Goal: Task Accomplishment & Management: Manage account settings

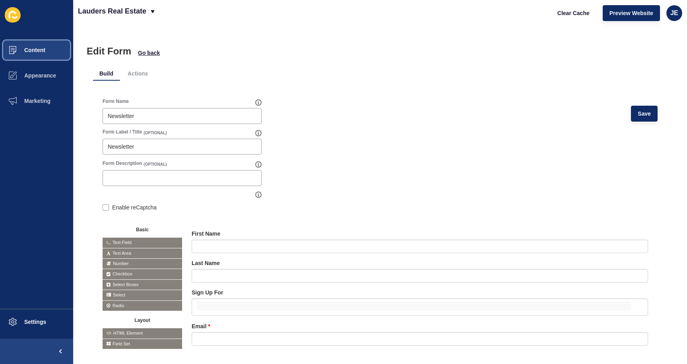
click at [44, 57] on button "Content" at bounding box center [36, 49] width 73 height 25
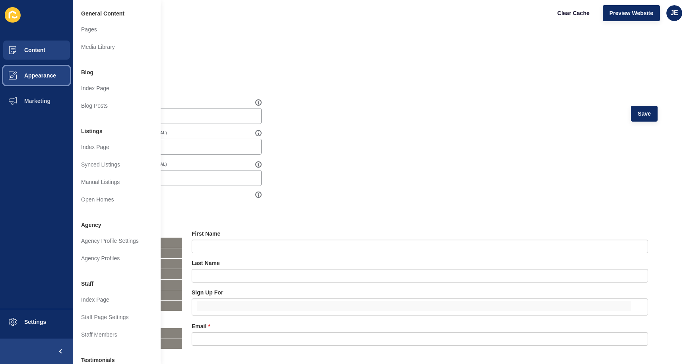
click at [58, 71] on button "Appearance" at bounding box center [36, 75] width 73 height 25
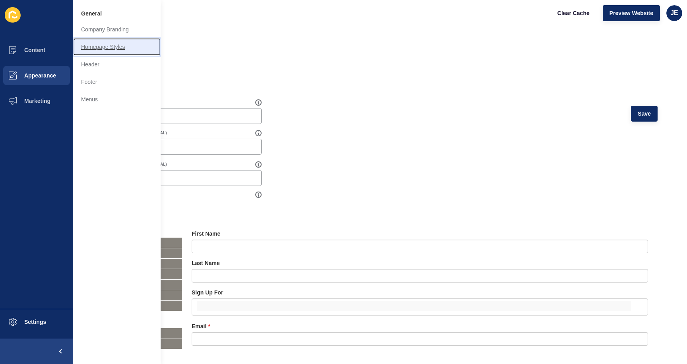
click at [119, 44] on link "Homepage Styles" at bounding box center [116, 46] width 87 height 17
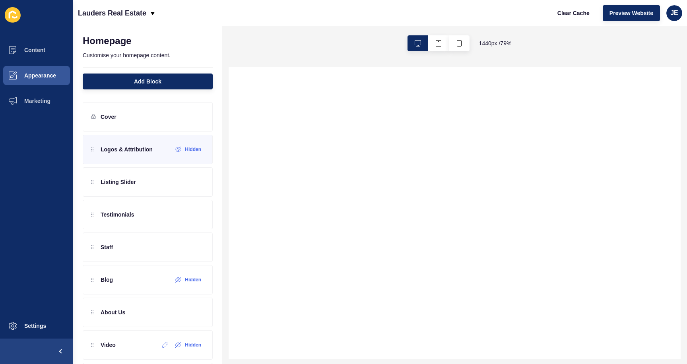
select select
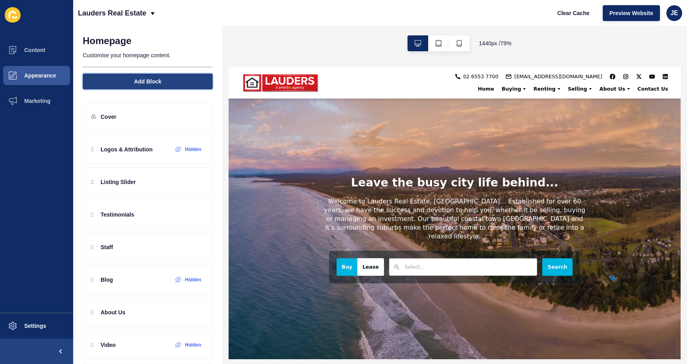
click at [141, 79] on span "Add Block" at bounding box center [147, 81] width 27 height 8
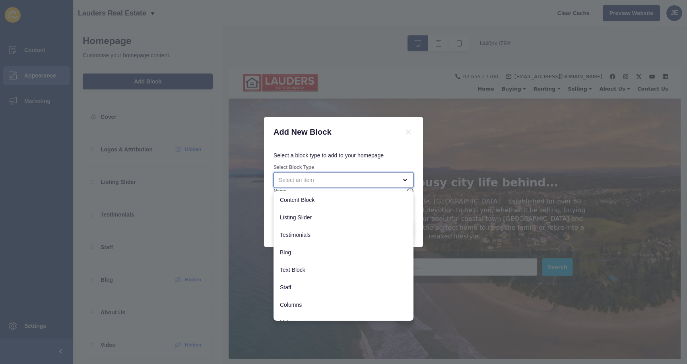
click at [333, 187] on div "close menu" at bounding box center [343, 180] width 140 height 16
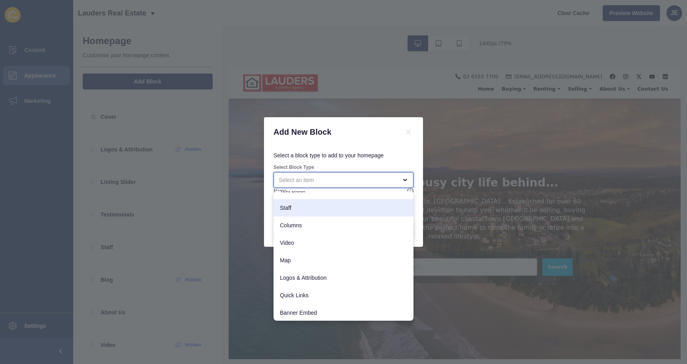
scroll to position [80, 0]
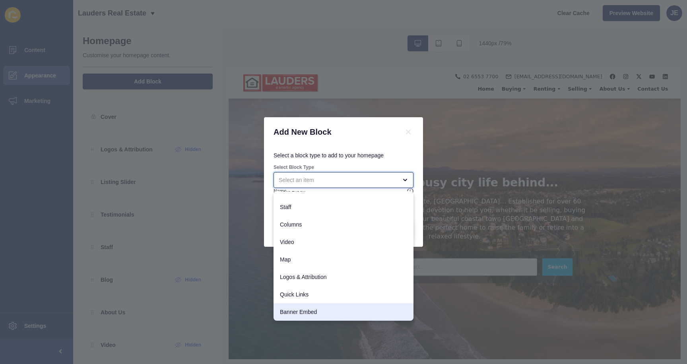
click at [307, 309] on span "Banner Embed" at bounding box center [343, 312] width 127 height 8
type input "Banner Embed"
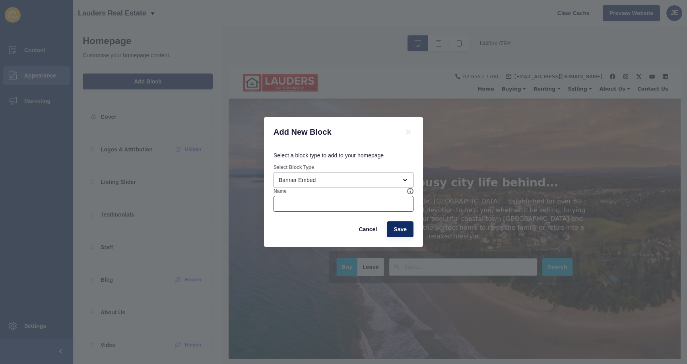
click at [309, 199] on div at bounding box center [343, 204] width 140 height 16
type input "n"
type input "Newsletter Form"
click at [398, 229] on span "Save" at bounding box center [399, 229] width 13 height 8
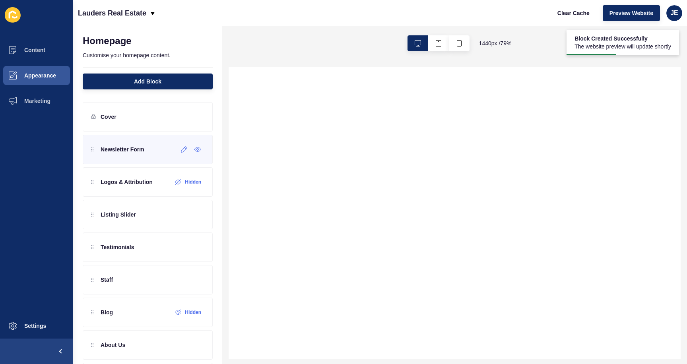
click at [153, 151] on div "Newsletter Form" at bounding box center [148, 149] width 130 height 29
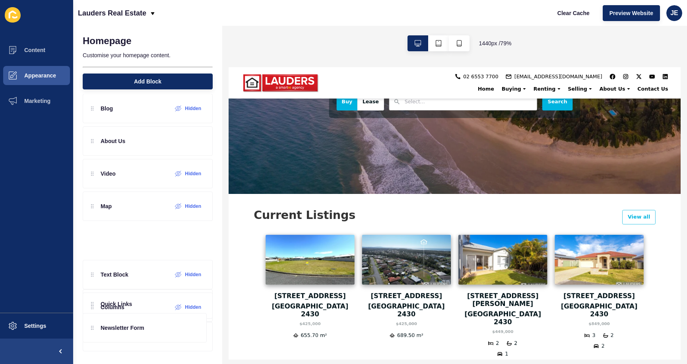
scroll to position [194, 0]
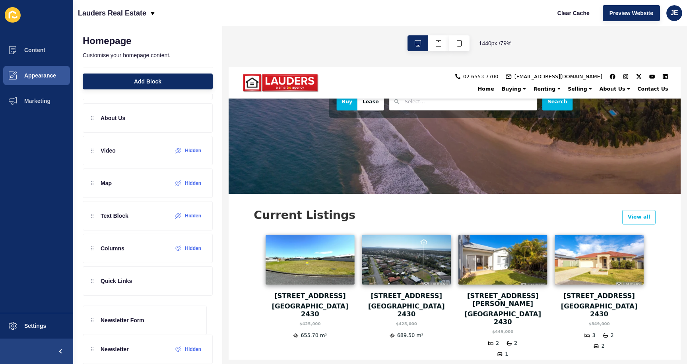
drag, startPoint x: 142, startPoint y: 154, endPoint x: 162, endPoint y: 322, distance: 169.3
click at [162, 322] on div "Newsletter Form Logos & Attribution Hidden Listing Slider Testimonials Staff Bl…" at bounding box center [148, 134] width 130 height 388
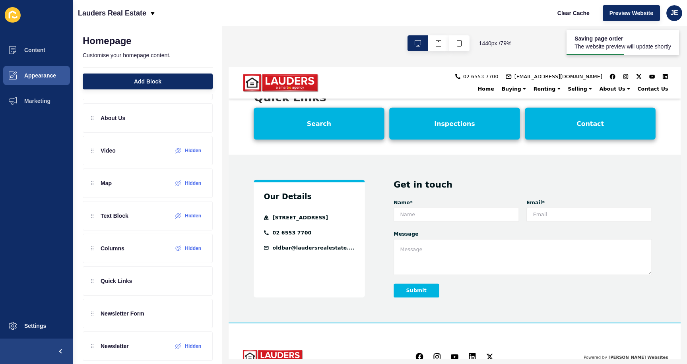
scroll to position [1120, 0]
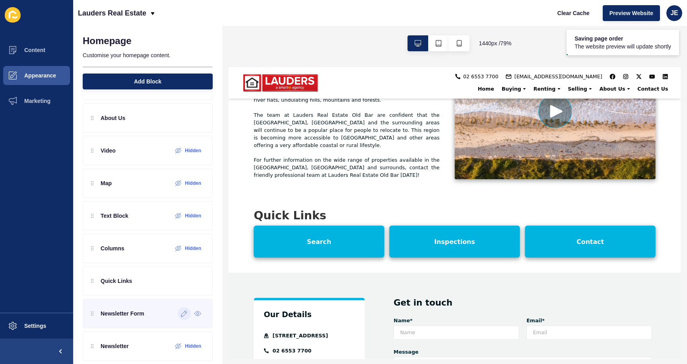
click at [181, 315] on icon at bounding box center [184, 313] width 7 height 6
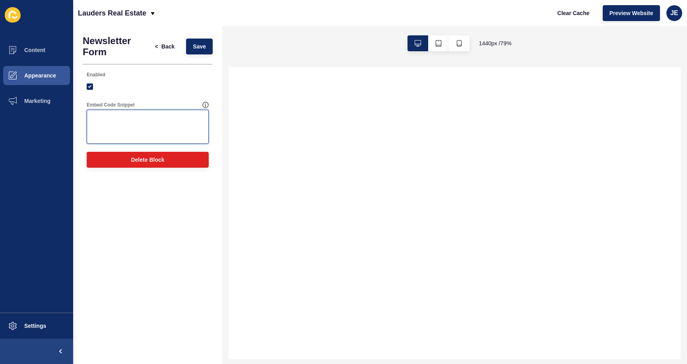
click at [155, 116] on textarea "Embed Code Snippet" at bounding box center [148, 127] width 120 height 32
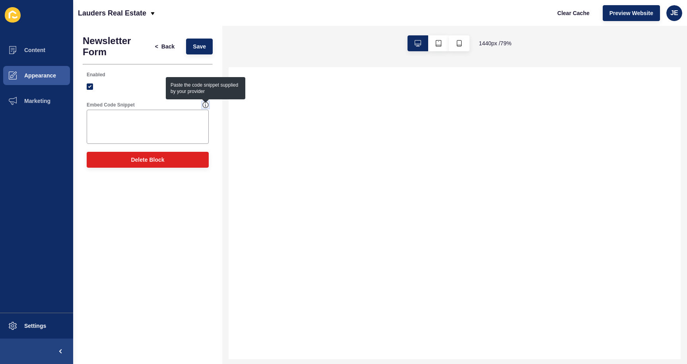
select select
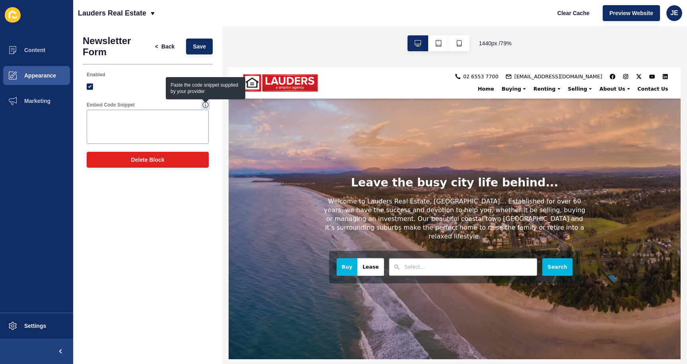
click at [203, 105] on icon at bounding box center [205, 105] width 6 height 6
click at [166, 272] on div "Newsletter Form < Back Save Enabled Embed Code Snippet Delete Block" at bounding box center [147, 195] width 149 height 338
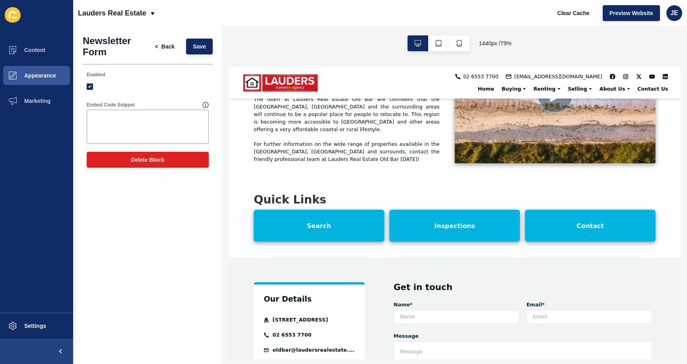
scroll to position [1137, 0]
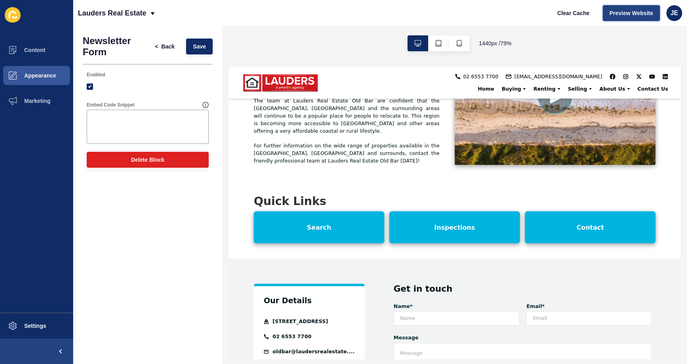
click at [607, 9] on button "Preview Website" at bounding box center [630, 13] width 57 height 16
click at [145, 114] on textarea "Embed Code Snippet" at bounding box center [148, 127] width 120 height 32
paste textarea "<div id="top-footer-section" class="v2-bg-light-500 v2-flex v2-flex-col sm:v2-f…"
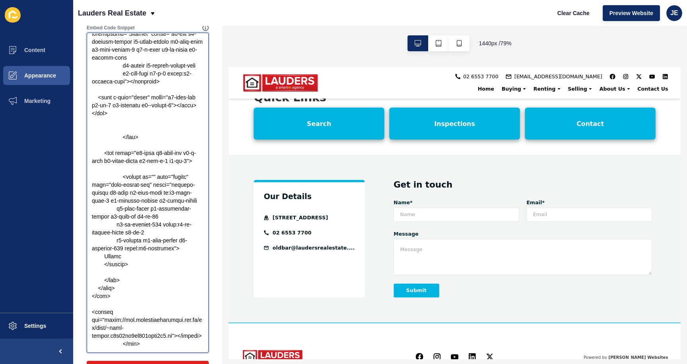
scroll to position [103, 0]
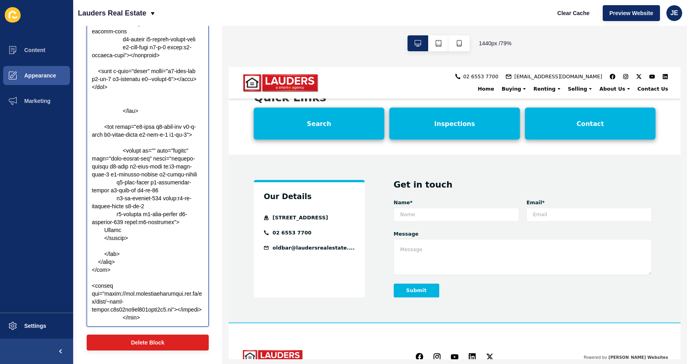
type textarea "<div id="top-footer-section" class="v2-bg-light-500 v2-flex v2-flex-col sm:v2-f…"
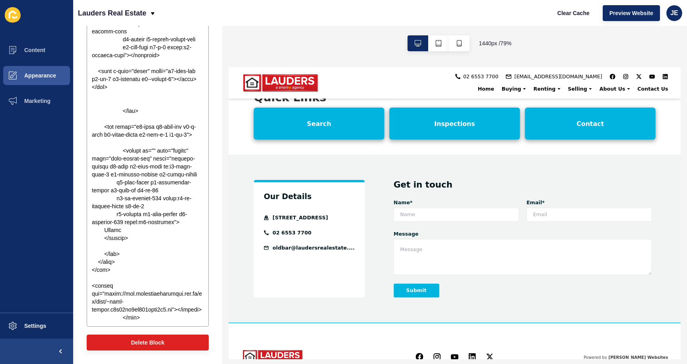
click at [213, 291] on div "Newsletter Form < Back Save Enabled Embed Code Snippet Delete Block" at bounding box center [147, 143] width 149 height 441
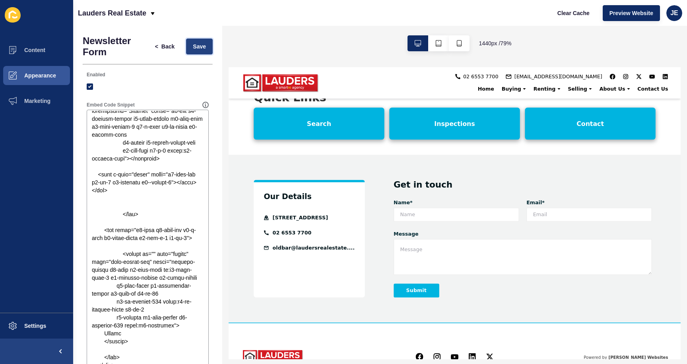
click at [193, 45] on span "Save" at bounding box center [199, 47] width 13 height 8
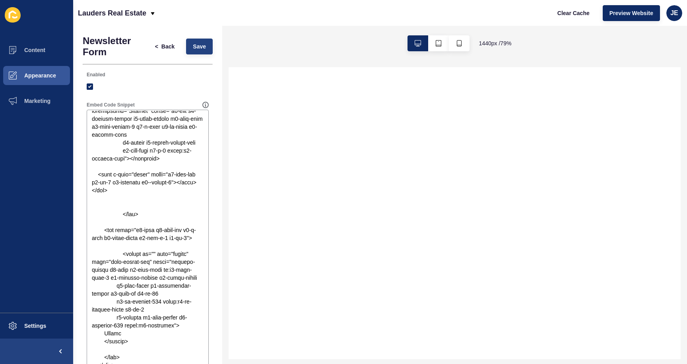
select select
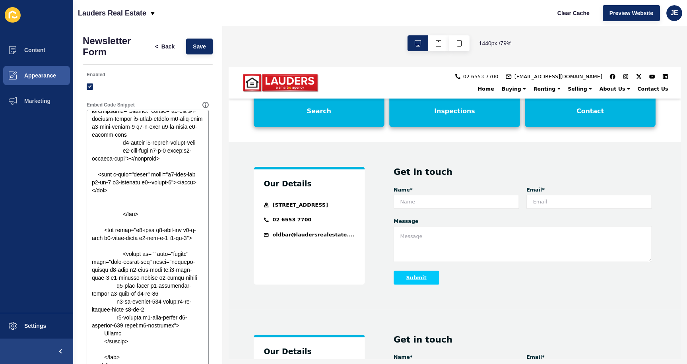
scroll to position [1331, 0]
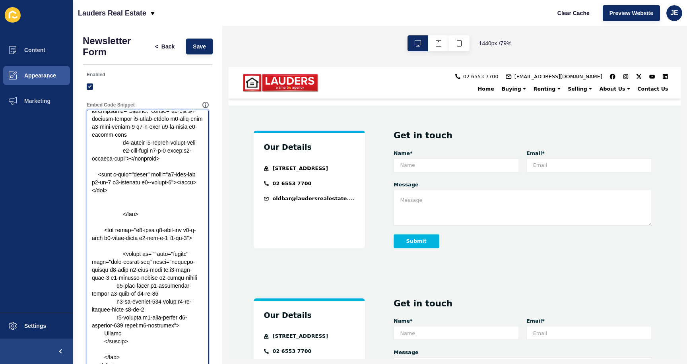
click at [130, 267] on textarea "Embed Code Snippet" at bounding box center [148, 270] width 120 height 318
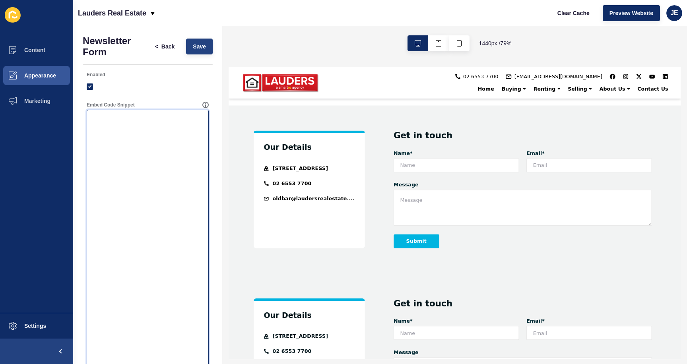
scroll to position [0, 0]
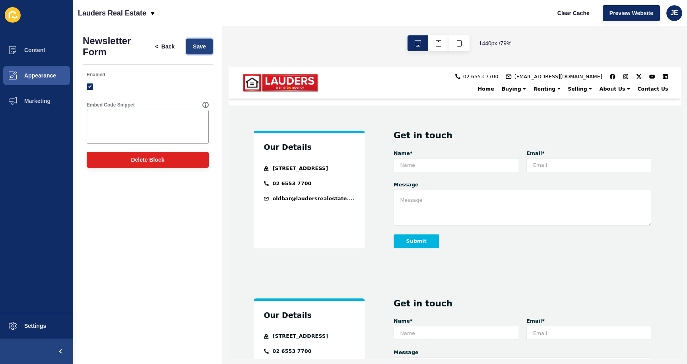
click at [193, 47] on span "Save" at bounding box center [199, 47] width 13 height 8
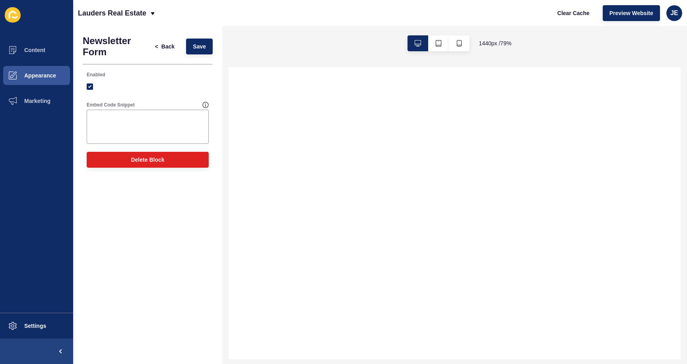
select select
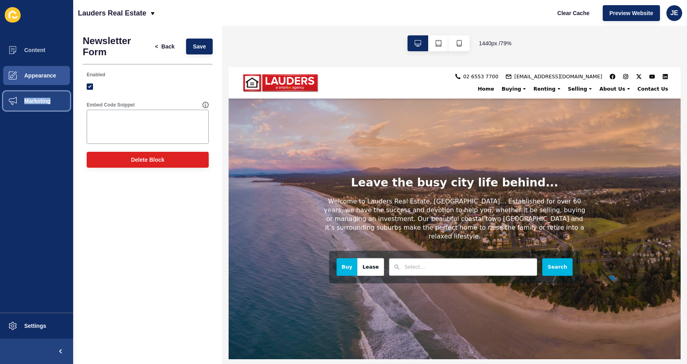
click at [21, 101] on span "Marketing" at bounding box center [25, 101] width 52 height 6
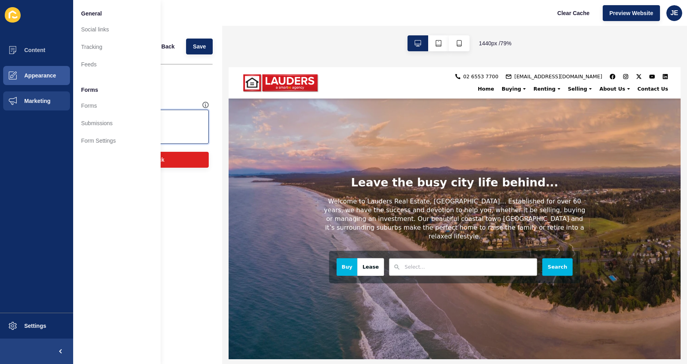
click at [189, 122] on textarea "Embed Code Snippet" at bounding box center [148, 127] width 120 height 32
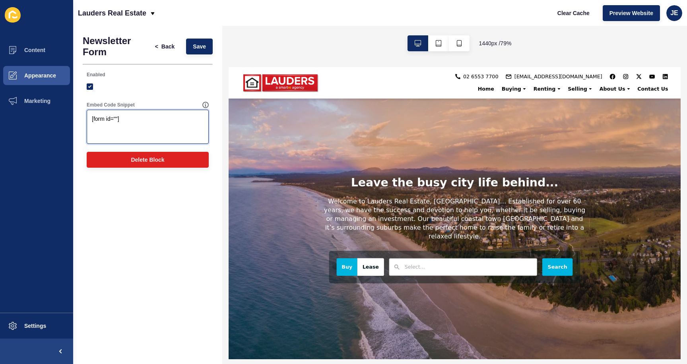
paste textarea "7813ba34-35fe-11eb-8f5e-2a495fd387b4"
type textarea "[form id="7813ba34-35fe-11eb-8f5e-2a495fd387b4"]"
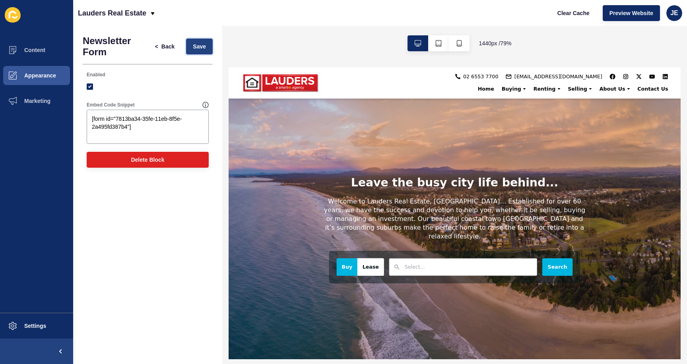
click at [201, 48] on span "Save" at bounding box center [199, 47] width 13 height 8
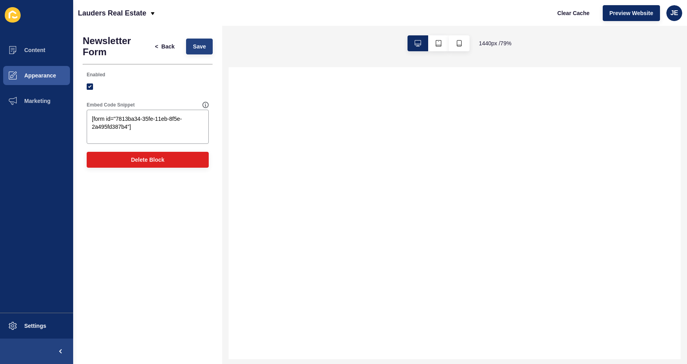
select select
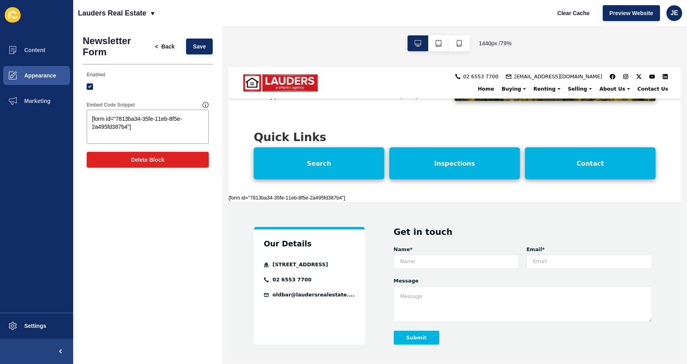
scroll to position [1213, 0]
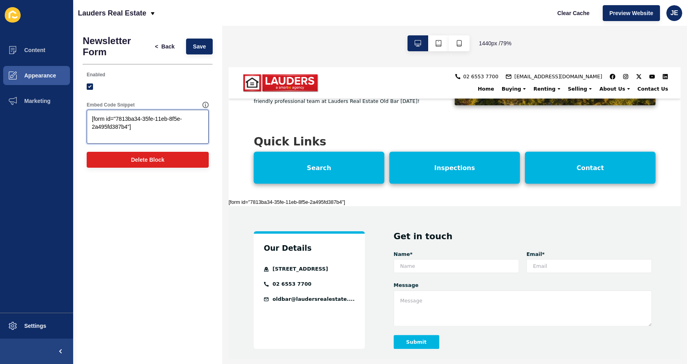
click at [146, 135] on textarea "[form id="7813ba34-35fe-11eb-8f5e-2a495fd387b4"]" at bounding box center [148, 127] width 120 height 32
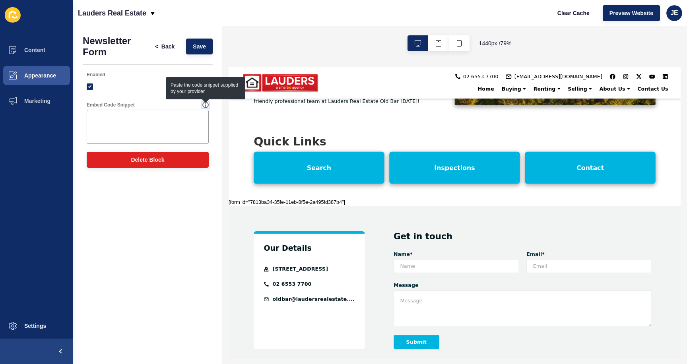
click at [205, 104] on icon at bounding box center [205, 105] width 6 height 6
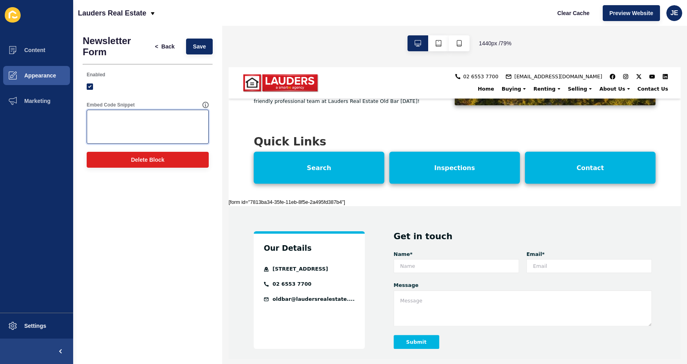
click at [164, 124] on textarea "Embed Code Snippet" at bounding box center [148, 127] width 120 height 32
paste textarea "[form id="7813ba34-35fe-11eb-8f5e-2a495fd387b4"]"
click at [174, 95] on div "Enabled" at bounding box center [148, 83] width 130 height 30
click at [163, 124] on textarea "[form id="7813ba34-35fe-11eb-8f5e-2a495fd387b4"]" at bounding box center [148, 127] width 120 height 32
paste textarea "<div id="top-footer-section" class="v2-bg-light-500 v2-flex v2-flex-col sm:v2-f…"
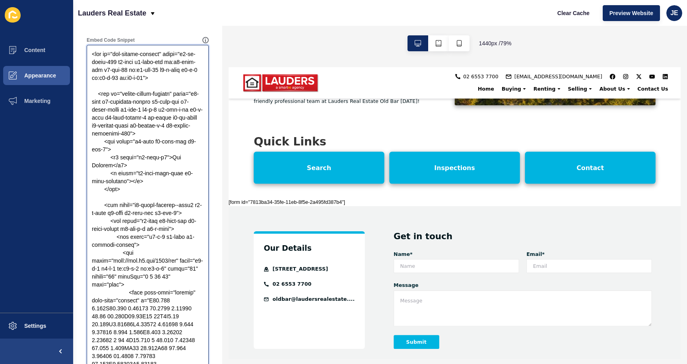
scroll to position [0, 0]
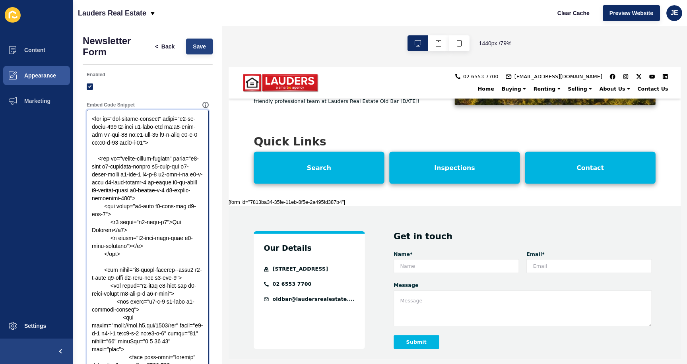
type textarea "<div id="top-footer-section" class="v2-bg-light-500 v2-flex v2-flex-col sm:v2-f…"
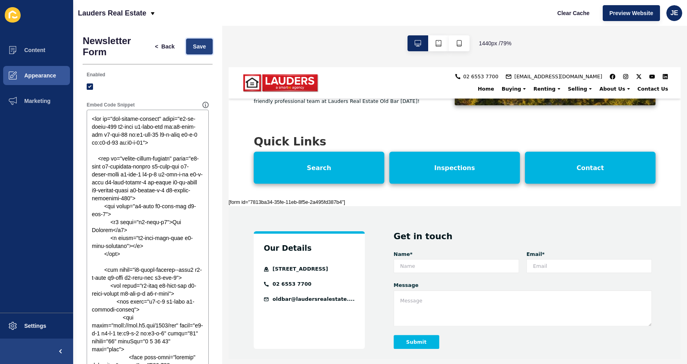
click at [193, 50] on span "Save" at bounding box center [199, 47] width 13 height 8
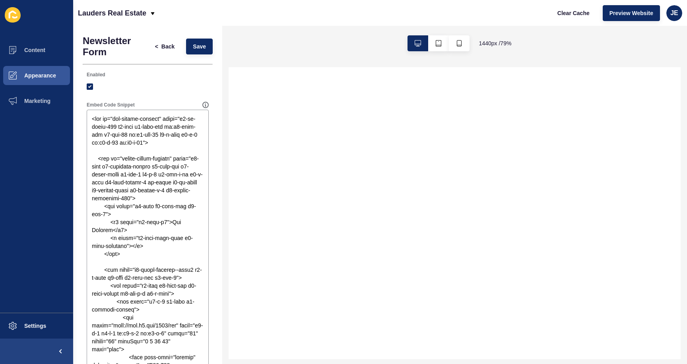
select select
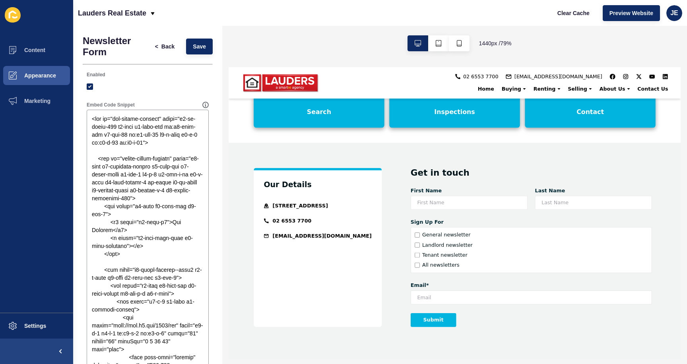
scroll to position [1277, 0]
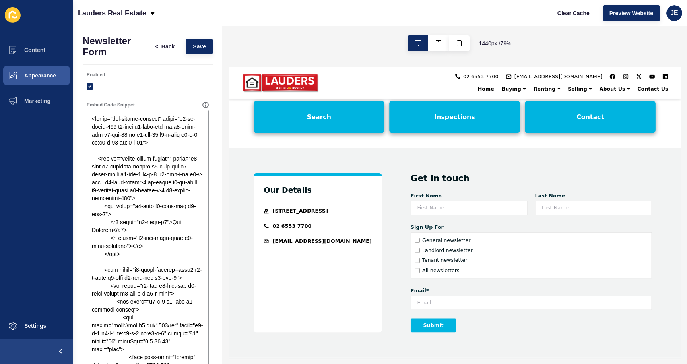
click at [470, 283] on input "General newsletter" at bounding box center [467, 286] width 6 height 6
checkbox input "true"
click at [470, 296] on input "Landlord newsletter" at bounding box center [467, 299] width 6 height 6
checkbox input "false"
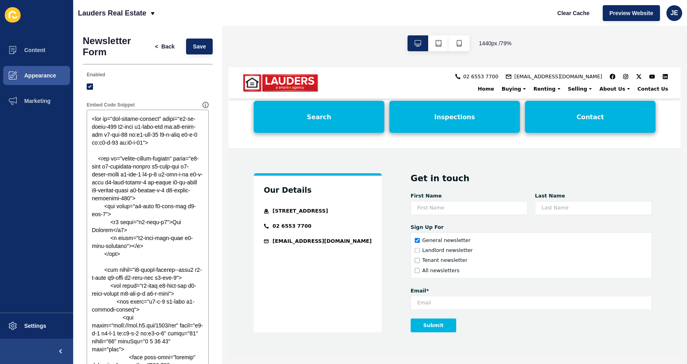
click at [470, 283] on input "General newsletter" at bounding box center [467, 286] width 6 height 6
checkbox input "false"
click at [470, 309] on input "Tenant newsletter" at bounding box center [467, 312] width 6 height 6
checkbox input "false"
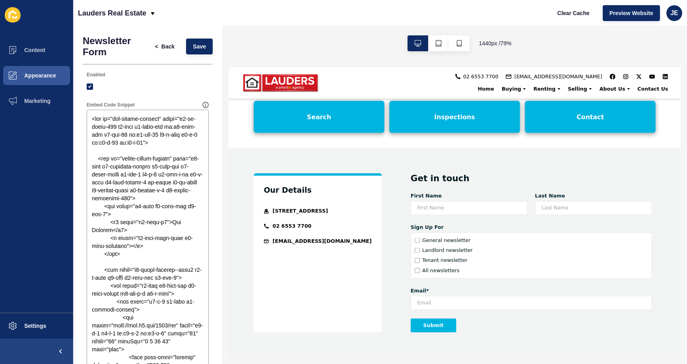
click at [470, 321] on input "All newsletters" at bounding box center [467, 324] width 6 height 6
checkbox input "false"
click at [470, 309] on input "Tenant newsletter" at bounding box center [467, 312] width 6 height 6
checkbox input "true"
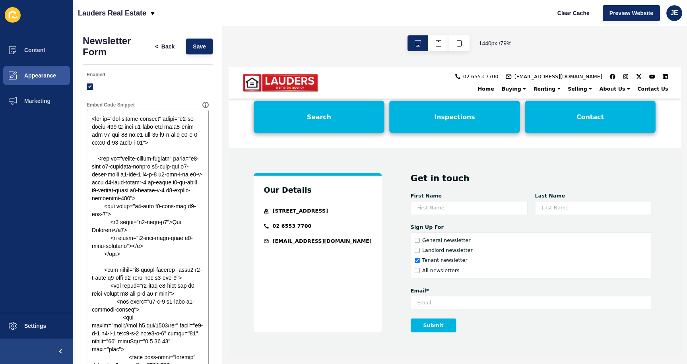
click at [470, 296] on input "Landlord newsletter" at bounding box center [467, 299] width 6 height 6
checkbox input "true"
click at [470, 309] on input "Tenant newsletter" at bounding box center [467, 312] width 6 height 6
checkbox input "false"
click at [470, 296] on input "Landlord newsletter" at bounding box center [467, 299] width 6 height 6
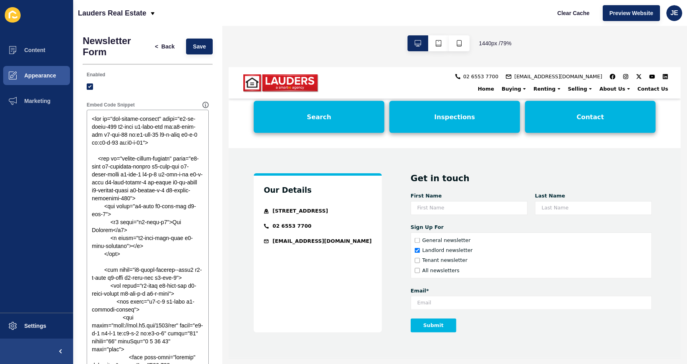
checkbox input "false"
click at [470, 283] on input "General newsletter" at bounding box center [467, 286] width 6 height 6
checkbox input "false"
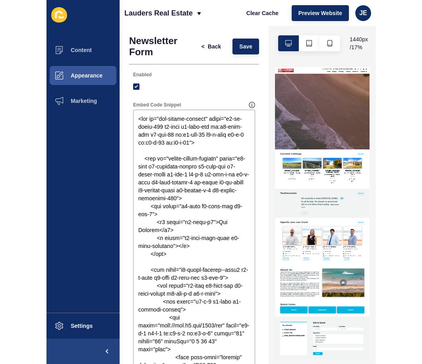
scroll to position [1534, 0]
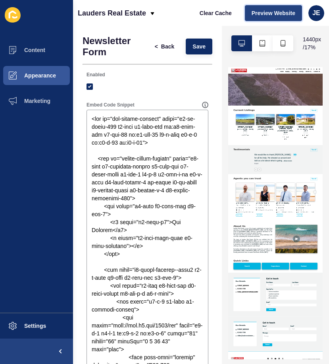
click at [261, 11] on span "Preview Website" at bounding box center [274, 13] width 44 height 8
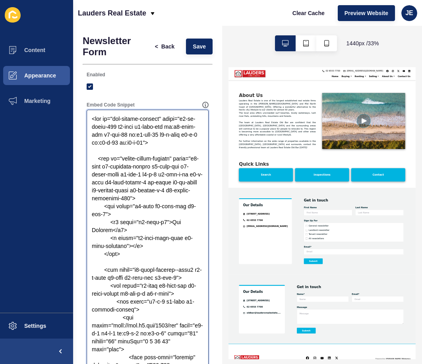
click at [140, 215] on textarea "Embed Code Snippet" at bounding box center [148, 270] width 120 height 318
paste textarea "</div> <div id="footer-contact-form" class="v2-w-full v2-h-auto"> <div class="v…"
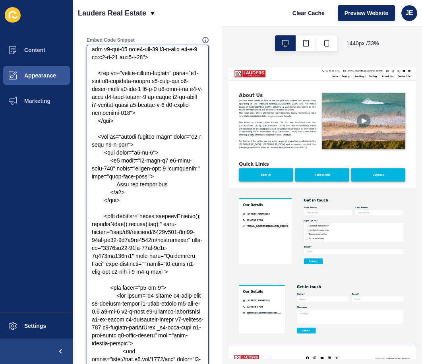
scroll to position [0, 0]
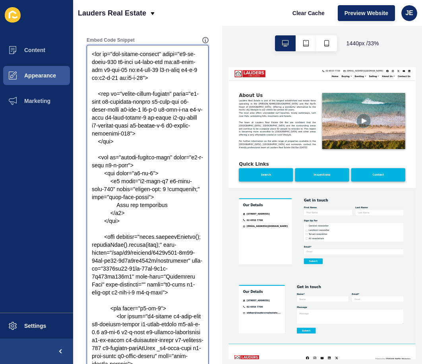
drag, startPoint x: 122, startPoint y: 152, endPoint x: 83, endPoint y: 97, distance: 68.0
click at [83, 97] on div "Embed Code Snippet" at bounding box center [148, 201] width 130 height 336
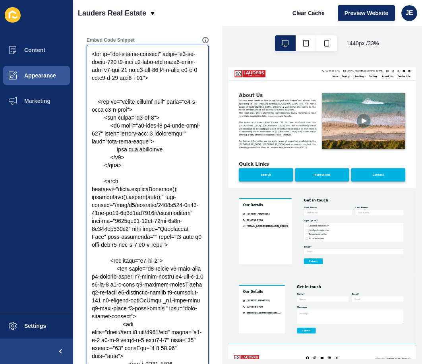
click at [129, 89] on textarea "Embed Code Snippet" at bounding box center [148, 205] width 120 height 318
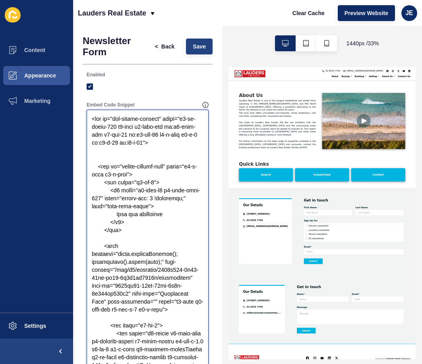
type textarea "<div id="top-footer-section" class="v2-bg-light-500 v2-flex v2-flex-col sm:v2-f…"
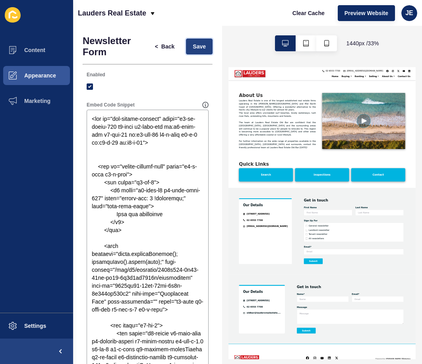
click at [203, 46] on button "Save" at bounding box center [199, 47] width 27 height 16
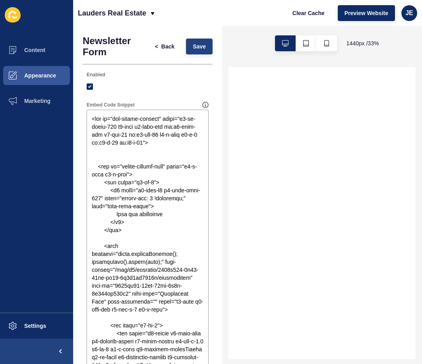
select select
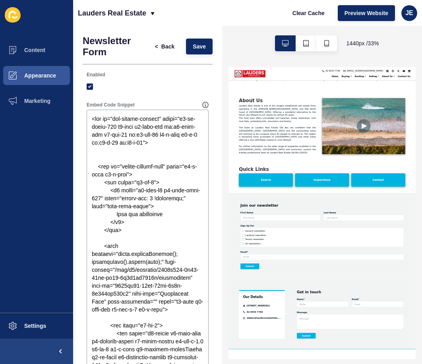
scroll to position [1534, 0]
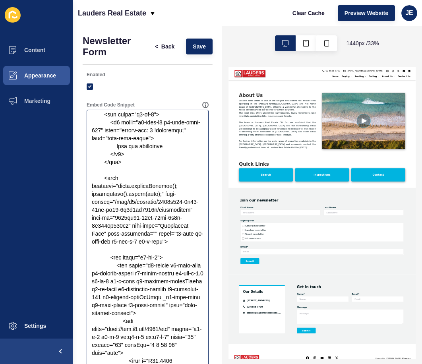
scroll to position [112, 0]
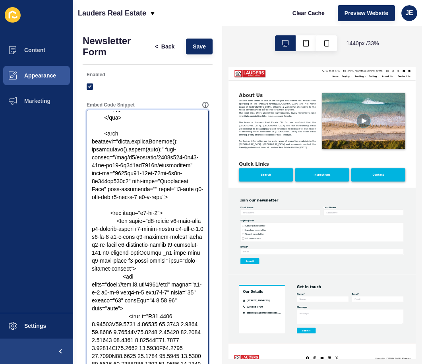
click at [118, 151] on textarea "Embed Code Snippet" at bounding box center [148, 270] width 120 height 318
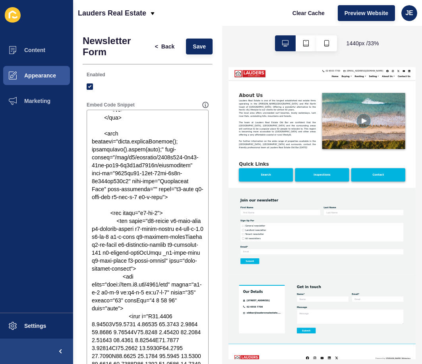
click at [358, 14] on span "Preview Website" at bounding box center [366, 13] width 44 height 8
click at [312, 14] on span "Clear Cache" at bounding box center [308, 13] width 32 height 8
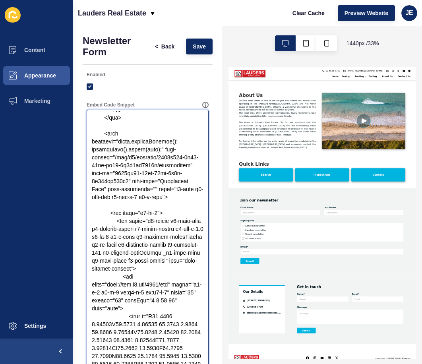
click at [104, 197] on textarea "Embed Code Snippet" at bounding box center [148, 270] width 120 height 318
click at [102, 197] on textarea "Embed Code Snippet" at bounding box center [148, 270] width 120 height 318
click at [103, 197] on textarea "Embed Code Snippet" at bounding box center [148, 270] width 120 height 318
click at [100, 200] on textarea "Embed Code Snippet" at bounding box center [148, 270] width 120 height 318
type textarea "<div id="top-footer-section" class="v2-bg-light-500 v2-flex v2-flex-col sm:v2-f…"
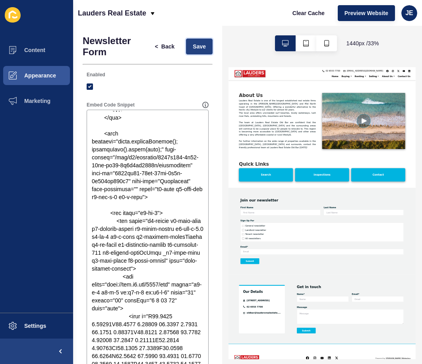
click at [186, 46] on button "Save" at bounding box center [199, 47] width 27 height 16
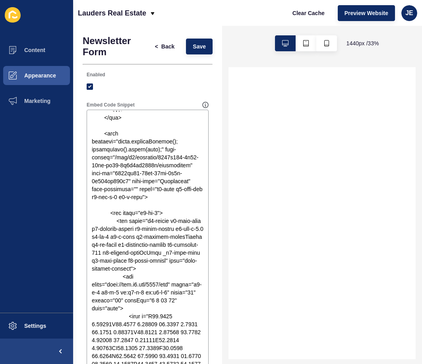
select select
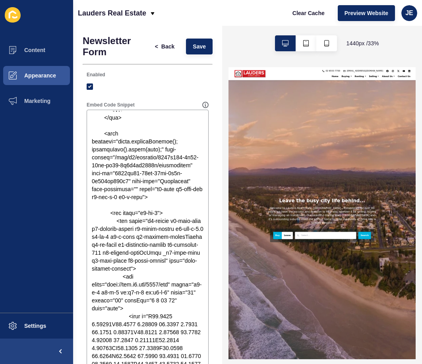
scroll to position [0, 0]
click at [299, 16] on span "Clear Cache" at bounding box center [308, 13] width 32 height 8
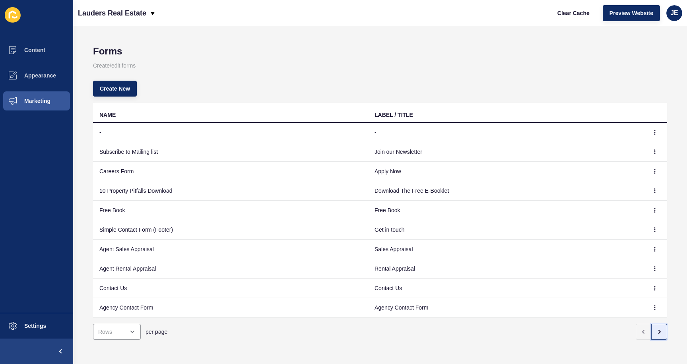
click at [658, 332] on button "button" at bounding box center [659, 332] width 16 height 16
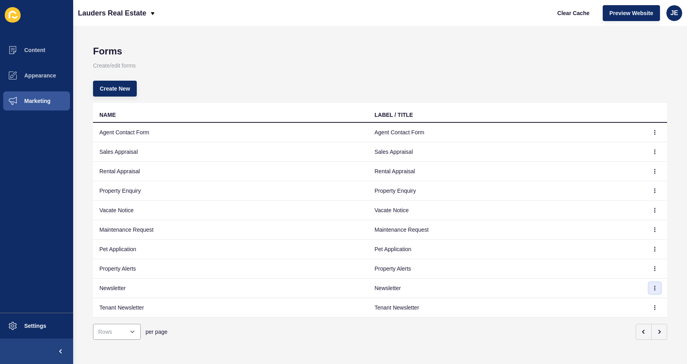
click at [654, 287] on icon "button" at bounding box center [654, 288] width 0 height 4
click at [636, 300] on link "Edit" at bounding box center [627, 303] width 56 height 17
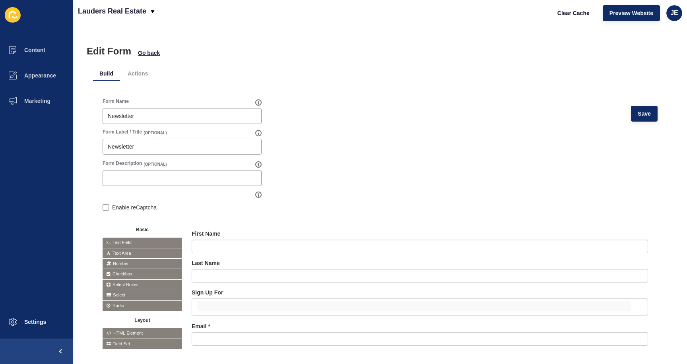
click at [348, 203] on form "Form Name Newsletter Save Form Label / Title (OPTIONAL) Newsletter Form Descrip…" at bounding box center [379, 231] width 555 height 267
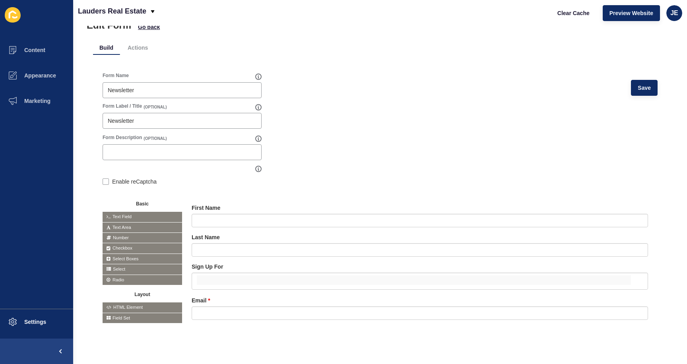
scroll to position [37, 0]
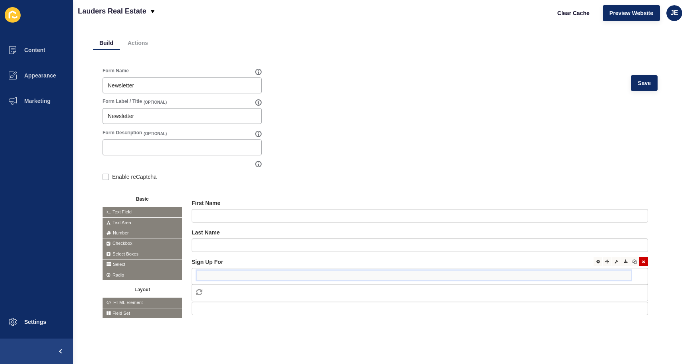
click at [227, 271] on input "false" at bounding box center [414, 276] width 434 height 10
click at [162, 344] on div "Edit Form Go back Build Actions Form Name Newsletter Save Form Label / Title (O…" at bounding box center [379, 195] width 613 height 338
click at [242, 271] on input "false" at bounding box center [414, 276] width 434 height 10
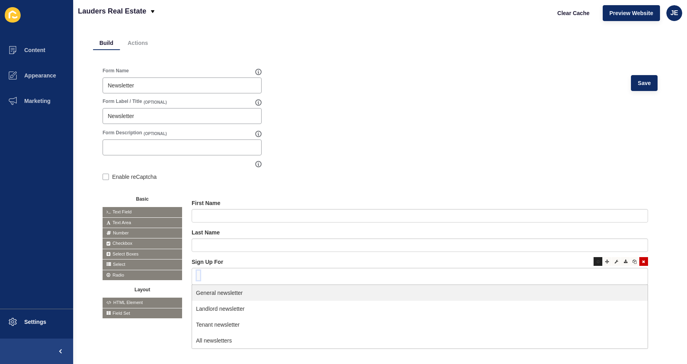
click at [596, 259] on icon at bounding box center [598, 261] width 4 height 4
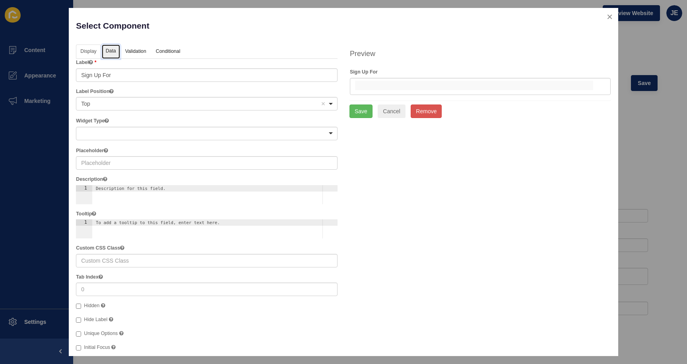
click at [110, 46] on link "Data" at bounding box center [111, 51] width 18 height 15
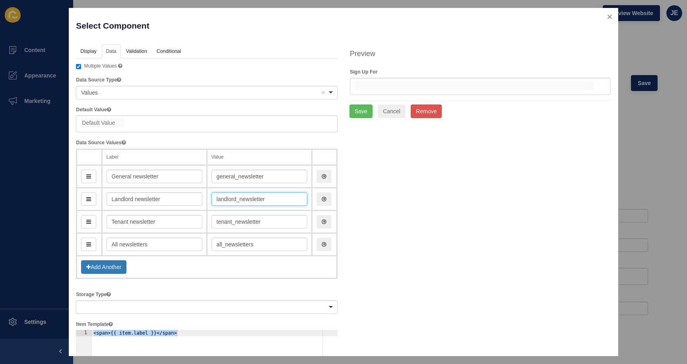
click at [242, 201] on input "landlord_newsletter" at bounding box center [259, 199] width 96 height 14
click at [242, 173] on input "general_newsletter" at bounding box center [259, 177] width 96 height 14
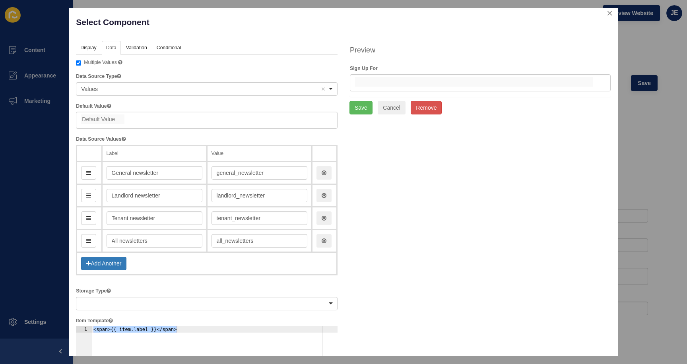
scroll to position [0, 0]
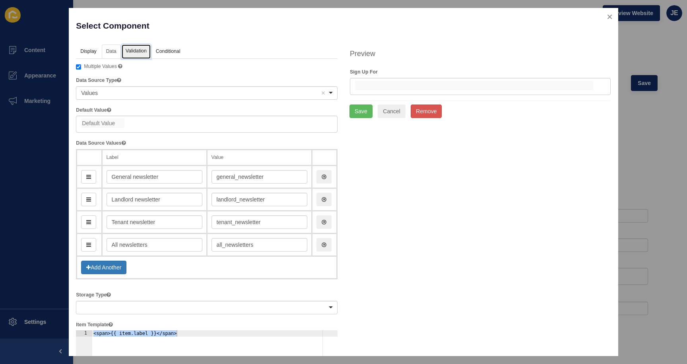
click at [141, 50] on link "Validation" at bounding box center [136, 51] width 29 height 15
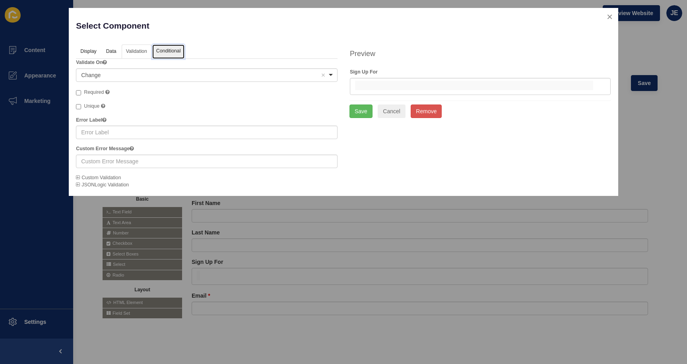
click at [175, 52] on link "Conditional" at bounding box center [168, 51] width 33 height 15
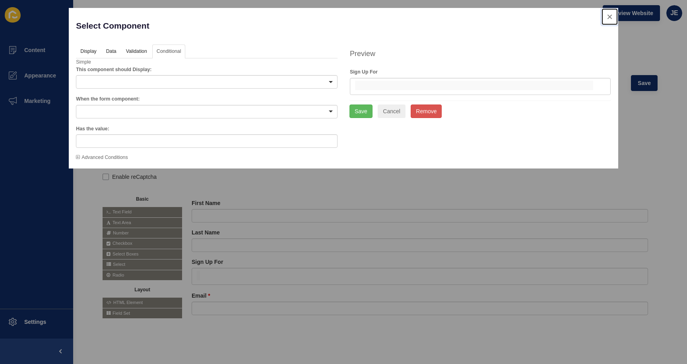
click at [610, 15] on button "close" at bounding box center [609, 16] width 16 height 17
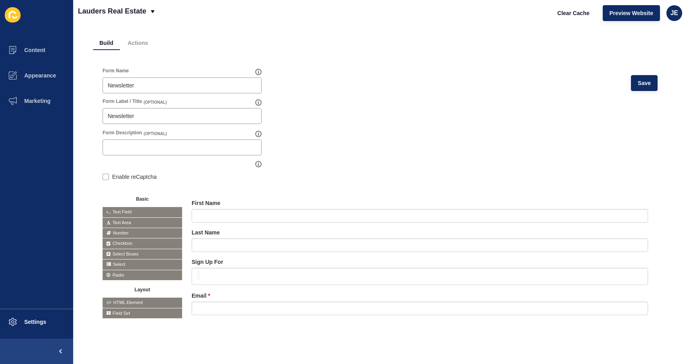
click at [312, 268] on div at bounding box center [419, 276] width 456 height 17
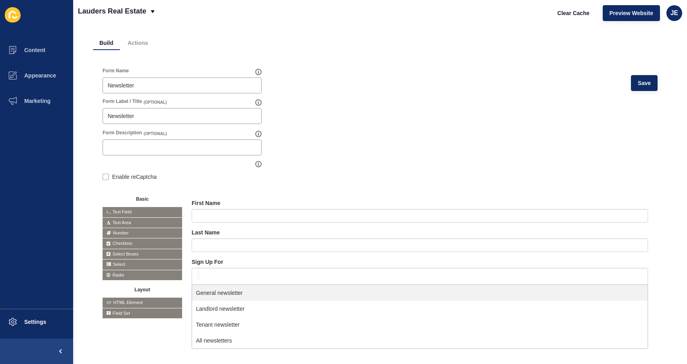
click at [412, 142] on form "Form Name Newsletter Save Form Label / Title (OPTIONAL) Newsletter Form Descrip…" at bounding box center [379, 201] width 555 height 267
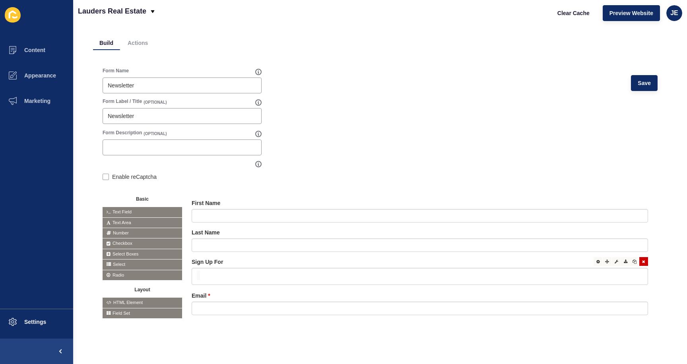
click at [214, 272] on div at bounding box center [419, 276] width 456 height 17
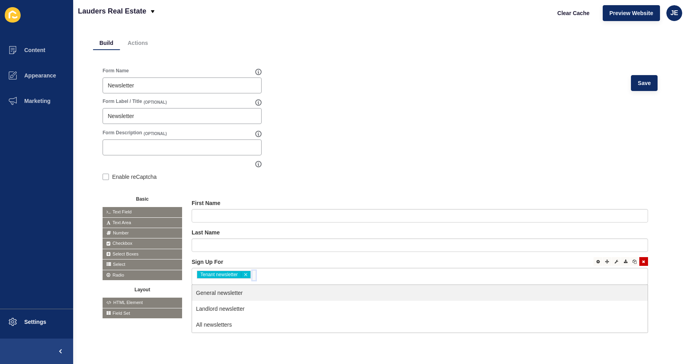
click at [269, 271] on div "<span>Tenant newsletter</span> Tenant newsletter Remove item" at bounding box center [419, 276] width 456 height 17
click at [255, 271] on input "false" at bounding box center [253, 276] width 3 height 10
click at [386, 170] on form "Form Name Newsletter Save Form Label / Title (OPTIONAL) Newsletter Form Descrip…" at bounding box center [379, 201] width 555 height 267
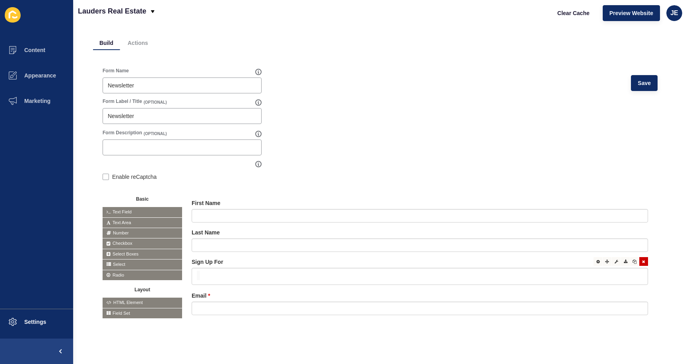
click at [195, 271] on div at bounding box center [419, 276] width 456 height 17
click at [370, 176] on form "Form Name Newsletter Save Form Label / Title (OPTIONAL) Newsletter Form Descrip…" at bounding box center [379, 201] width 555 height 267
click at [594, 257] on div at bounding box center [597, 261] width 9 height 9
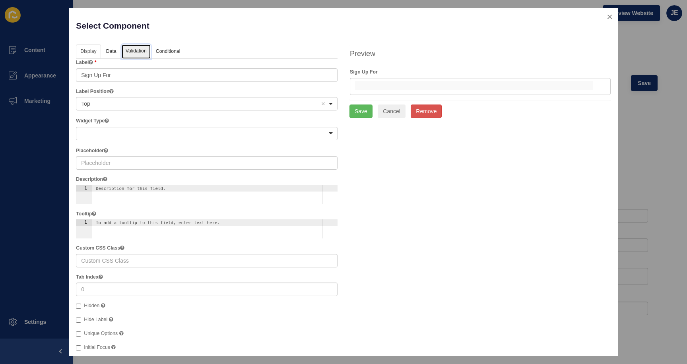
click at [144, 55] on link "Validation" at bounding box center [136, 51] width 29 height 15
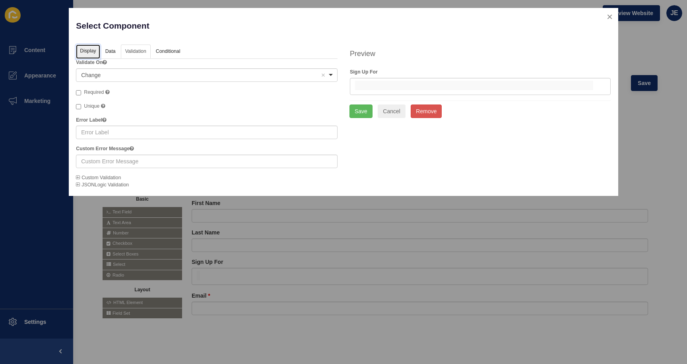
click at [97, 53] on link "Display" at bounding box center [88, 51] width 24 height 15
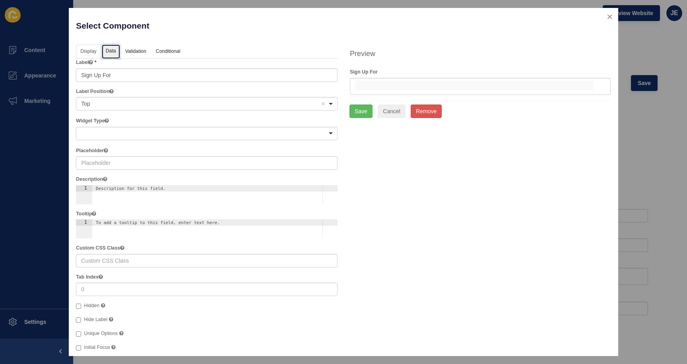
click at [105, 54] on link "Data" at bounding box center [111, 51] width 18 height 15
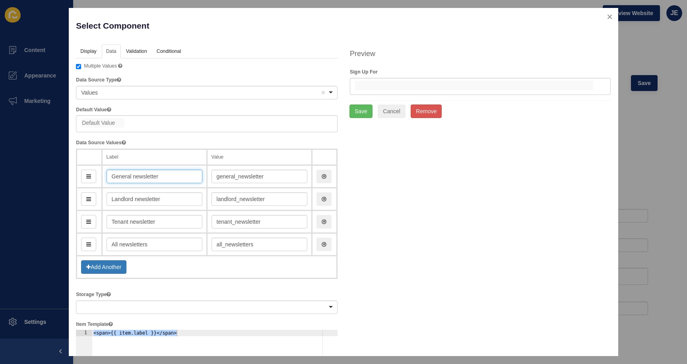
drag, startPoint x: 178, startPoint y: 178, endPoint x: 112, endPoint y: 169, distance: 66.6
click at [112, 169] on td "General newsletter" at bounding box center [154, 176] width 105 height 23
click at [193, 201] on input "Landlord newsletter" at bounding box center [154, 199] width 96 height 14
click at [228, 199] on input "landlord_newsletter" at bounding box center [259, 199] width 96 height 14
click at [233, 219] on input "tenant_newsletter" at bounding box center [259, 222] width 96 height 14
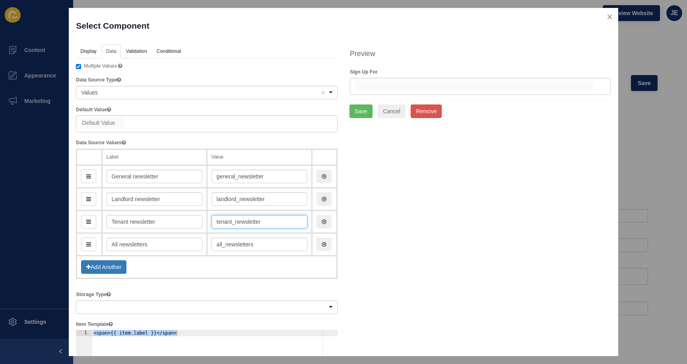
click at [233, 219] on input "tenant_newsletter" at bounding box center [259, 222] width 96 height 14
drag, startPoint x: 186, startPoint y: 246, endPoint x: 68, endPoint y: 237, distance: 118.0
click at [68, 237] on div "Select Component Help Display Data Validation API Conditional Logic Layout Labe…" at bounding box center [343, 182] width 687 height 364
click at [234, 245] on input "all_newsletters" at bounding box center [259, 245] width 96 height 14
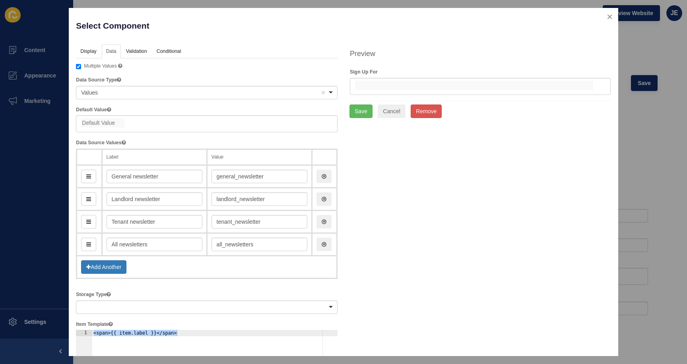
click at [15, 177] on div at bounding box center [340, 182] width 681 height 364
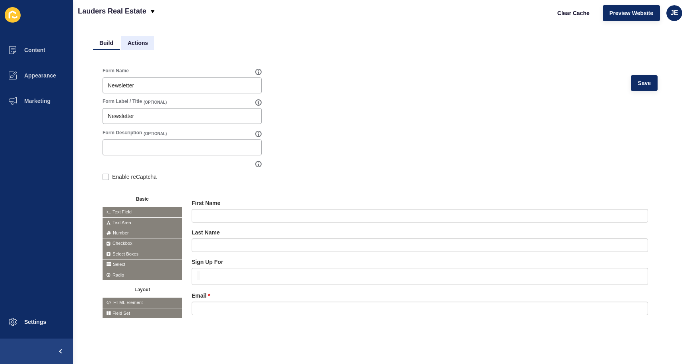
click at [140, 37] on li "Actions" at bounding box center [137, 43] width 33 height 14
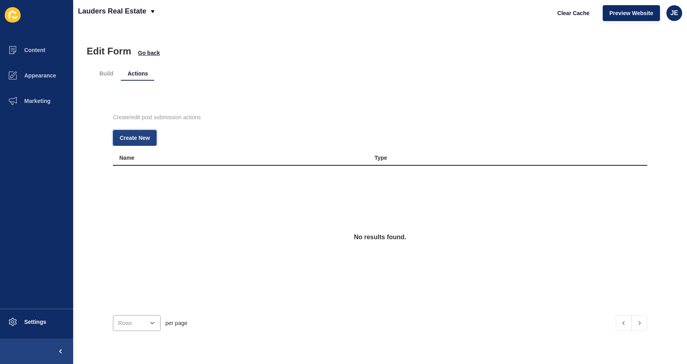
click at [136, 134] on span "Create New" at bounding box center [135, 138] width 30 height 8
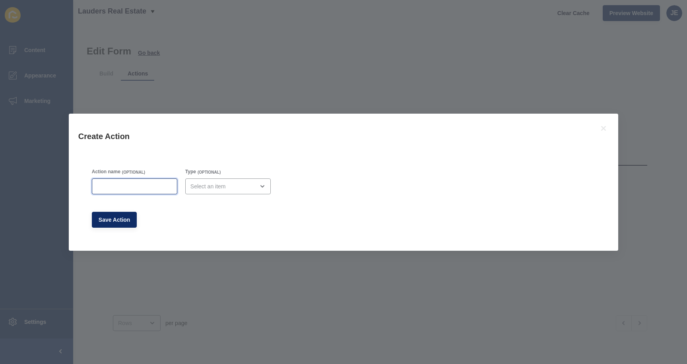
click at [153, 189] on input "Action name" at bounding box center [134, 186] width 75 height 8
type input "Admin email"
click at [213, 193] on div "close menu" at bounding box center [227, 186] width 85 height 16
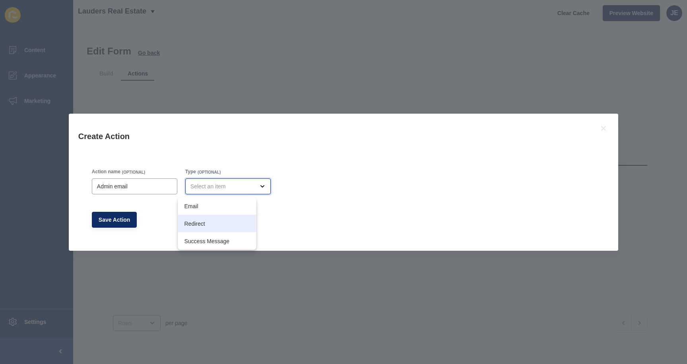
click at [207, 204] on span "Email" at bounding box center [217, 206] width 66 height 8
type input "Email"
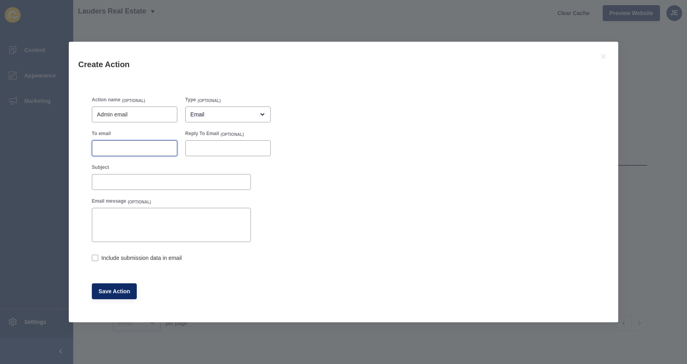
click at [116, 147] on input "To email" at bounding box center [134, 148] width 75 height 8
click at [185, 146] on div at bounding box center [227, 148] width 85 height 16
drag, startPoint x: 152, startPoint y: 149, endPoint x: -17, endPoint y: 145, distance: 168.9
click at [0, 145] on html "Create Action Action name (OPTIONAL) Admin email Type (OPTIONAL) Email To email…" at bounding box center [343, 182] width 687 height 364
paste input "software.com.au"
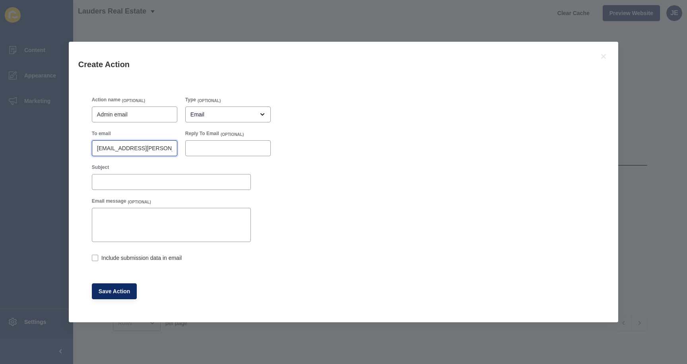
scroll to position [0, 29]
type input "justine.espinosa@rexsoftware.com.au"
click at [174, 176] on div at bounding box center [171, 182] width 159 height 16
type input "n"
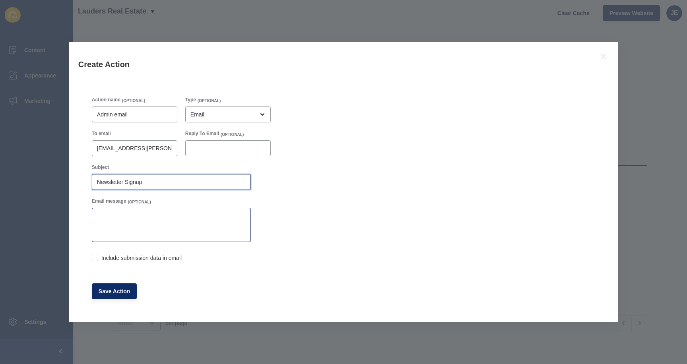
type input "Newsletter Signup"
click at [145, 227] on textarea "Email message" at bounding box center [171, 225] width 157 height 32
click at [130, 251] on div "Include submission data in email" at bounding box center [171, 258] width 159 height 16
click at [129, 255] on label "Include submission data in email" at bounding box center [141, 258] width 80 height 8
click at [97, 256] on input "Include submission data in email" at bounding box center [94, 258] width 5 height 5
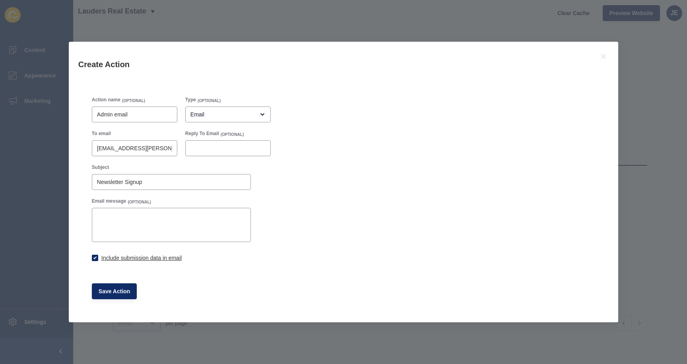
checkbox input "true"
click at [117, 288] on span "Save Action" at bounding box center [115, 291] width 32 height 8
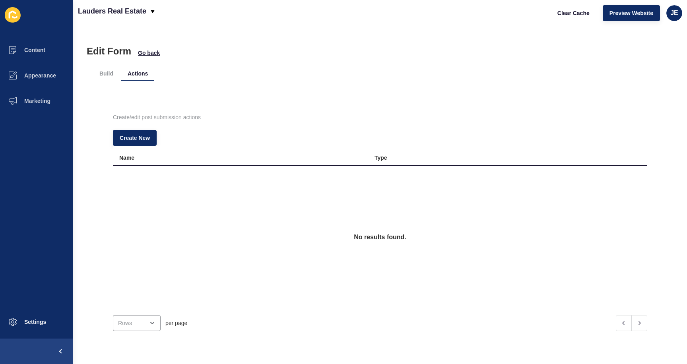
click at [343, 67] on ul "Build Actions" at bounding box center [380, 73] width 574 height 15
click at [95, 74] on li "Build" at bounding box center [106, 73] width 27 height 14
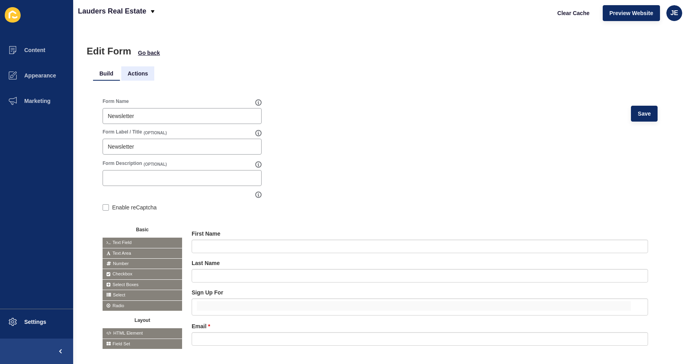
click at [143, 72] on li "Actions" at bounding box center [137, 73] width 33 height 14
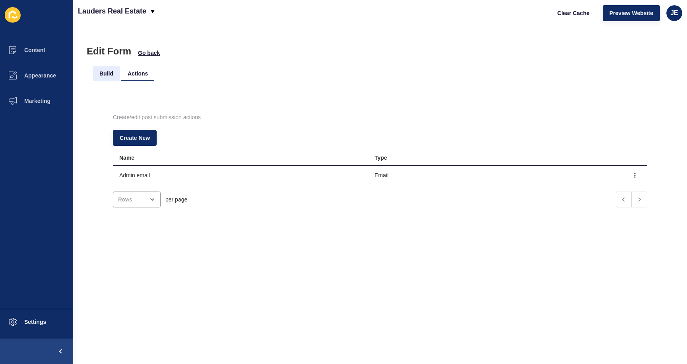
click at [112, 75] on li "Build" at bounding box center [106, 73] width 27 height 14
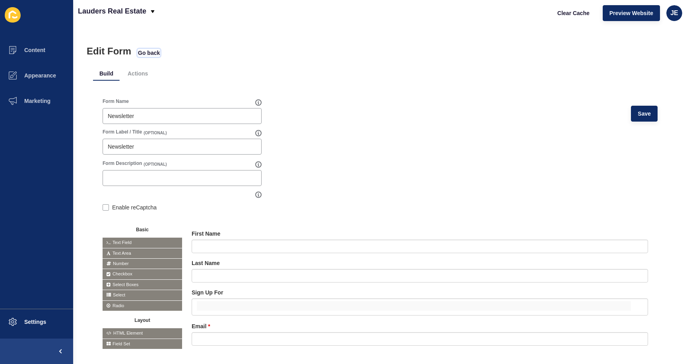
click at [145, 54] on span "Go back" at bounding box center [149, 53] width 22 height 8
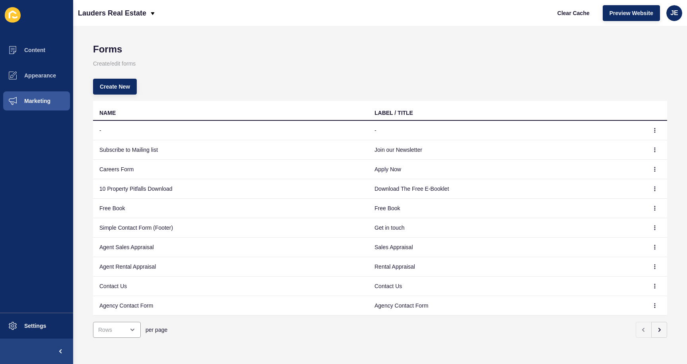
scroll to position [8, 0]
click at [460, 282] on td "Contact Us" at bounding box center [505, 286] width 275 height 19
click at [654, 284] on icon "button" at bounding box center [654, 286] width 0 height 4
click at [527, 218] on td "Get in touch" at bounding box center [505, 227] width 275 height 19
click at [648, 223] on button "button" at bounding box center [654, 227] width 12 height 11
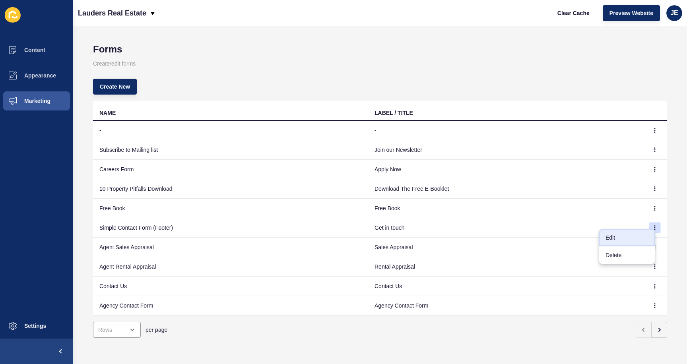
click at [632, 239] on link "Edit" at bounding box center [627, 237] width 56 height 17
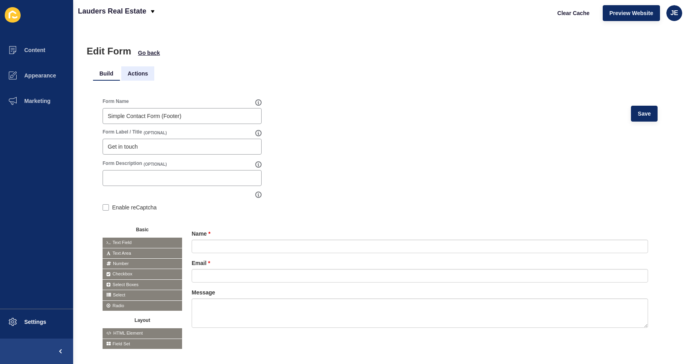
click at [141, 75] on li "Actions" at bounding box center [137, 73] width 33 height 14
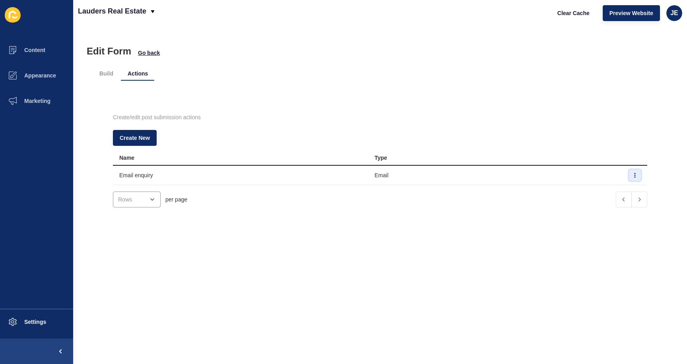
click at [629, 175] on button "button" at bounding box center [635, 175] width 12 height 11
click at [607, 190] on link "Edit" at bounding box center [601, 190] width 56 height 17
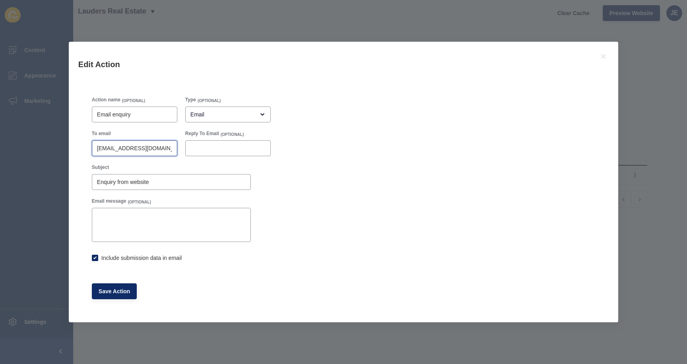
click at [137, 149] on input "oldbar@laudersrealestate.com.au" at bounding box center [134, 148] width 75 height 8
checkbox input "true"
type input "jus"
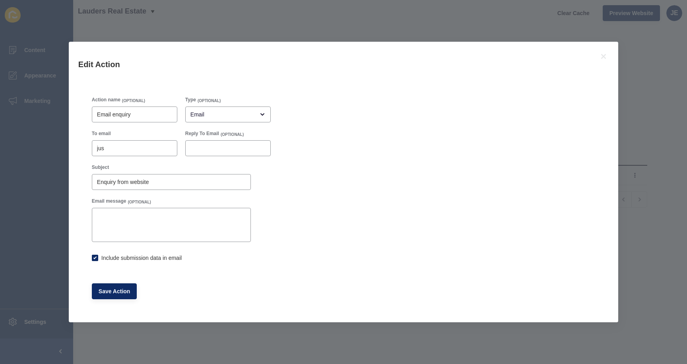
checkbox input "true"
drag, startPoint x: 141, startPoint y: 150, endPoint x: -13, endPoint y: 144, distance: 154.2
click at [0, 144] on html "Edit Action Action name (OPTIONAL) Email enquiry Type (OPTIONAL) Email To email…" at bounding box center [343, 182] width 687 height 364
paste input "tine.espinosa@rexsoftware.com.au"
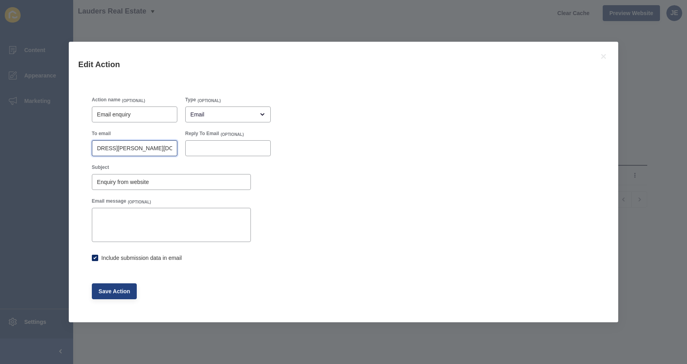
type input "[EMAIL_ADDRESS][PERSON_NAME][DOMAIN_NAME]"
click at [120, 294] on span "Save Action" at bounding box center [115, 291] width 32 height 8
checkbox input "true"
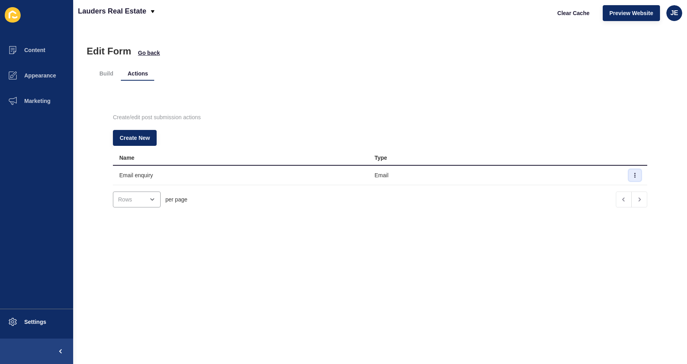
click at [632, 176] on icon "button" at bounding box center [634, 175] width 5 height 5
click at [594, 189] on link "Edit" at bounding box center [601, 190] width 56 height 17
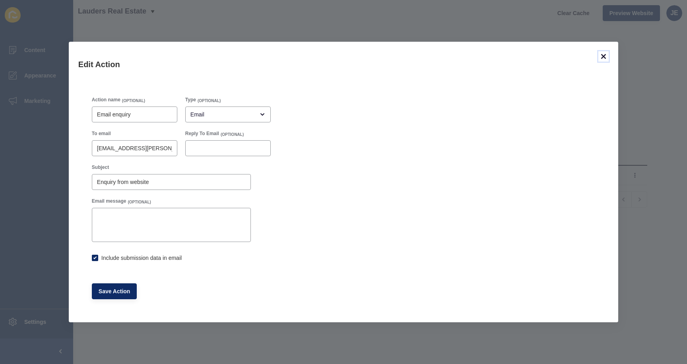
click at [603, 58] on icon at bounding box center [603, 57] width 10 height 10
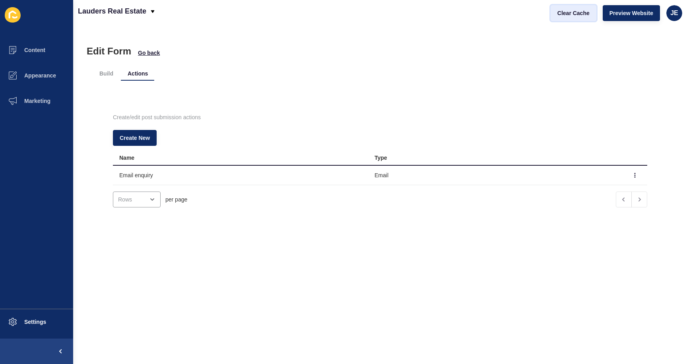
click at [566, 17] on button "Clear Cache" at bounding box center [573, 13] width 46 height 16
click at [238, 32] on div "Edit Form Go back Build Actions Create/edit post submission actions Create New …" at bounding box center [379, 195] width 613 height 338
click at [144, 53] on span "Go back" at bounding box center [149, 53] width 22 height 8
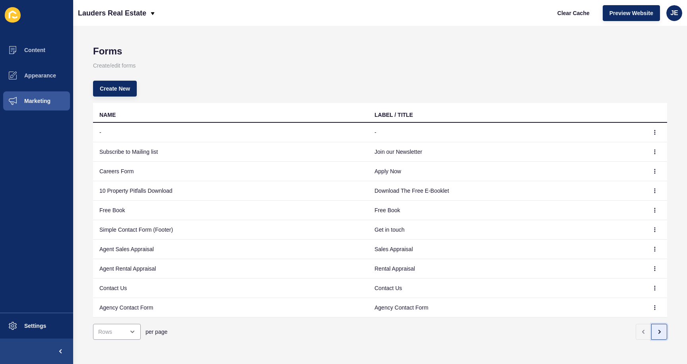
click at [651, 331] on button "button" at bounding box center [659, 332] width 16 height 16
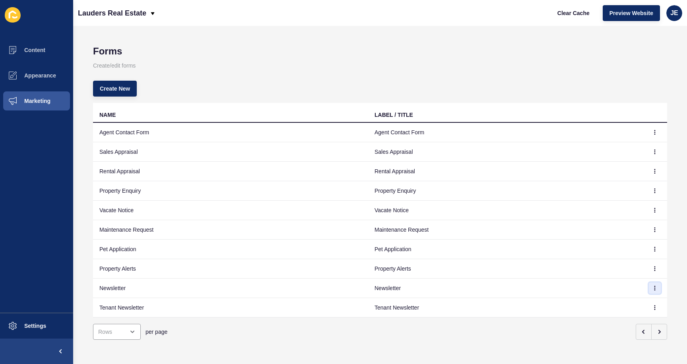
click at [650, 290] on button "button" at bounding box center [654, 287] width 12 height 11
click at [632, 300] on link "Edit" at bounding box center [627, 303] width 56 height 17
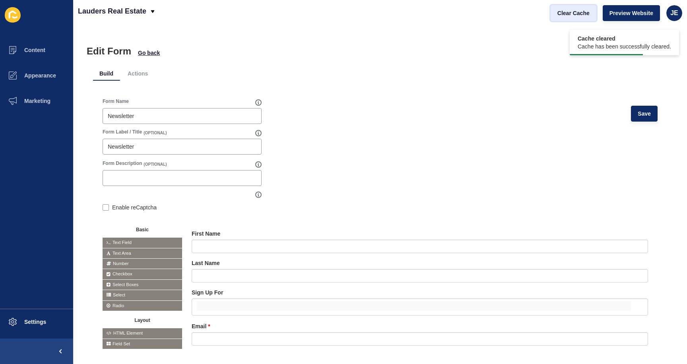
click at [561, 12] on span "Clear Cache" at bounding box center [573, 13] width 32 height 8
click at [372, 132] on form "Form Name Newsletter Save Form Label / Title (OPTIONAL) Newsletter Form Descrip…" at bounding box center [379, 231] width 555 height 267
click at [137, 72] on li "Actions" at bounding box center [137, 73] width 33 height 14
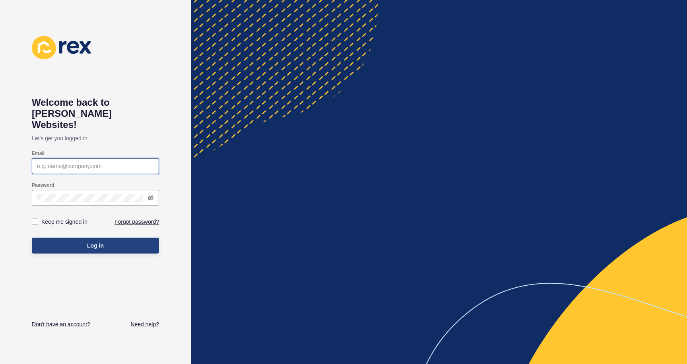
type input "[EMAIL_ADDRESS][PERSON_NAME][DOMAIN_NAME]"
click at [114, 238] on button "Log in" at bounding box center [95, 246] width 127 height 16
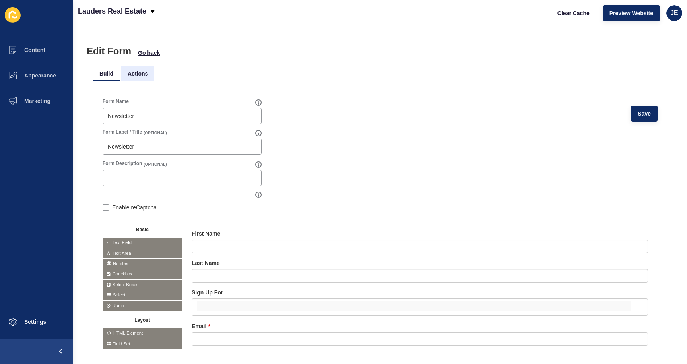
click at [137, 78] on li "Actions" at bounding box center [137, 73] width 33 height 14
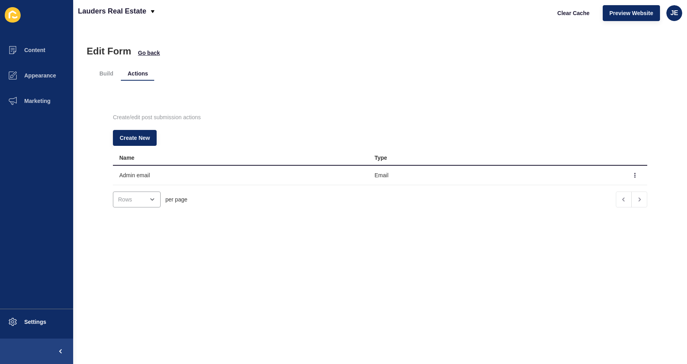
click at [186, 168] on td "Admin email" at bounding box center [240, 175] width 255 height 19
click at [623, 173] on td at bounding box center [635, 175] width 24 height 19
click at [629, 174] on button "button" at bounding box center [635, 175] width 12 height 11
click at [608, 188] on link "Edit" at bounding box center [601, 190] width 56 height 17
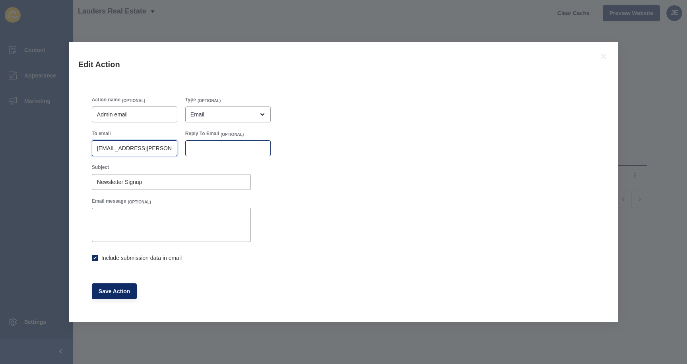
scroll to position [0, 29]
drag, startPoint x: 149, startPoint y: 147, endPoint x: 194, endPoint y: 146, distance: 45.3
click at [194, 146] on div "To email [PERSON_NAME][EMAIL_ADDRESS][PERSON_NAME][DOMAIN_NAME] Reply To Email …" at bounding box center [181, 143] width 187 height 34
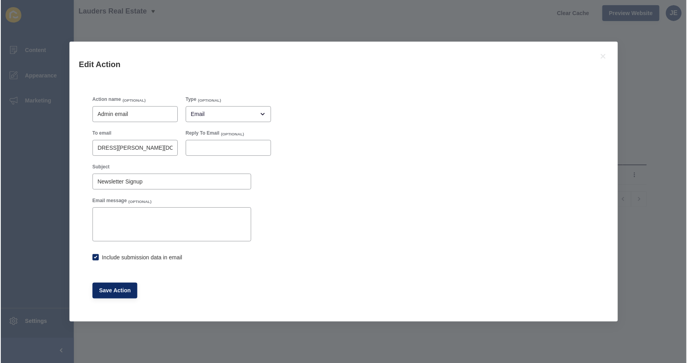
scroll to position [0, 0]
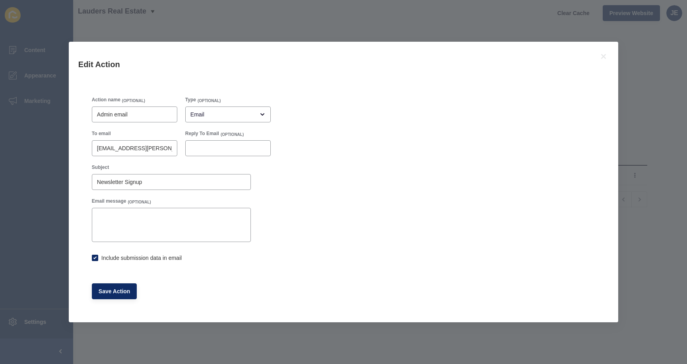
click at [340, 171] on div "Action name (OPTIONAL) Admin email Type (OPTIONAL) Email To email [EMAIL_ADDRES…" at bounding box center [343, 198] width 511 height 211
click at [122, 288] on span "Save Action" at bounding box center [115, 291] width 32 height 8
checkbox input "true"
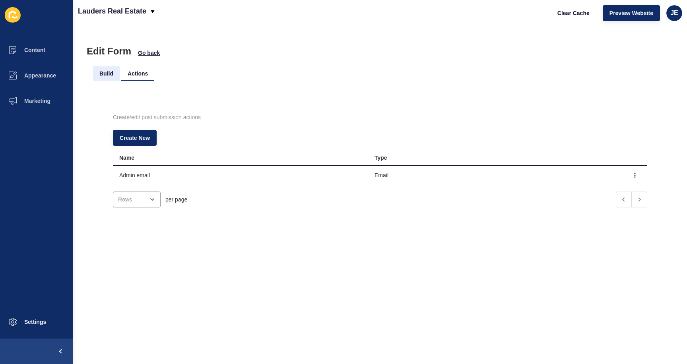
click at [108, 73] on li "Build" at bounding box center [106, 73] width 27 height 14
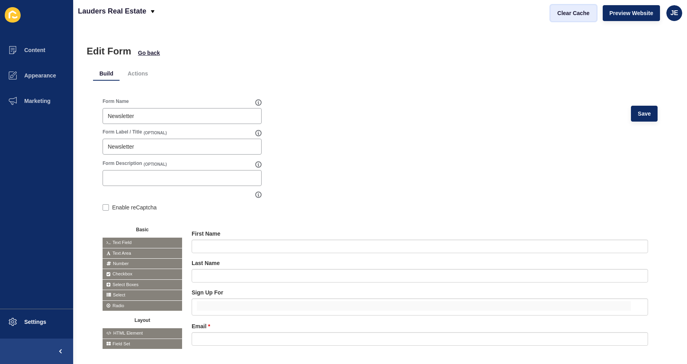
click at [574, 10] on span "Clear Cache" at bounding box center [573, 13] width 32 height 8
click at [135, 73] on li "Actions" at bounding box center [137, 73] width 33 height 14
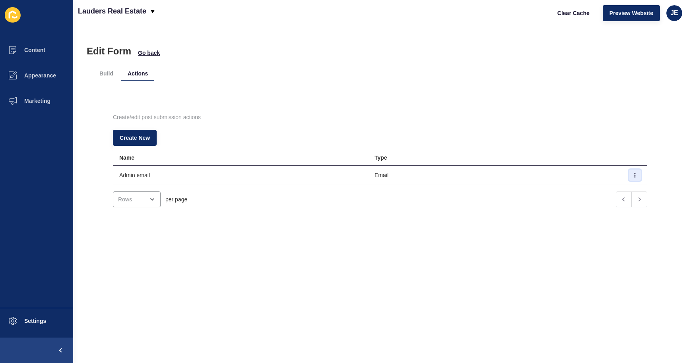
click at [632, 174] on icon "button" at bounding box center [634, 175] width 5 height 5
click at [608, 186] on link "Edit" at bounding box center [601, 190] width 56 height 17
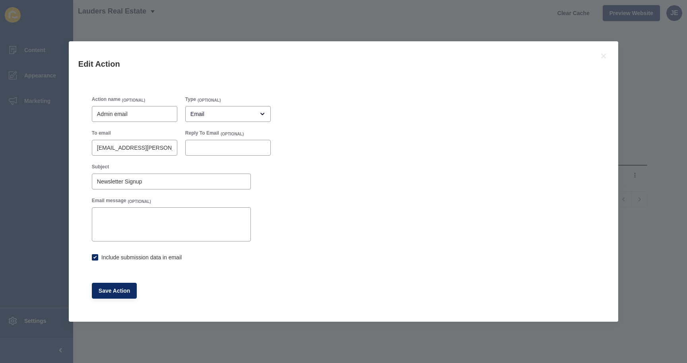
click at [366, 21] on div "Edit Action Action name (OPTIONAL) Admin email Type (OPTIONAL) Email To email j…" at bounding box center [343, 181] width 687 height 363
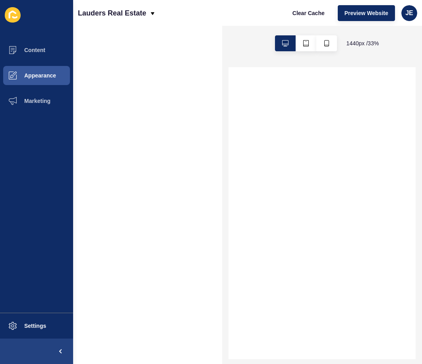
select select
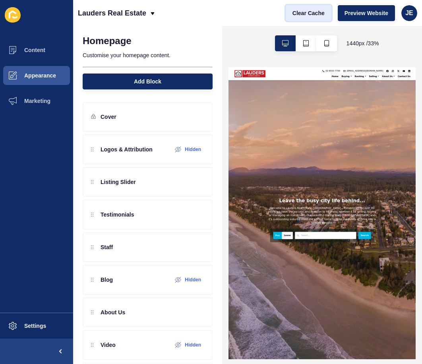
click at [313, 15] on span "Clear Cache" at bounding box center [308, 13] width 32 height 8
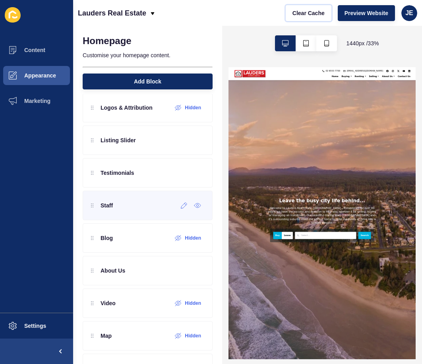
scroll to position [204, 0]
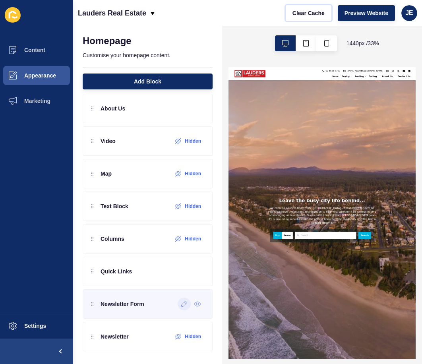
click at [181, 305] on icon at bounding box center [184, 304] width 7 height 6
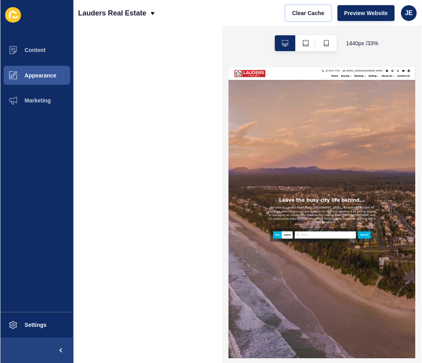
scroll to position [0, 0]
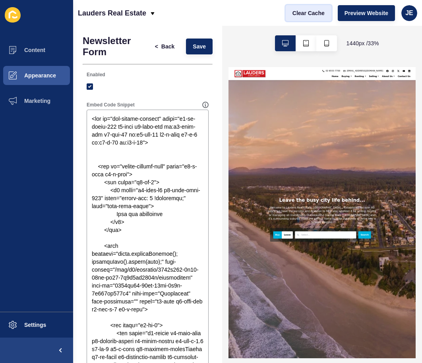
click at [295, 18] on button "Clear Cache" at bounding box center [309, 13] width 46 height 16
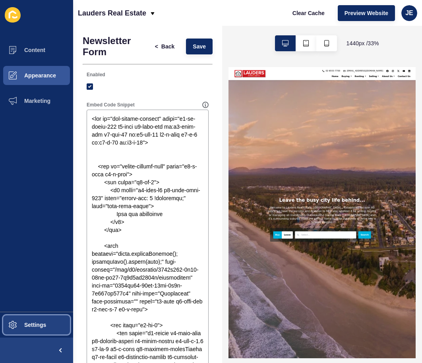
click at [43, 327] on span "Settings" at bounding box center [22, 325] width 47 height 6
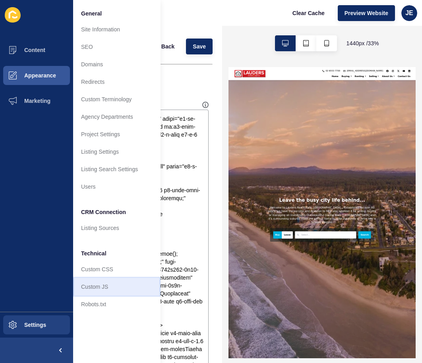
click at [97, 292] on link "Custom JS" at bounding box center [116, 286] width 87 height 17
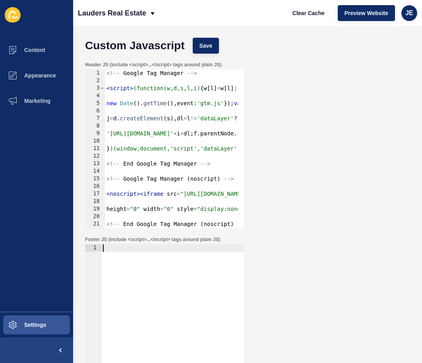
click at [148, 276] on div at bounding box center [172, 331] width 143 height 174
paste textarea "</script>"
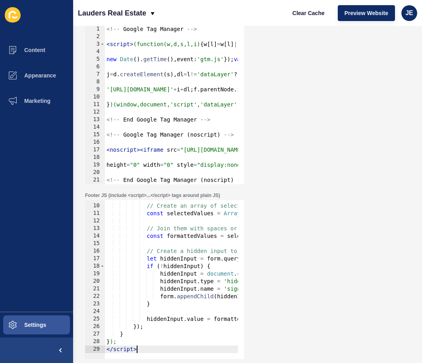
scroll to position [42, 0]
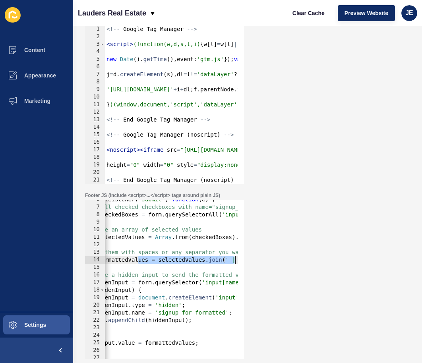
drag, startPoint x: 207, startPoint y: 261, endPoint x: 242, endPoint y: 262, distance: 34.2
click at [242, 262] on div "</script> 6 7 8 9 10 11 12 13 14 15 16 17 18 19 20 21 22 23 24 25 26 27 28 29 f…" at bounding box center [164, 279] width 159 height 159
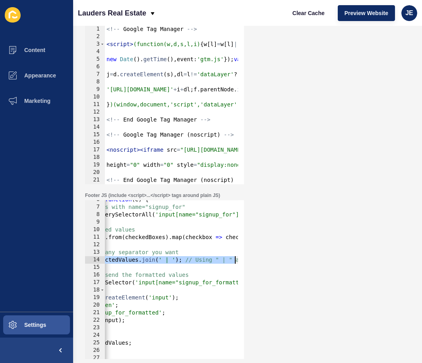
scroll to position [0, 135]
click at [167, 262] on div "form . addEventListener ( 'submit' , function ( e ) { // Get all checked checkb…" at bounding box center [124, 280] width 310 height 168
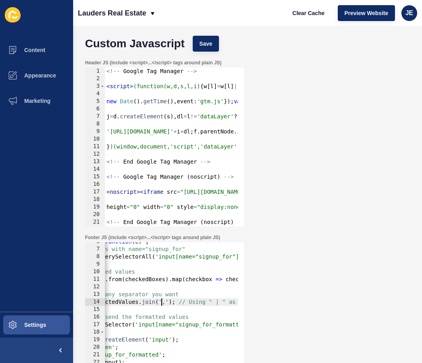
scroll to position [0, 0]
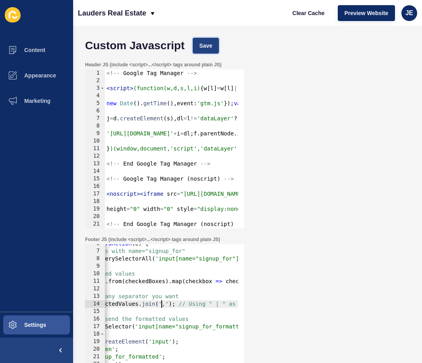
click at [205, 47] on span "Save" at bounding box center [205, 46] width 13 height 8
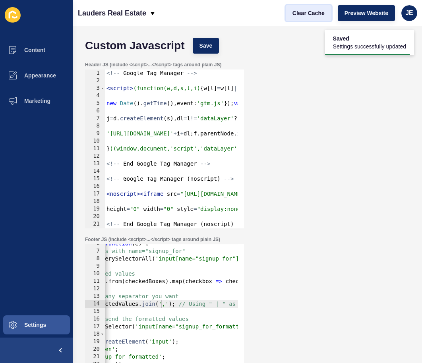
click at [316, 15] on span "Clear Cache" at bounding box center [308, 13] width 32 height 8
click at [184, 306] on div "form . addEventListener ( 'submit' , function ( e ) { // Get all checked checkb…" at bounding box center [124, 324] width 310 height 168
type textarea "}); </script>"
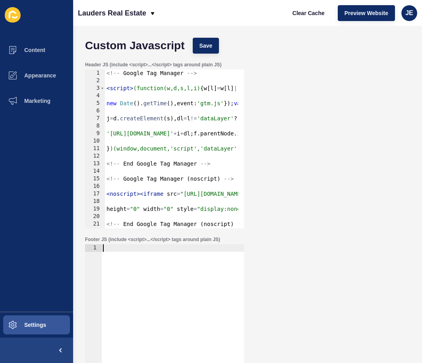
click at [181, 305] on div at bounding box center [172, 331] width 143 height 174
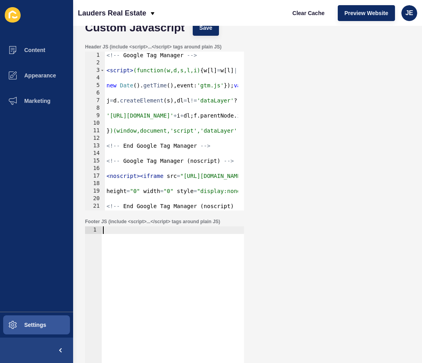
scroll to position [41, 0]
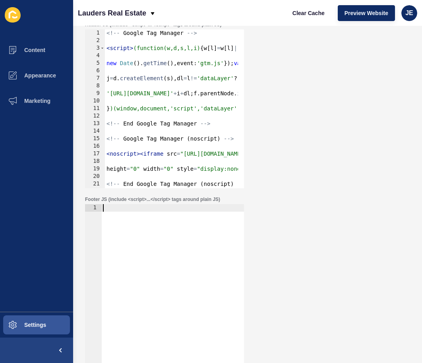
paste textarea "</script>"
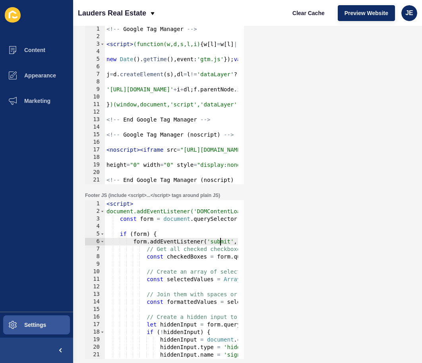
scroll to position [0, 49]
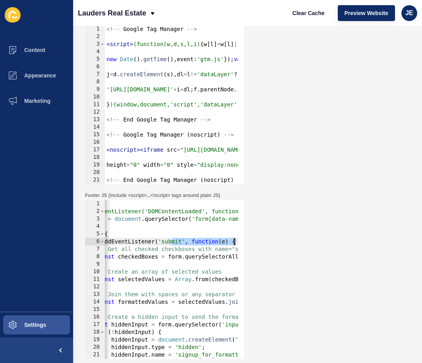
drag, startPoint x: 219, startPoint y: 240, endPoint x: 254, endPoint y: 240, distance: 35.4
click at [254, 240] on div "Footer JS (include <script>...</script> tags around plain JS) </script> 1 2 3 4…" at bounding box center [247, 275] width 333 height 175
click at [193, 244] on div "< script > document.addEventListener('DOMContentLoaded', function() { const for…" at bounding box center [211, 284] width 310 height 168
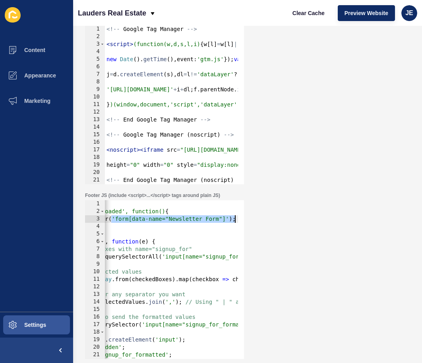
scroll to position [0, 129]
drag, startPoint x: 193, startPoint y: 222, endPoint x: 252, endPoint y: 219, distance: 59.3
click at [252, 219] on div "Footer JS (include <script>...</script> tags around plain JS) form.addEventList…" at bounding box center [247, 275] width 333 height 175
click at [205, 219] on div "< script > document.addEventListener('DOMContentLoaded', function() { const for…" at bounding box center [131, 284] width 310 height 168
click at [209, 221] on div "< script > document.addEventListener('DOMContentLoaded', function() { const for…" at bounding box center [131, 284] width 310 height 168
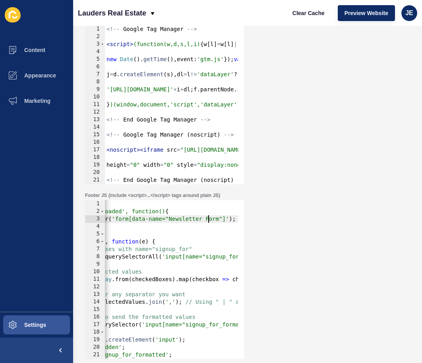
click at [209, 221] on div "< script > document.addEventListener('DOMContentLoaded', function() { const for…" at bounding box center [131, 284] width 310 height 168
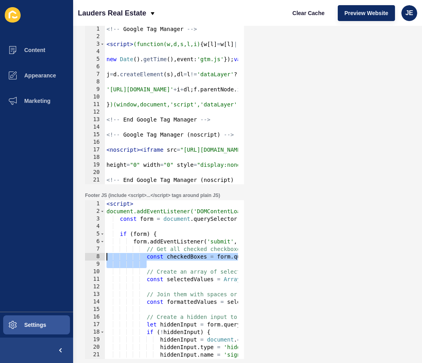
drag, startPoint x: 149, startPoint y: 267, endPoint x: 63, endPoint y: 260, distance: 86.1
click at [63, 260] on div "Content Appearance Marketing Settings Lauders Real Estate Clear Cache Preview W…" at bounding box center [211, 181] width 422 height 363
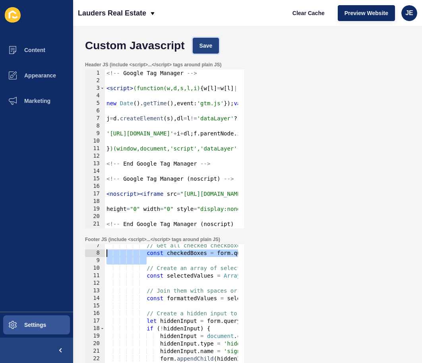
click at [211, 38] on button "Save" at bounding box center [206, 46] width 27 height 16
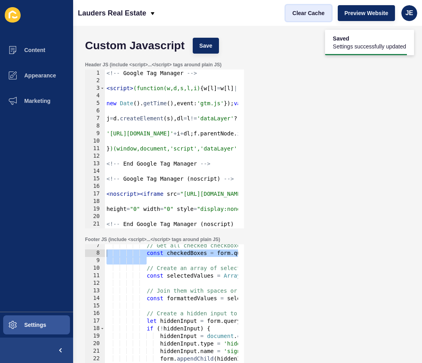
click at [313, 6] on button "Clear Cache" at bounding box center [309, 13] width 46 height 16
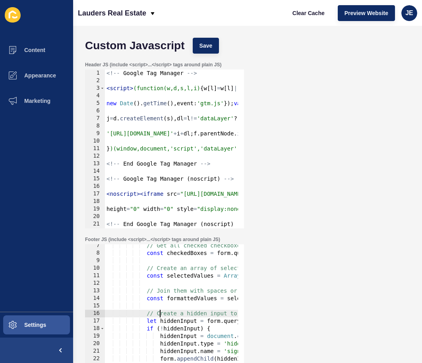
click at [161, 314] on div "// Get all checked checkboxes with name="signup_for" const checkedBoxes = form …" at bounding box center [260, 326] width 310 height 168
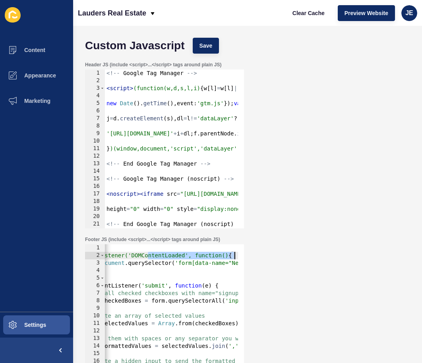
drag, startPoint x: 214, startPoint y: 256, endPoint x: 257, endPoint y: 256, distance: 43.3
click at [257, 256] on div "Footer JS (include <script>...</script> tags around plain JS) // Create a hidde…" at bounding box center [247, 319] width 333 height 175
click at [199, 277] on div "< script > document.addEventListener('DOMContentLoaded', function() { const for…" at bounding box center [194, 328] width 310 height 168
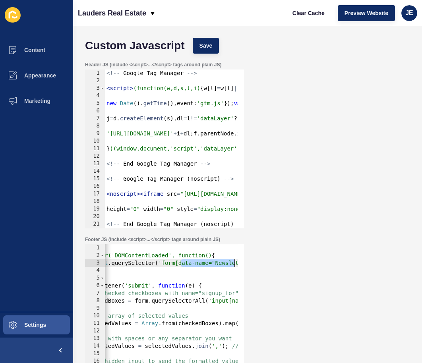
scroll to position [0, 112]
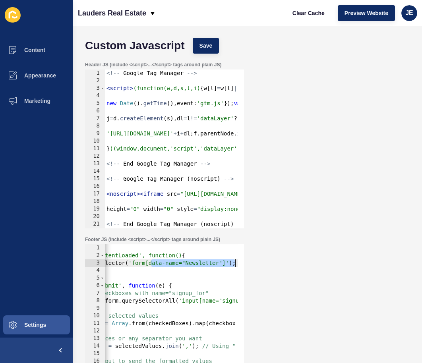
drag, startPoint x: 215, startPoint y: 265, endPoint x: 244, endPoint y: 265, distance: 29.0
click at [244, 265] on div "Footer JS (include <script>...</script> tags around plain JS) if (form) { 1 2 3…" at bounding box center [164, 320] width 161 height 168
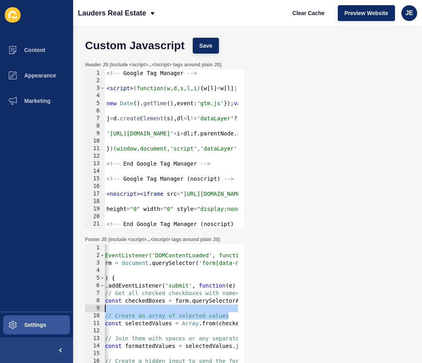
scroll to position [0, 0]
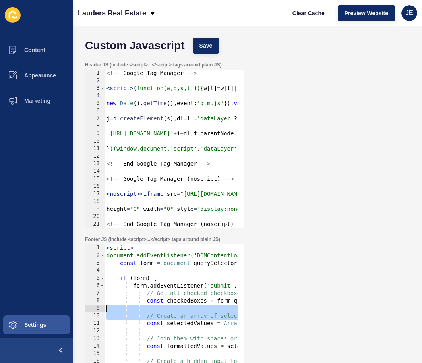
drag, startPoint x: 161, startPoint y: 311, endPoint x: 72, endPoint y: 309, distance: 88.6
click at [72, 309] on div "Content Appearance Marketing Settings Lauders Real Estate Clear Cache Preview W…" at bounding box center [211, 181] width 422 height 363
click at [172, 277] on div "< script > document.addEventListener('DOMContentLoaded', function() { const for…" at bounding box center [260, 328] width 310 height 168
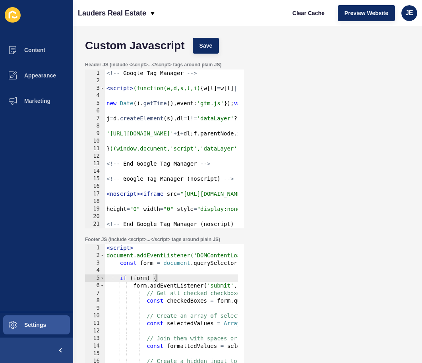
type textarea "if (form) {."
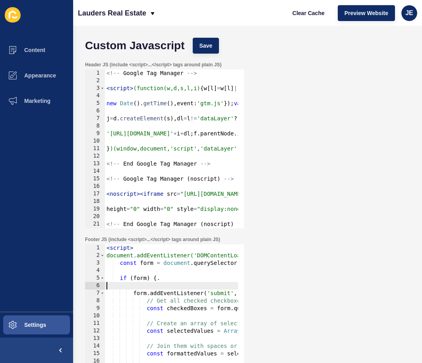
type textarea "if (form) {"
click at [205, 41] on button "Save" at bounding box center [206, 46] width 27 height 16
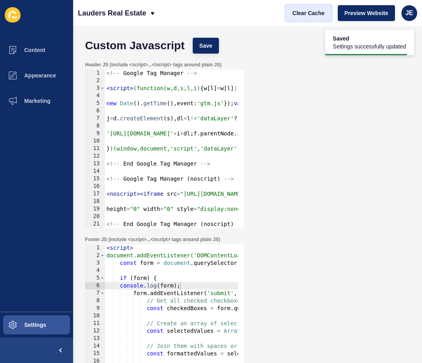
click at [304, 10] on span "Clear Cache" at bounding box center [308, 13] width 32 height 8
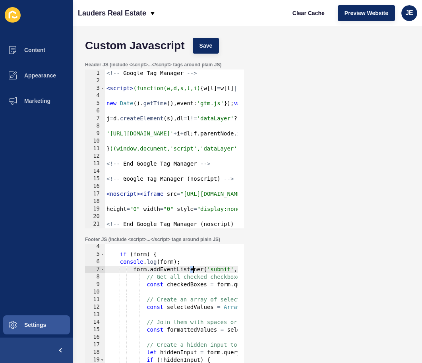
scroll to position [0, 49]
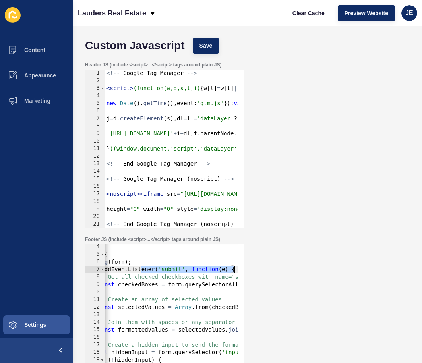
drag, startPoint x: 191, startPoint y: 271, endPoint x: 255, endPoint y: 270, distance: 63.6
click at [255, 270] on div "Footer JS (include <script>...</script> tags around plain JS) form.addEventList…" at bounding box center [247, 319] width 333 height 175
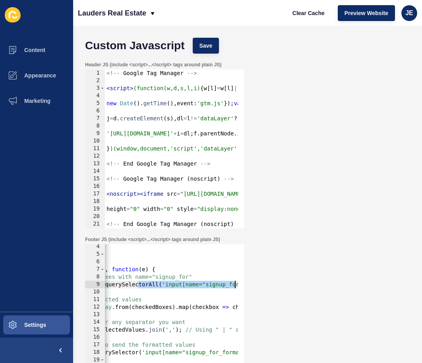
scroll to position [0, 176]
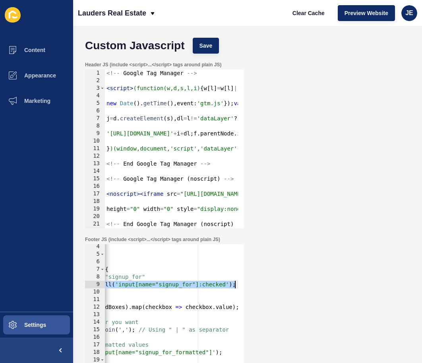
drag, startPoint x: 219, startPoint y: 286, endPoint x: 258, endPoint y: 285, distance: 38.5
click at [258, 285] on div "Footer JS (include <script>...</script> tags around plain JS) form.addEventList…" at bounding box center [247, 319] width 333 height 175
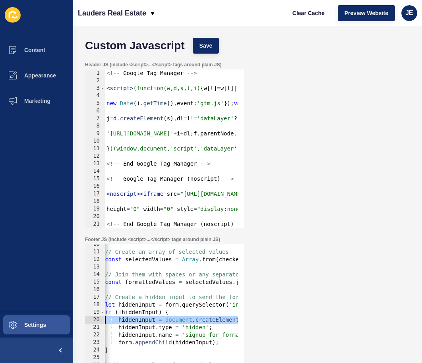
scroll to position [0, 0]
drag, startPoint x: 161, startPoint y: 317, endPoint x: 135, endPoint y: 322, distance: 26.7
click at [73, 319] on div "Custom Javascript Save Header JS (include <script>...</script> tags around plai…" at bounding box center [247, 194] width 349 height 337
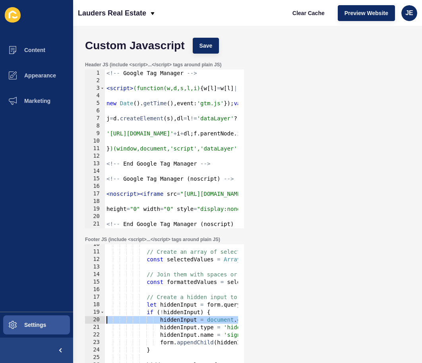
click at [210, 313] on div "// Create an array of selected values const selectedValues = Array . from ( che…" at bounding box center [260, 325] width 310 height 168
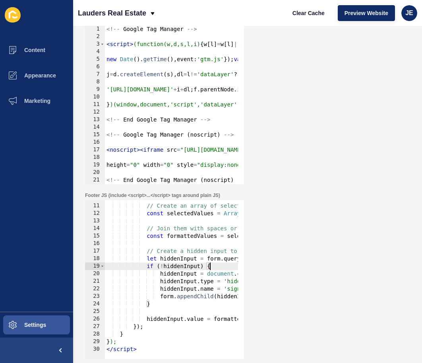
click at [143, 342] on div "// Create an array of selected values const selectedValues = Array . from ( che…" at bounding box center [260, 279] width 310 height 168
type textarea "});"
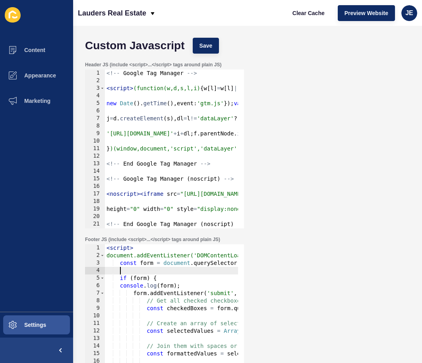
click at [190, 269] on div "< script > document.addEventListener('DOMContentLoaded', function() { const for…" at bounding box center [260, 328] width 310 height 168
type textarea "}); </script>"
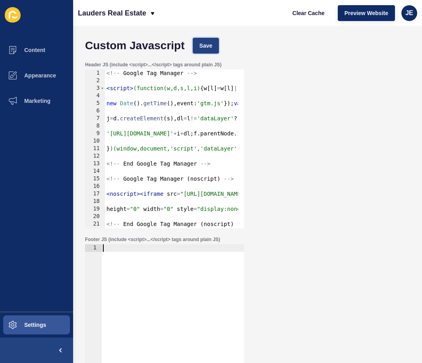
click at [203, 42] on span "Save" at bounding box center [205, 46] width 13 height 8
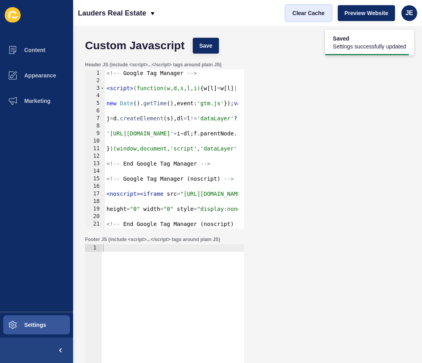
click at [313, 14] on span "Clear Cache" at bounding box center [308, 13] width 32 height 8
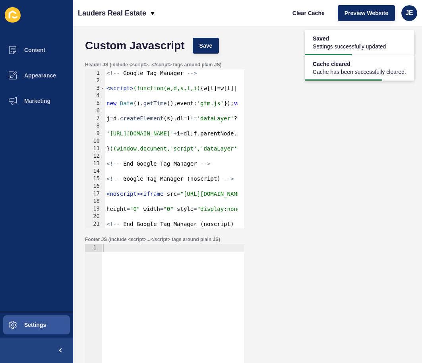
click at [302, 164] on div "Header JS (include <script>...</script> tags around plain JS) 1 2 3 4 5 6 7 8 9…" at bounding box center [247, 145] width 333 height 175
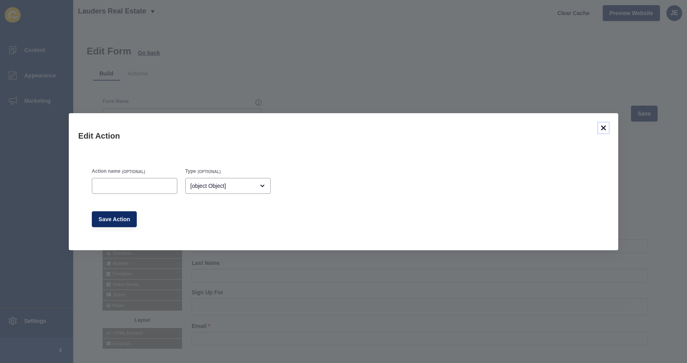
click at [601, 127] on icon at bounding box center [603, 128] width 10 height 10
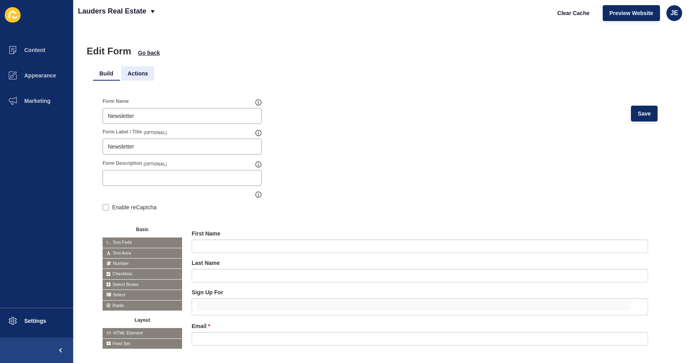
click at [137, 79] on li "Actions" at bounding box center [137, 73] width 33 height 14
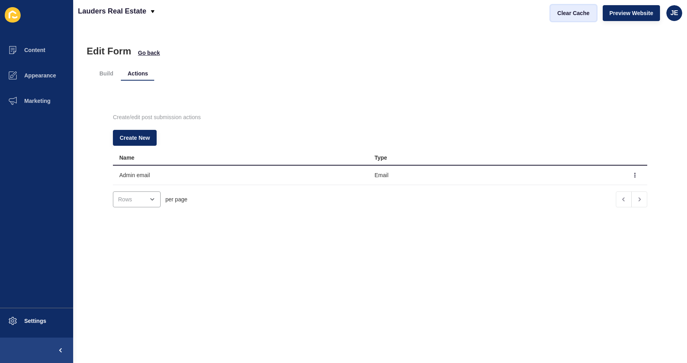
click at [557, 14] on span "Clear Cache" at bounding box center [573, 13] width 32 height 8
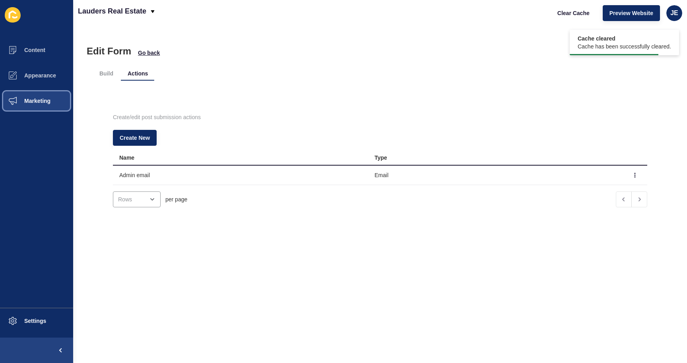
click at [31, 108] on button "Marketing" at bounding box center [36, 100] width 73 height 25
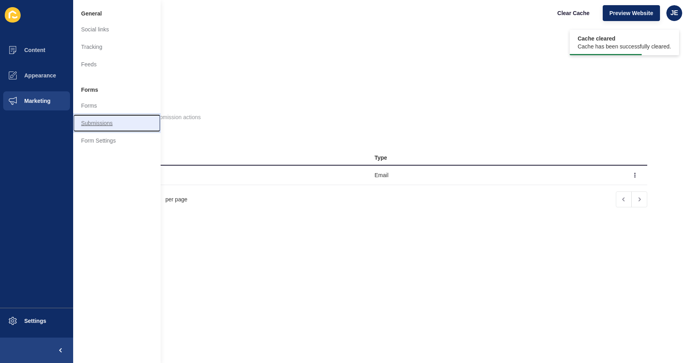
click at [102, 121] on link "Submissions" at bounding box center [116, 122] width 87 height 17
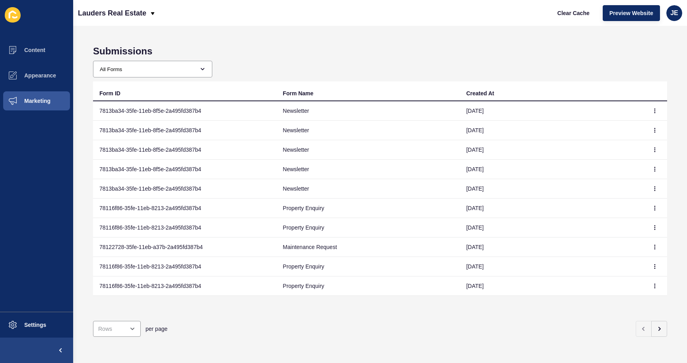
click at [174, 112] on td "7813ba34-35fe-11eb-8f5e-2a495fd387b4" at bounding box center [184, 110] width 183 height 19
click at [648, 109] on button "button" at bounding box center [654, 110] width 12 height 11
click at [632, 124] on link "View" at bounding box center [627, 126] width 56 height 17
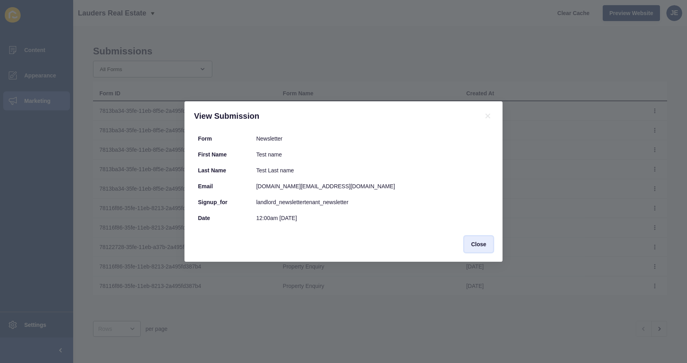
click at [476, 242] on span "Close" at bounding box center [478, 244] width 15 height 8
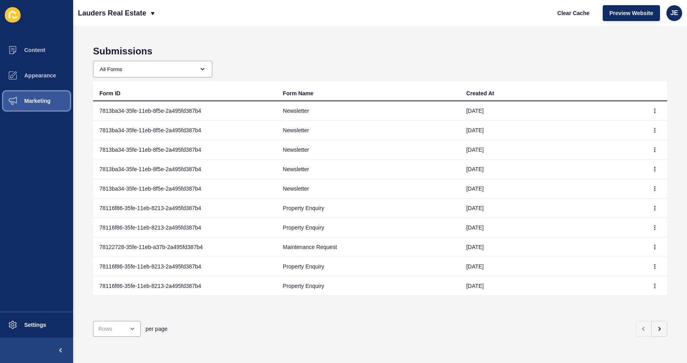
click at [59, 104] on button "Marketing" at bounding box center [36, 100] width 73 height 25
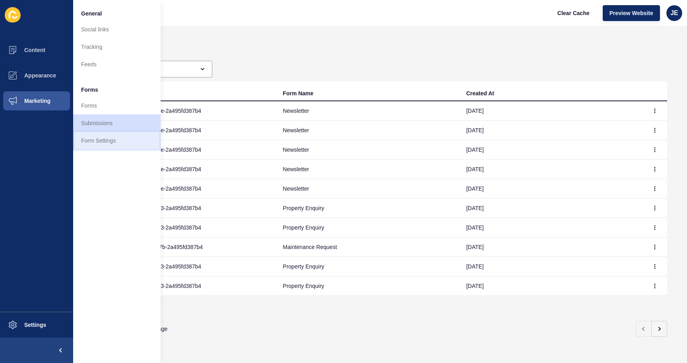
click at [108, 141] on link "Form Settings" at bounding box center [116, 140] width 87 height 17
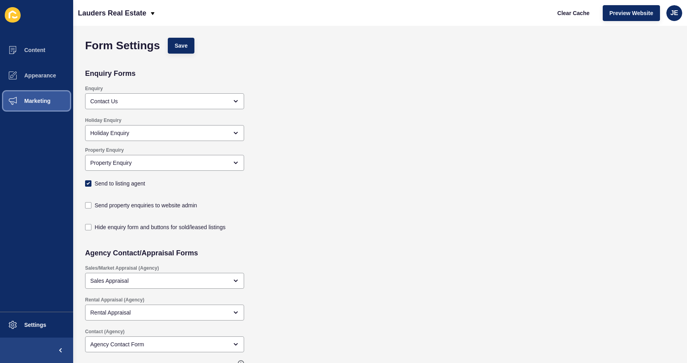
click at [19, 102] on span "Marketing" at bounding box center [25, 101] width 52 height 6
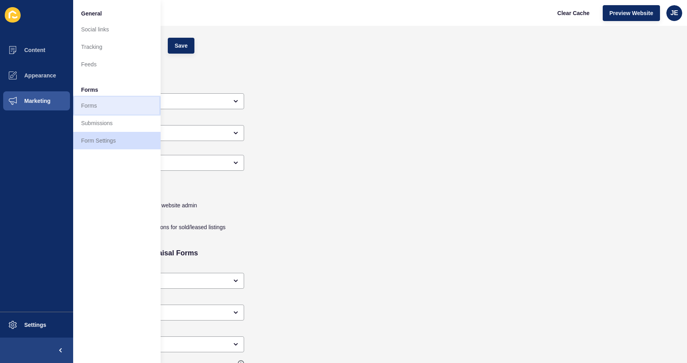
click at [113, 108] on link "Forms" at bounding box center [116, 105] width 87 height 17
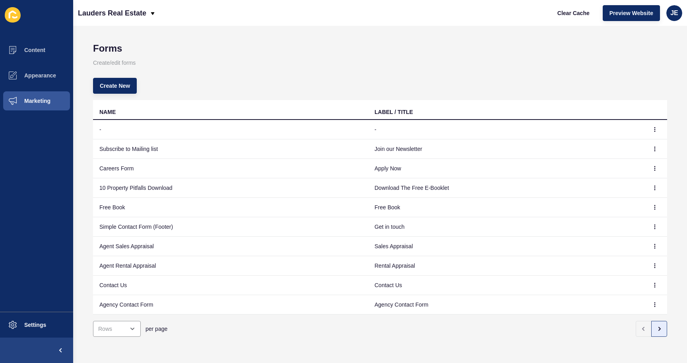
scroll to position [9, 0]
click at [656, 326] on icon "button" at bounding box center [659, 329] width 6 height 6
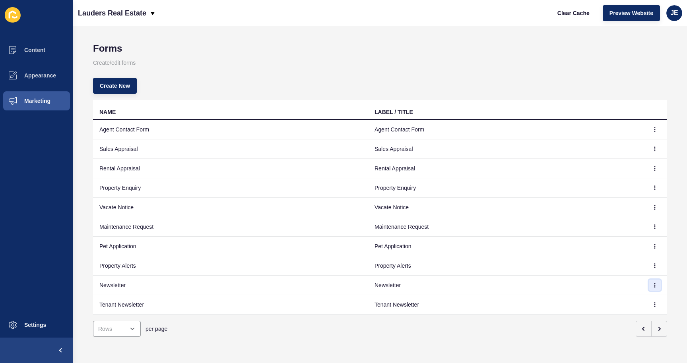
click at [648, 280] on button "button" at bounding box center [654, 285] width 12 height 11
click at [619, 291] on link "Edit" at bounding box center [627, 294] width 56 height 17
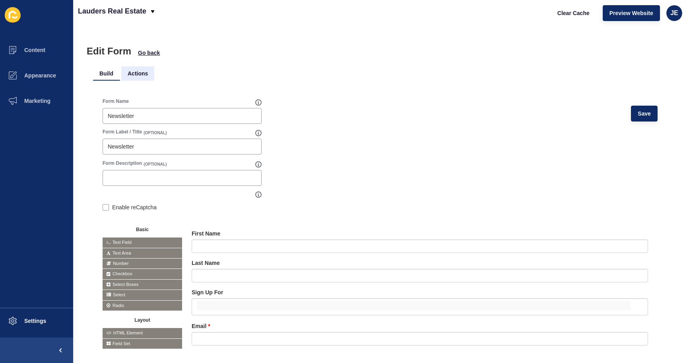
click at [139, 74] on li "Actions" at bounding box center [137, 73] width 33 height 14
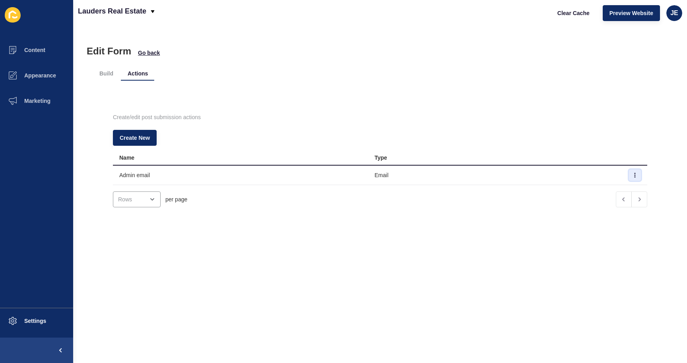
click at [634, 177] on icon "button" at bounding box center [634, 175] width 0 height 4
click at [603, 189] on link "Edit" at bounding box center [601, 190] width 56 height 17
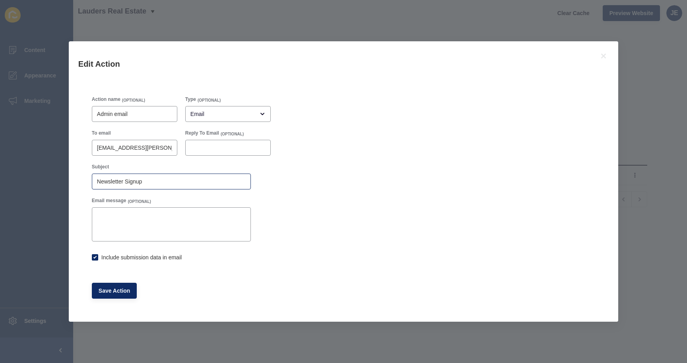
checkbox input "true"
click at [605, 56] on icon at bounding box center [603, 56] width 10 height 10
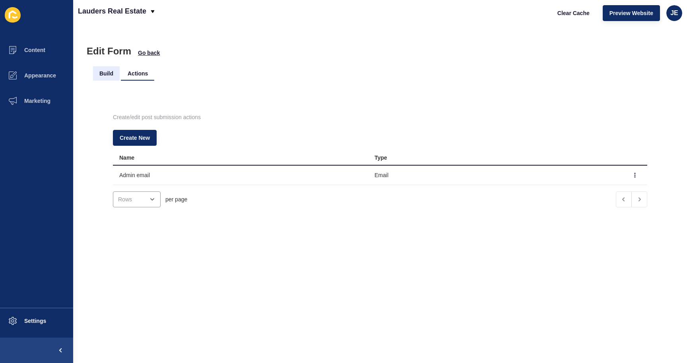
click at [103, 73] on li "Build" at bounding box center [106, 73] width 27 height 14
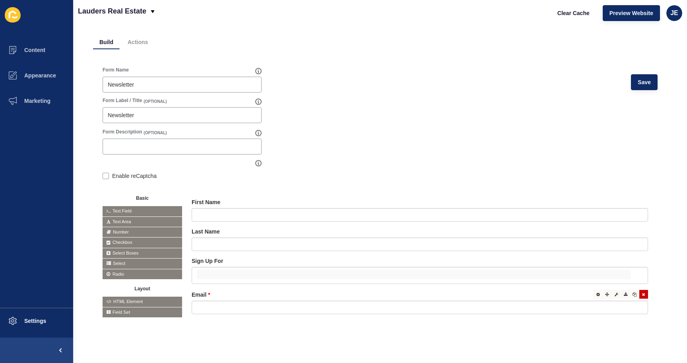
scroll to position [37, 0]
click at [596, 259] on icon at bounding box center [598, 261] width 4 height 4
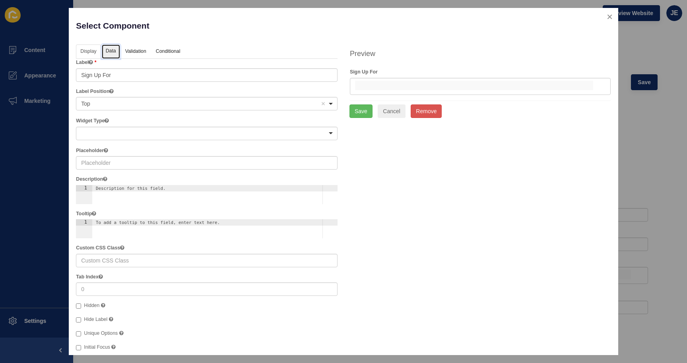
click at [112, 55] on link "Data" at bounding box center [111, 51] width 18 height 15
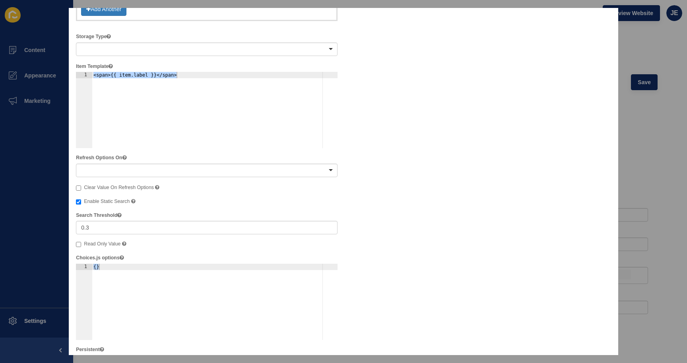
scroll to position [309, 0]
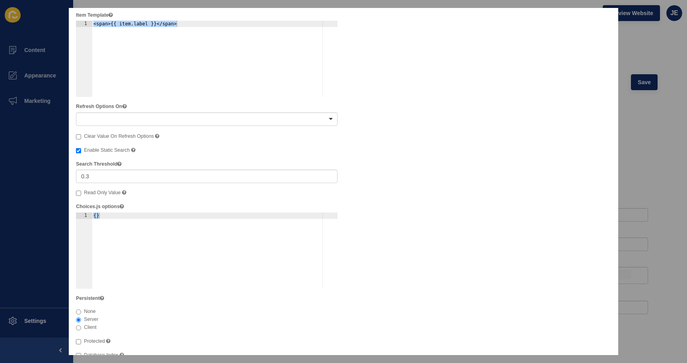
click at [454, 222] on div "Display Data Validation API Conditional Logic Layout Label Sign Up For Label Po…" at bounding box center [343, 87] width 546 height 704
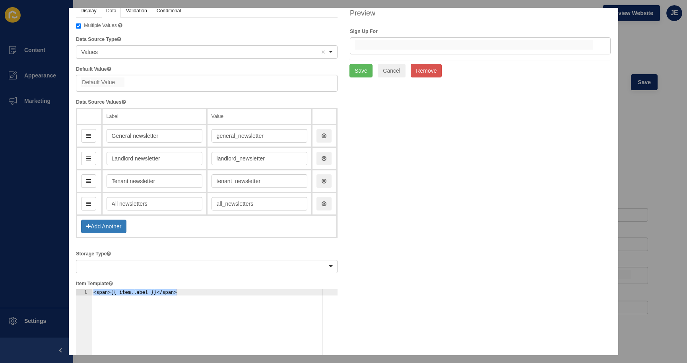
scroll to position [0, 0]
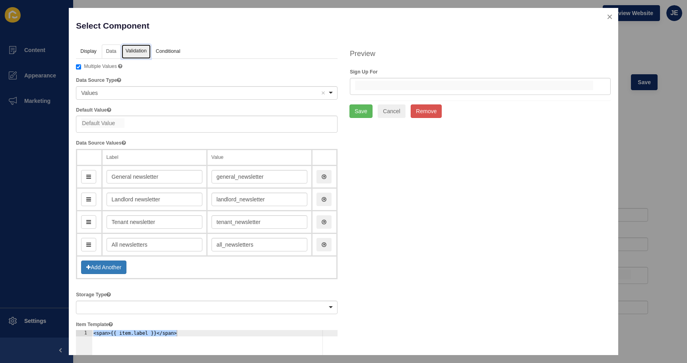
click at [130, 53] on link "Validation" at bounding box center [136, 51] width 29 height 15
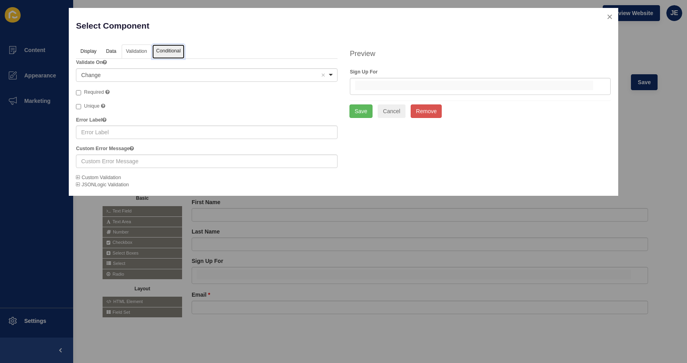
click at [168, 52] on link "Conditional" at bounding box center [168, 51] width 33 height 15
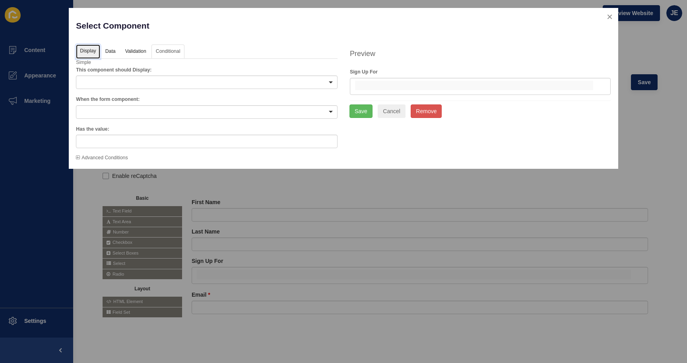
click at [87, 53] on link "Display" at bounding box center [88, 51] width 24 height 15
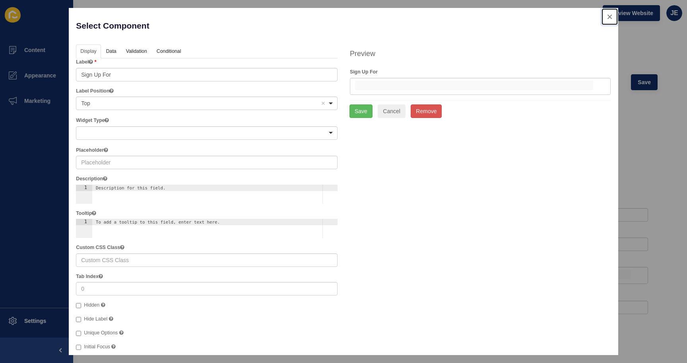
click at [602, 21] on button "close" at bounding box center [609, 16] width 16 height 17
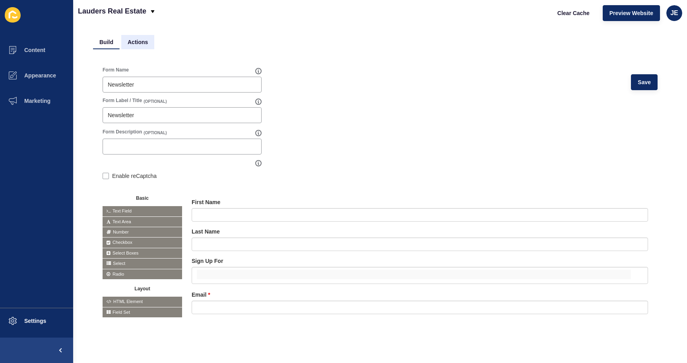
click at [136, 41] on li "Actions" at bounding box center [137, 42] width 33 height 14
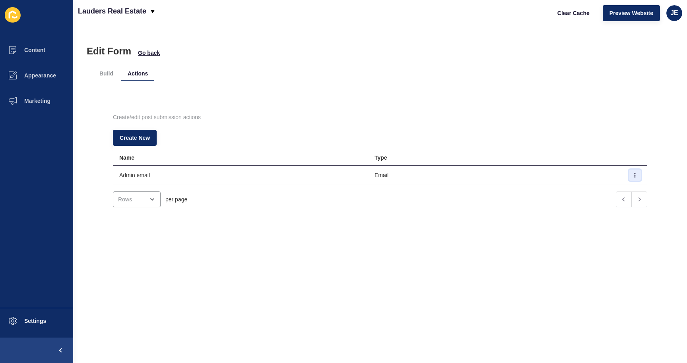
click at [632, 175] on icon "button" at bounding box center [634, 175] width 5 height 5
click at [585, 195] on link "Edit" at bounding box center [601, 190] width 56 height 17
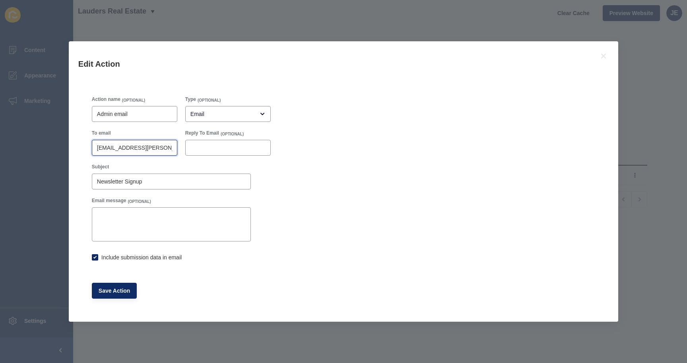
click at [138, 146] on input "[EMAIL_ADDRESS][PERSON_NAME][DOMAIN_NAME]" at bounding box center [134, 148] width 75 height 8
checkbox input "true"
paste input "oldbar@laudersrealestat"
type input "[EMAIL_ADDRESS][DOMAIN_NAME]"
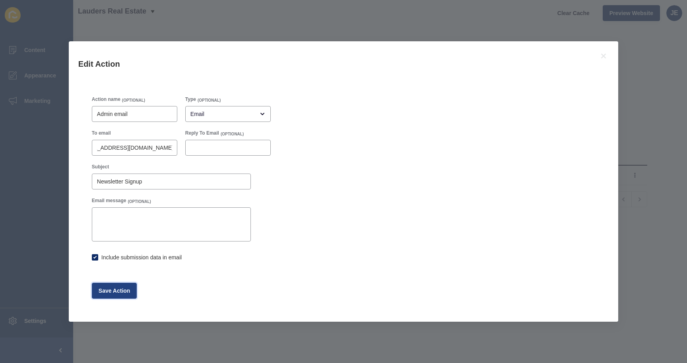
click at [123, 292] on span "Save Action" at bounding box center [115, 291] width 32 height 8
checkbox input "true"
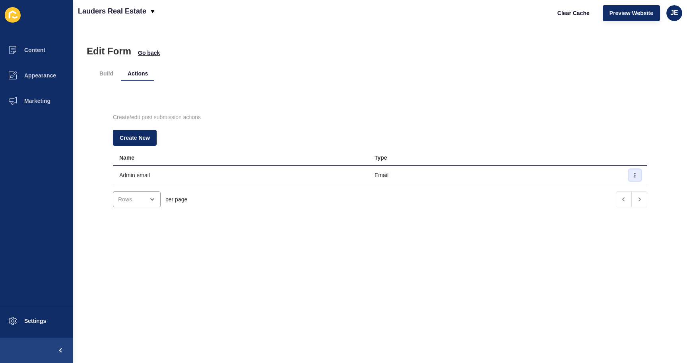
click at [632, 174] on icon "button" at bounding box center [634, 175] width 5 height 5
click at [603, 187] on link "Edit" at bounding box center [601, 190] width 56 height 17
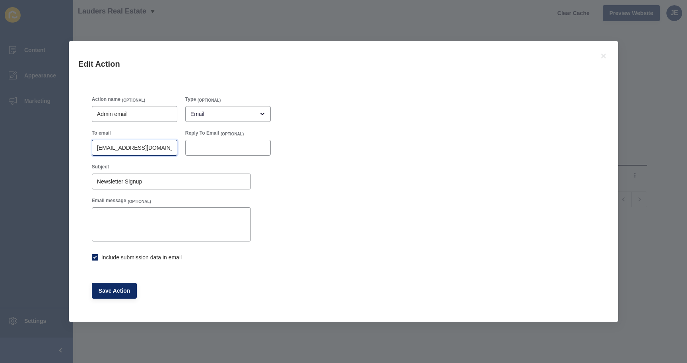
click at [106, 145] on input "[EMAIL_ADDRESS][DOMAIN_NAME]" at bounding box center [134, 148] width 75 height 8
checkbox input "true"
paste input "justine.[PERSON_NAME]@rexsoftwar"
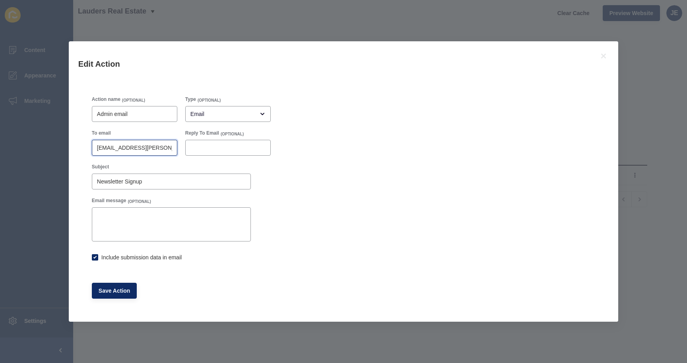
scroll to position [0, 29]
paste input "text"
type input "[EMAIL_ADDRESS][PERSON_NAME][DOMAIN_NAME]"
click at [128, 299] on div "Save Action" at bounding box center [181, 291] width 187 height 24
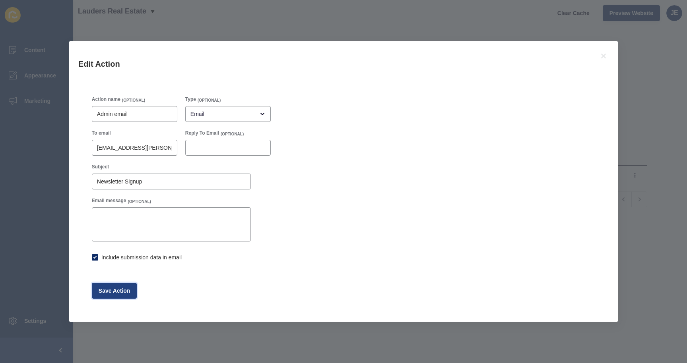
click at [128, 296] on button "Save Action" at bounding box center [114, 291] width 45 height 16
checkbox input "true"
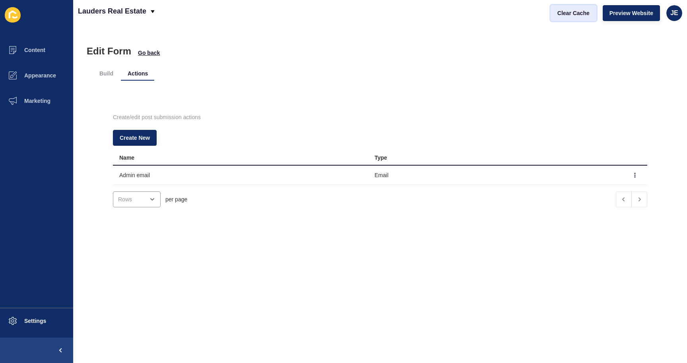
click at [566, 12] on span "Clear Cache" at bounding box center [573, 13] width 32 height 8
click at [46, 102] on span "Marketing" at bounding box center [25, 101] width 52 height 6
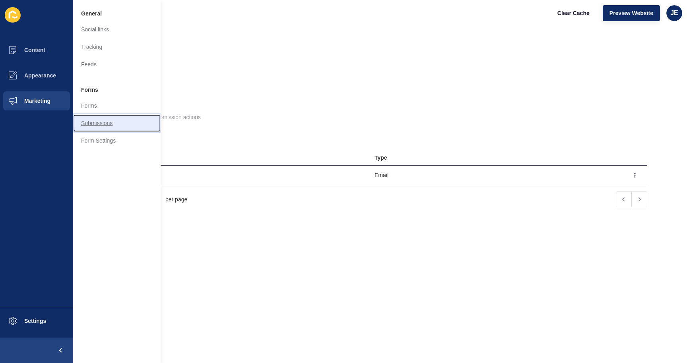
click at [87, 118] on link "Submissions" at bounding box center [116, 122] width 87 height 17
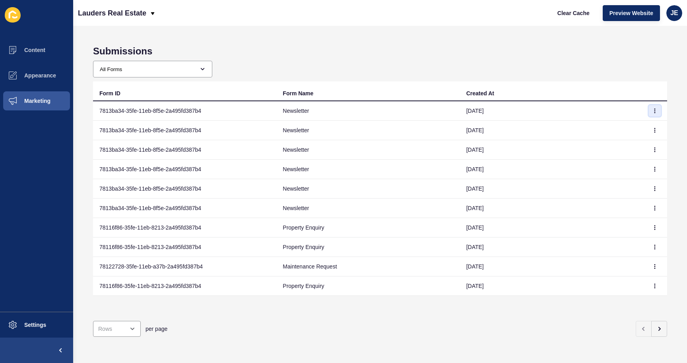
click at [648, 107] on button "button" at bounding box center [654, 110] width 12 height 11
click at [632, 126] on link "View" at bounding box center [627, 126] width 56 height 17
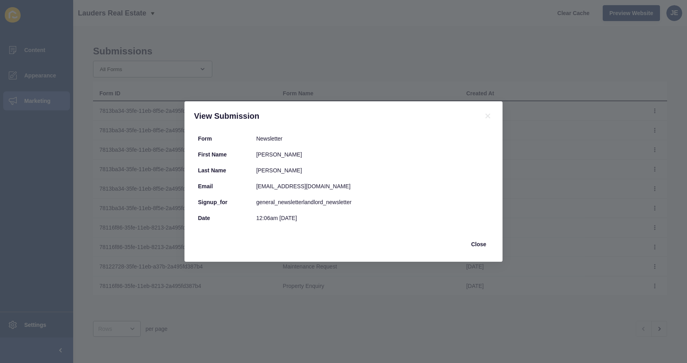
click at [317, 203] on div "general_newsletter landlord_newsletter" at bounding box center [372, 202] width 233 height 8
click at [419, 207] on div "signup_for general_newsletter landlord_newsletter" at bounding box center [343, 202] width 299 height 16
click at [339, 201] on div "general_newsletter landlord_newsletter" at bounding box center [372, 202] width 233 height 8
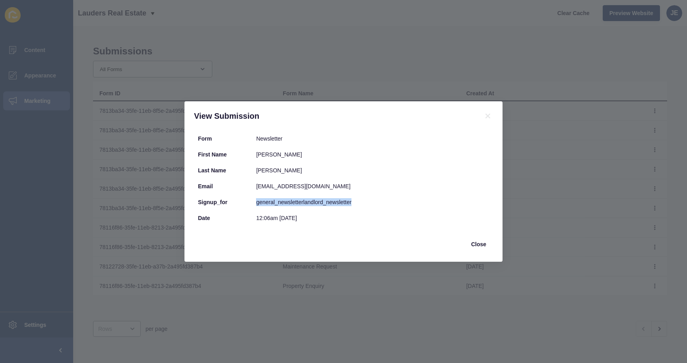
click at [339, 201] on div "general_newsletter landlord_newsletter" at bounding box center [372, 202] width 233 height 8
click at [439, 163] on div "Last Name [PERSON_NAME]" at bounding box center [343, 170] width 299 height 16
click at [481, 243] on span "Close" at bounding box center [478, 244] width 15 height 8
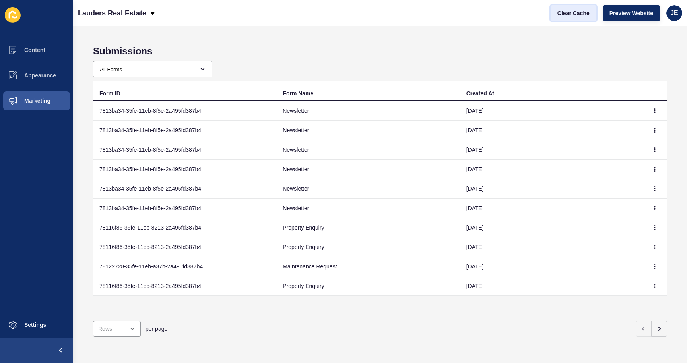
click at [567, 17] on button "Clear Cache" at bounding box center [573, 13] width 46 height 16
click at [51, 101] on button "Marketing" at bounding box center [36, 100] width 73 height 25
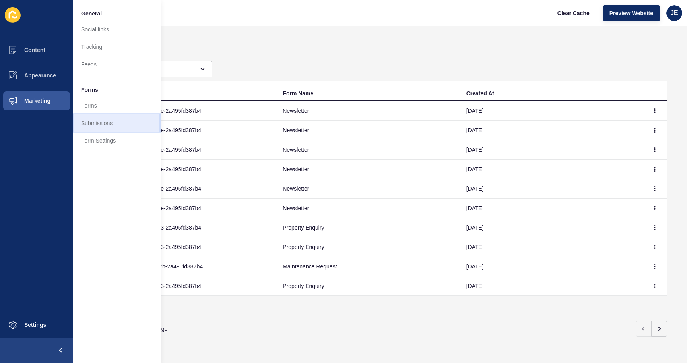
click at [99, 118] on link "Submissions" at bounding box center [116, 122] width 87 height 17
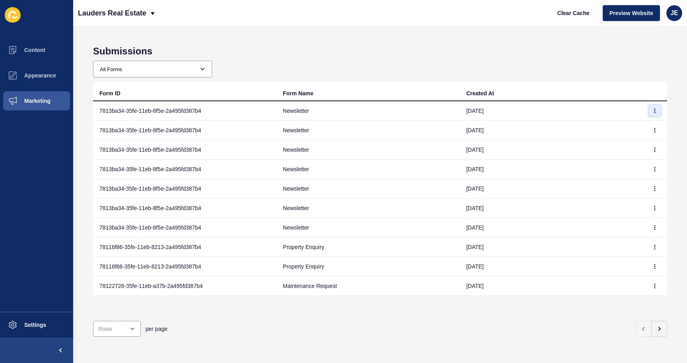
click at [651, 110] on button "button" at bounding box center [654, 110] width 12 height 11
click at [641, 124] on link "View" at bounding box center [627, 126] width 56 height 17
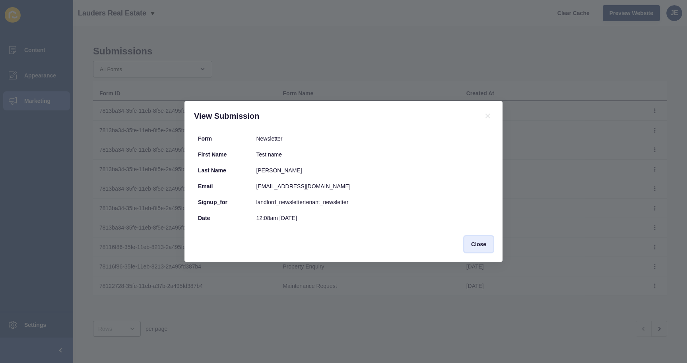
click at [483, 246] on span "Close" at bounding box center [478, 244] width 15 height 8
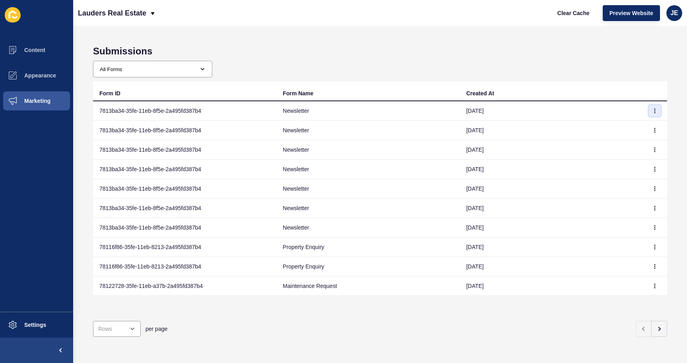
click at [649, 107] on button "button" at bounding box center [654, 110] width 12 height 11
click at [637, 124] on link "View" at bounding box center [627, 126] width 56 height 17
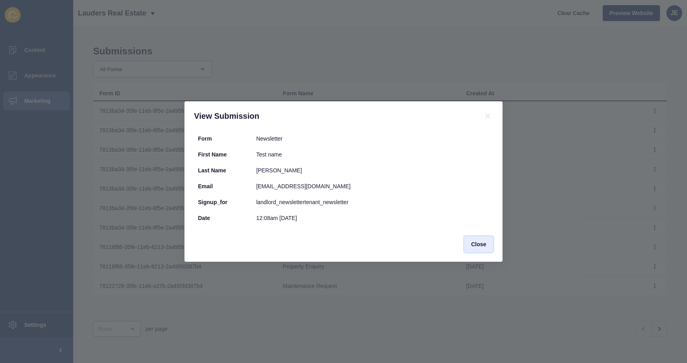
click at [483, 248] on span "Close" at bounding box center [478, 244] width 15 height 8
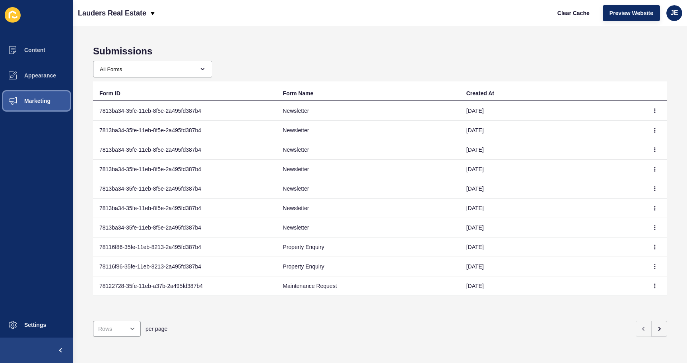
click at [61, 103] on button "Marketing" at bounding box center [36, 100] width 73 height 25
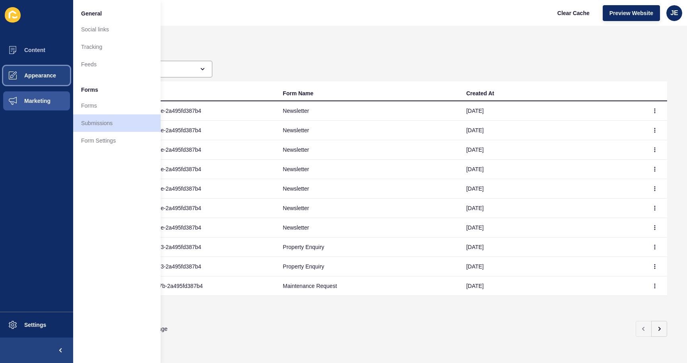
click at [47, 79] on button "Appearance" at bounding box center [36, 75] width 73 height 25
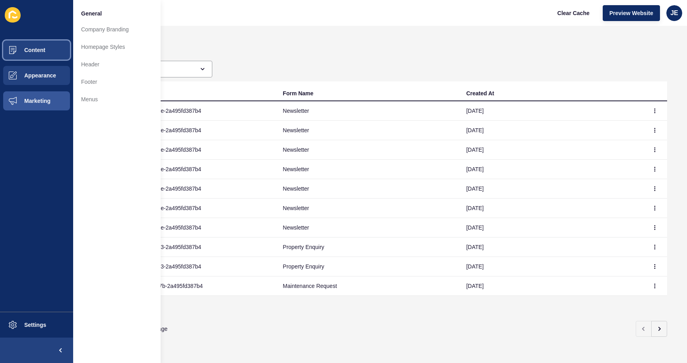
click at [43, 43] on button "Content" at bounding box center [36, 49] width 73 height 25
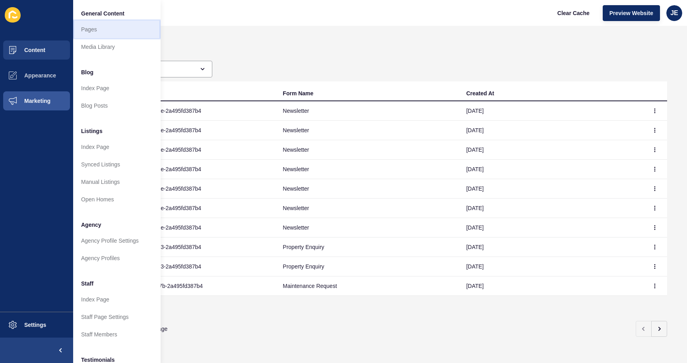
click at [87, 35] on link "Pages" at bounding box center [116, 29] width 87 height 17
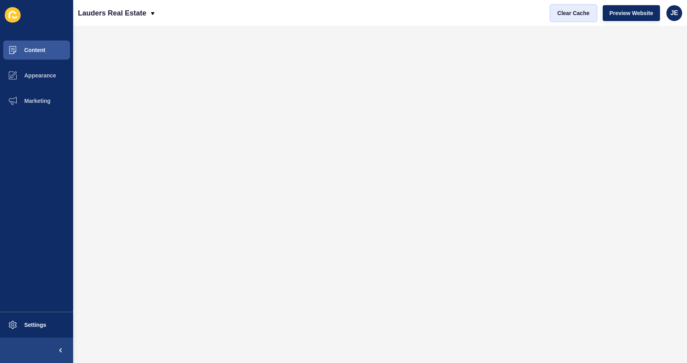
click at [565, 16] on span "Clear Cache" at bounding box center [573, 13] width 32 height 8
click at [38, 107] on button "Marketing" at bounding box center [36, 100] width 73 height 25
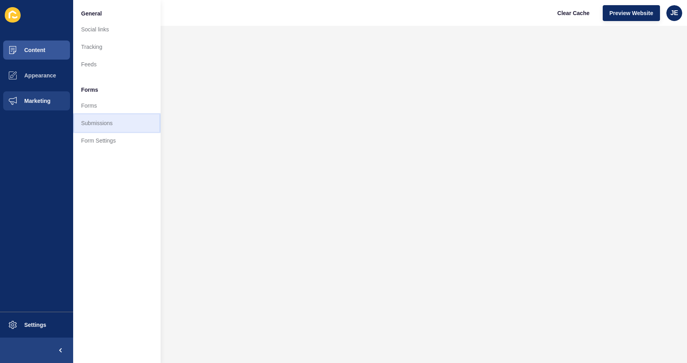
click at [99, 121] on link "Submissions" at bounding box center [116, 122] width 87 height 17
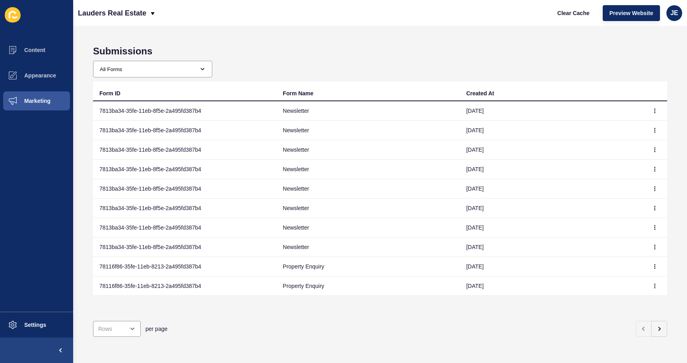
click at [650, 103] on td at bounding box center [655, 110] width 24 height 19
click at [652, 109] on icon "button" at bounding box center [654, 110] width 5 height 5
click at [639, 125] on link "View" at bounding box center [627, 126] width 56 height 17
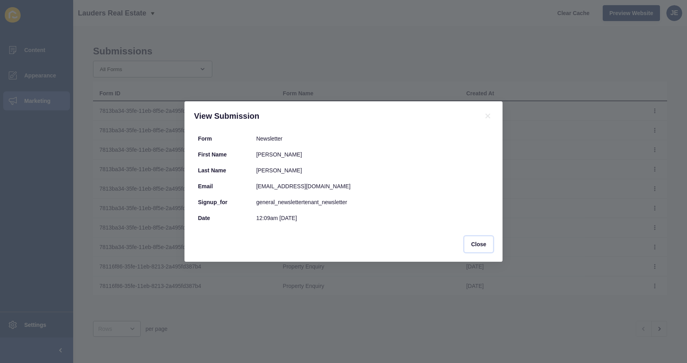
click at [474, 240] on span "Close" at bounding box center [478, 244] width 15 height 8
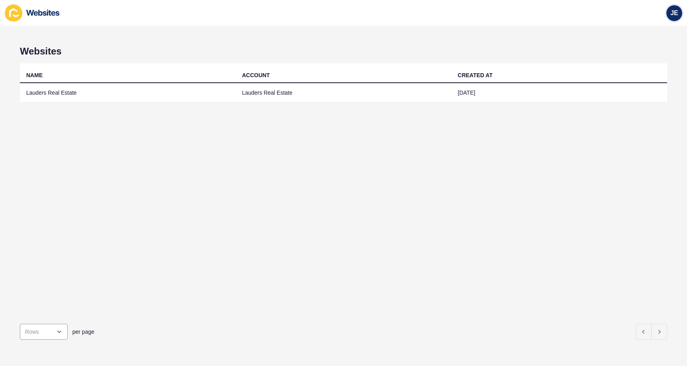
click at [672, 13] on span "JE" at bounding box center [674, 13] width 8 height 8
click at [650, 62] on link "Logout" at bounding box center [655, 66] width 58 height 17
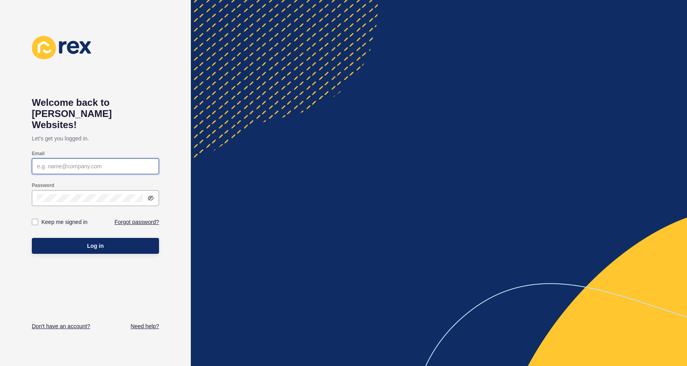
type input "[EMAIL_ADDRESS][PERSON_NAME][DOMAIN_NAME]"
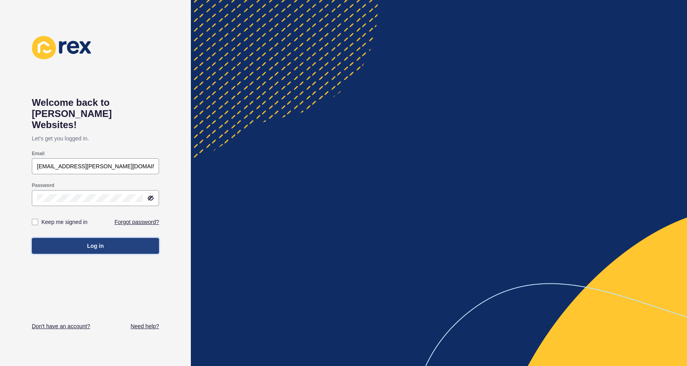
click at [106, 238] on button "Log in" at bounding box center [95, 246] width 127 height 16
type input "[EMAIL_ADDRESS][PERSON_NAME][DOMAIN_NAME]"
click at [113, 238] on button "Log in" at bounding box center [95, 246] width 127 height 16
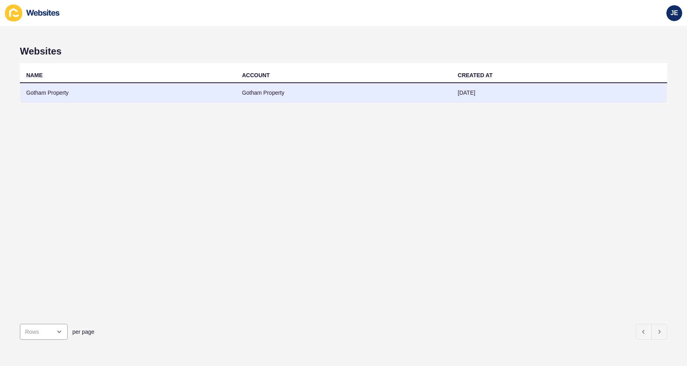
click at [124, 95] on td "Gotham Property" at bounding box center [128, 92] width 216 height 19
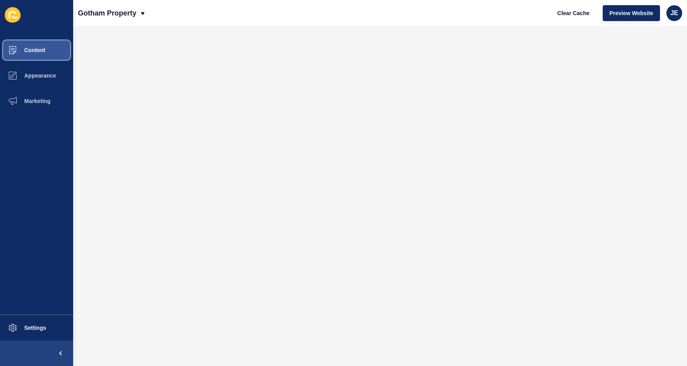
click at [51, 51] on button "Content" at bounding box center [36, 49] width 73 height 25
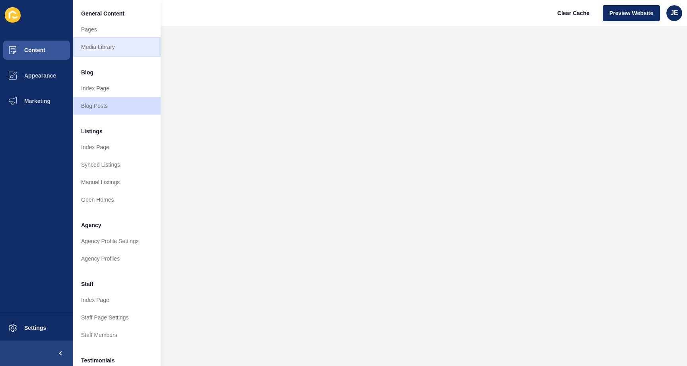
click at [113, 48] on link "Media Library" at bounding box center [116, 46] width 87 height 17
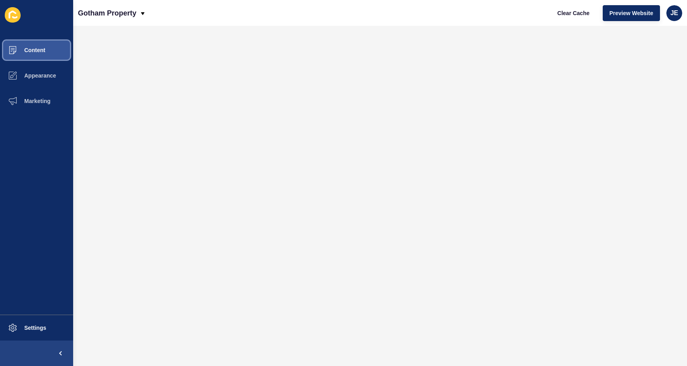
click at [31, 47] on span "Content" at bounding box center [22, 50] width 46 height 6
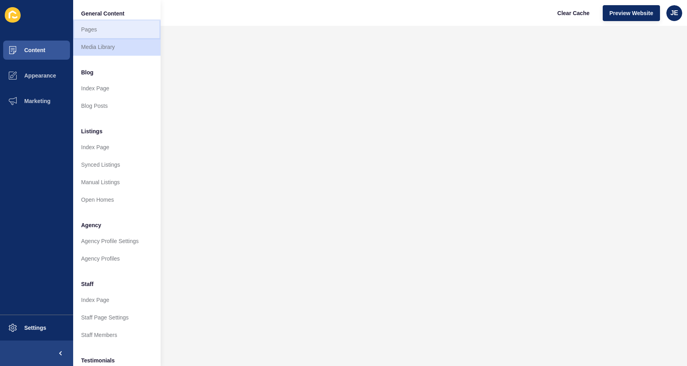
click at [124, 33] on link "Pages" at bounding box center [116, 29] width 87 height 17
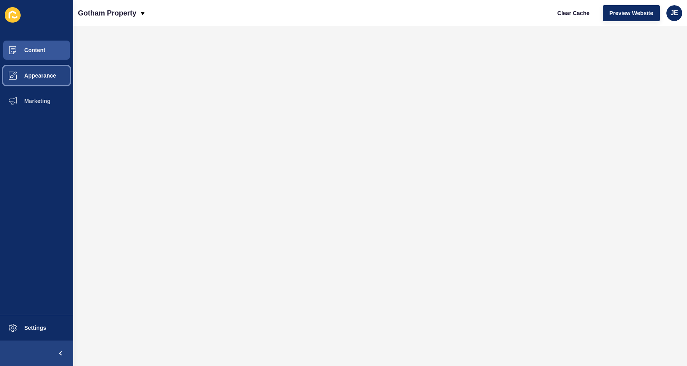
click at [18, 75] on span "Appearance" at bounding box center [27, 75] width 57 height 6
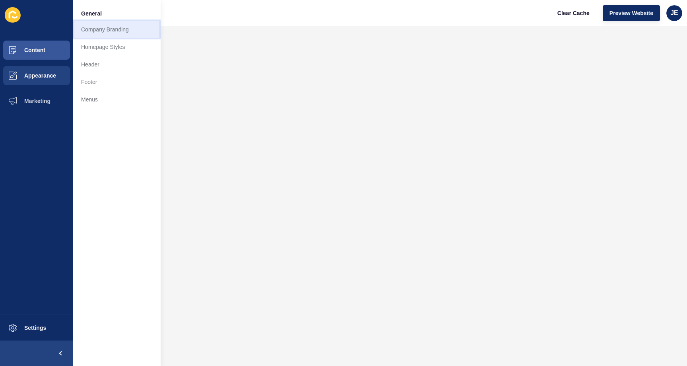
click at [114, 32] on link "Company Branding" at bounding box center [116, 29] width 87 height 17
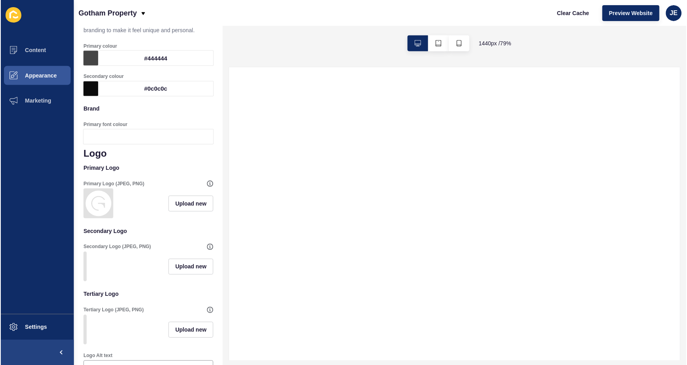
scroll to position [58, 0]
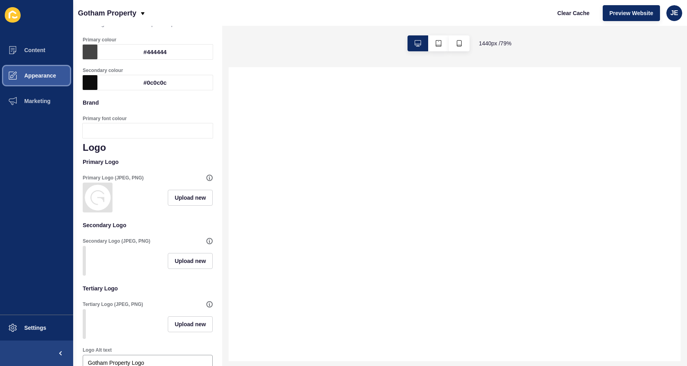
click at [37, 76] on span "Appearance" at bounding box center [27, 75] width 57 height 6
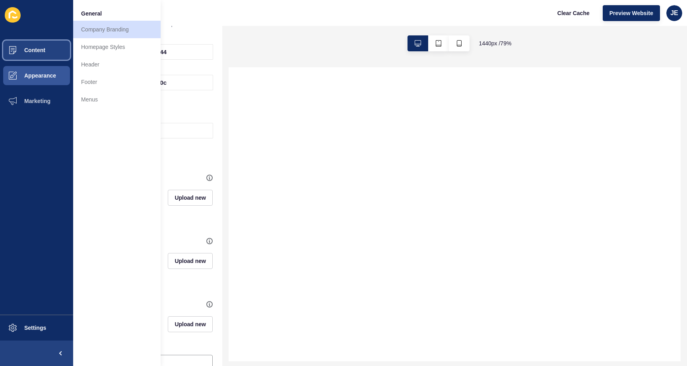
click at [48, 55] on button "Content" at bounding box center [36, 49] width 73 height 25
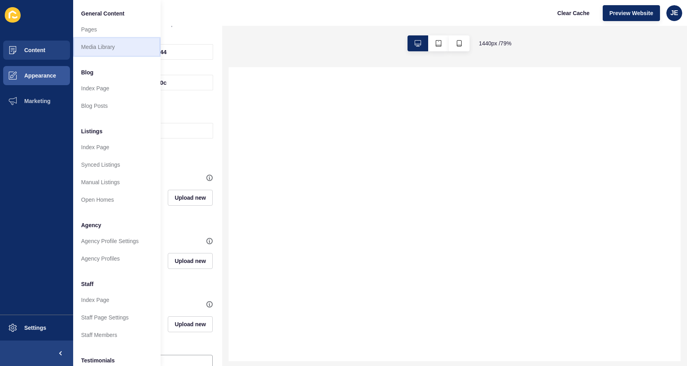
click at [114, 50] on link "Media Library" at bounding box center [116, 46] width 87 height 17
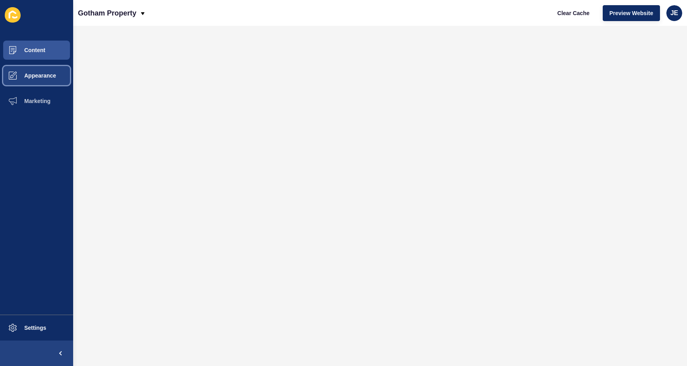
click at [46, 79] on button "Appearance" at bounding box center [36, 75] width 73 height 25
click at [668, 12] on div "JE" at bounding box center [674, 13] width 16 height 16
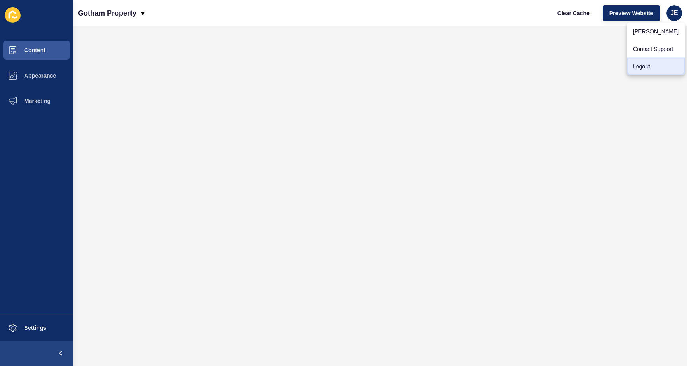
click at [629, 70] on link "Logout" at bounding box center [655, 66] width 58 height 17
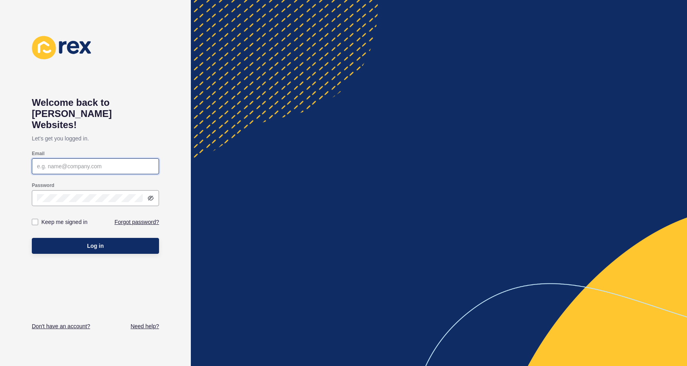
type input "justine.espinosa@rexsoftware.com.au"
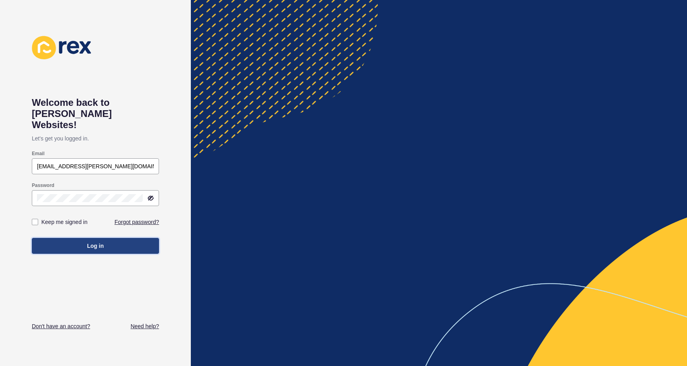
click at [109, 238] on button "Log in" at bounding box center [95, 246] width 127 height 16
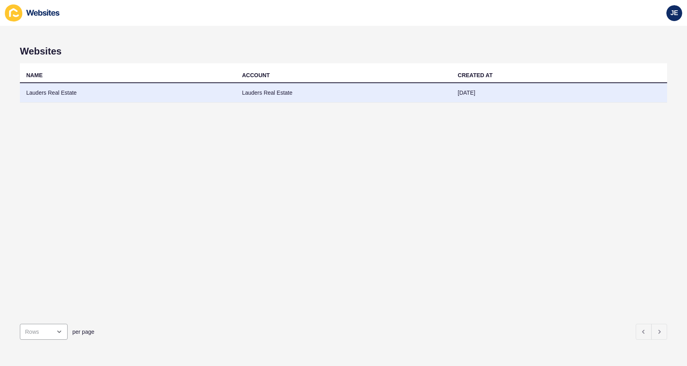
click at [103, 89] on td "Lauders Real Estate" at bounding box center [128, 92] width 216 height 19
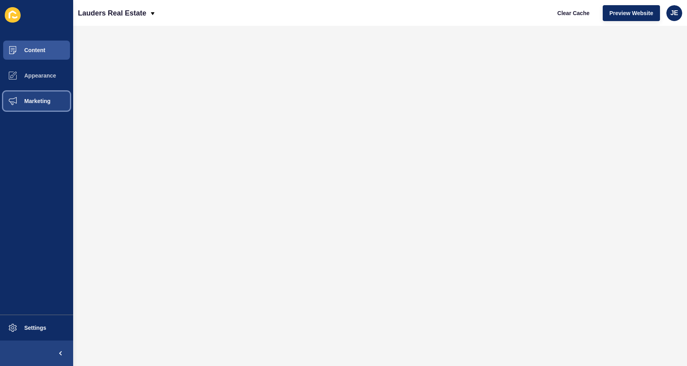
click at [33, 102] on span "Marketing" at bounding box center [25, 101] width 52 height 6
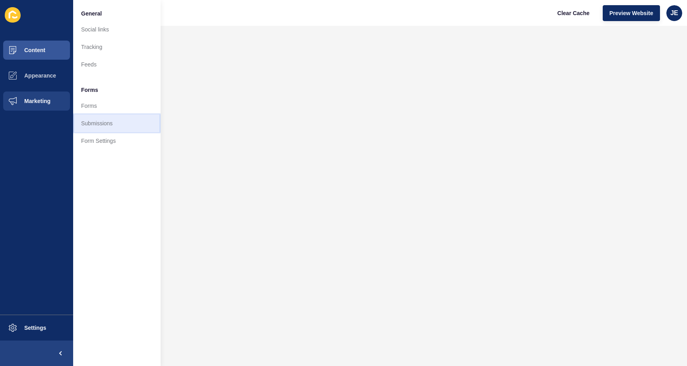
click at [106, 127] on link "Submissions" at bounding box center [116, 122] width 87 height 17
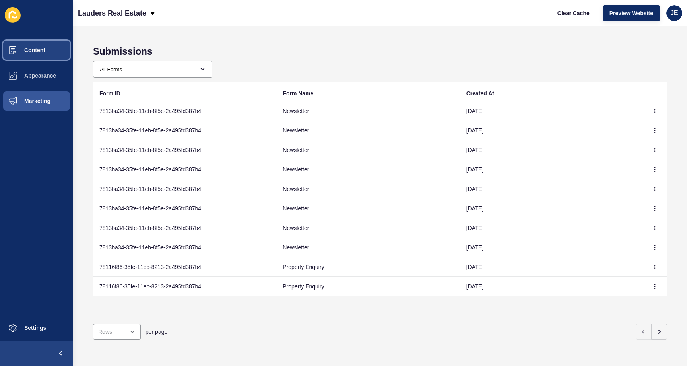
click at [50, 45] on button "Content" at bounding box center [36, 49] width 73 height 25
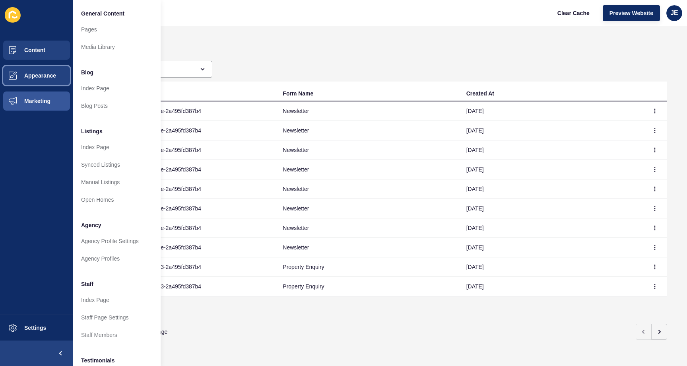
click at [58, 73] on button "Appearance" at bounding box center [36, 75] width 73 height 25
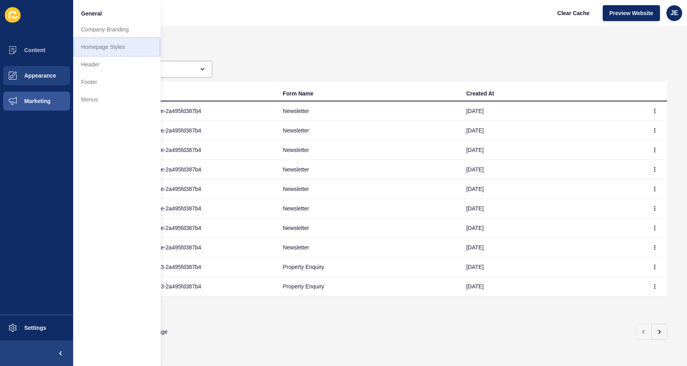
click at [123, 48] on link "Homepage Styles" at bounding box center [116, 46] width 87 height 17
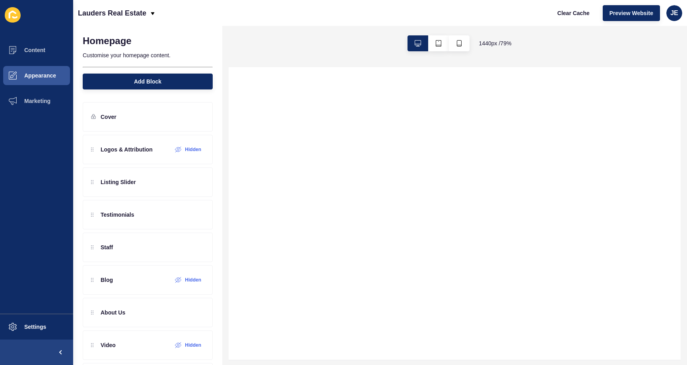
select select
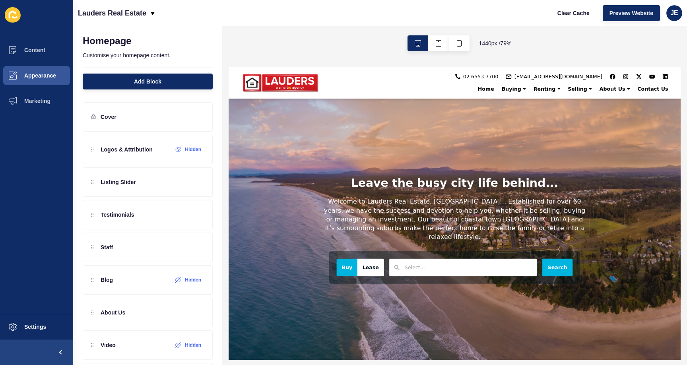
click at [682, 12] on div "Clear Cache Preview Website JE" at bounding box center [616, 13] width 138 height 22
click at [677, 15] on span "JE" at bounding box center [674, 13] width 8 height 8
click at [635, 66] on link "Logout" at bounding box center [655, 66] width 58 height 17
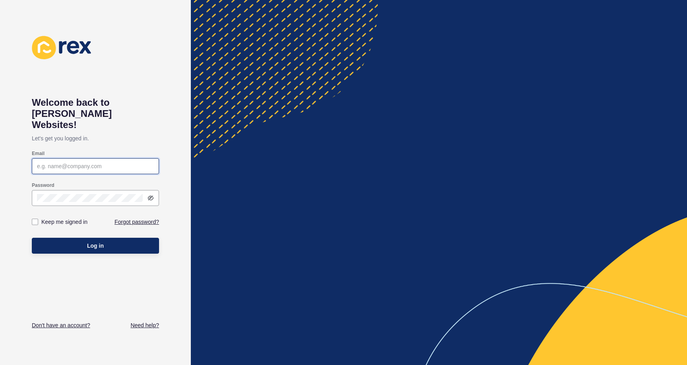
type input "justine.espinosa@rexsoftware.com.au"
click at [103, 246] on div "Log in" at bounding box center [95, 246] width 127 height 24
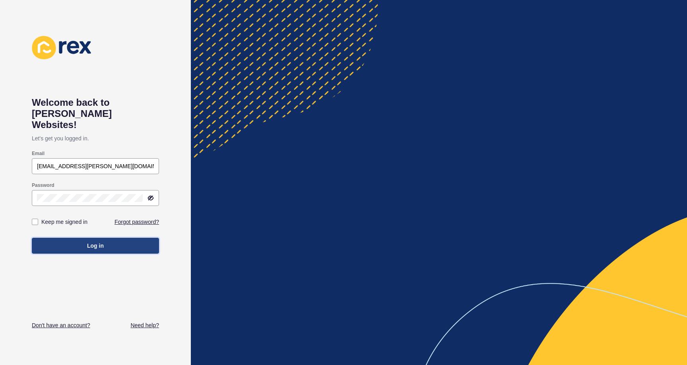
click at [104, 238] on button "Log in" at bounding box center [95, 246] width 127 height 16
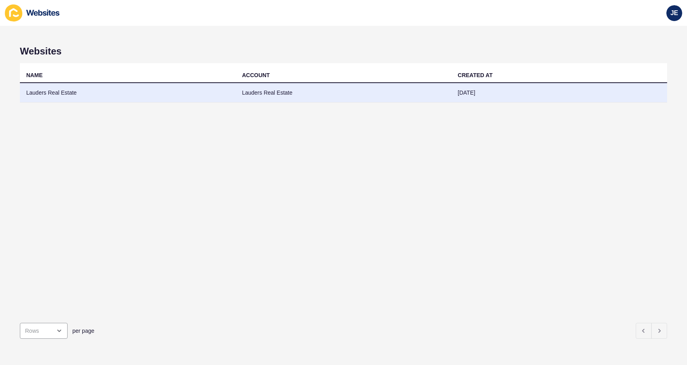
click at [85, 97] on td "Lauders Real Estate" at bounding box center [128, 92] width 216 height 19
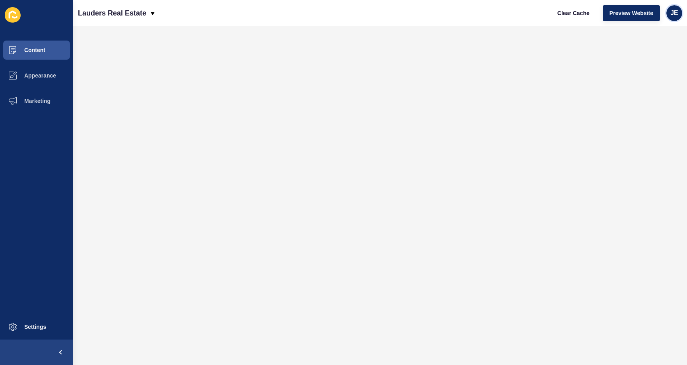
click at [676, 15] on span "JE" at bounding box center [674, 13] width 8 height 8
click at [636, 66] on link "Logout" at bounding box center [655, 66] width 58 height 17
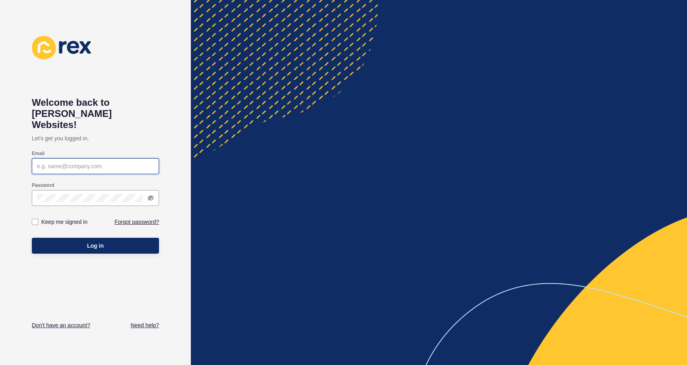
type input "justine.espinosa@rexsoftware.com.au"
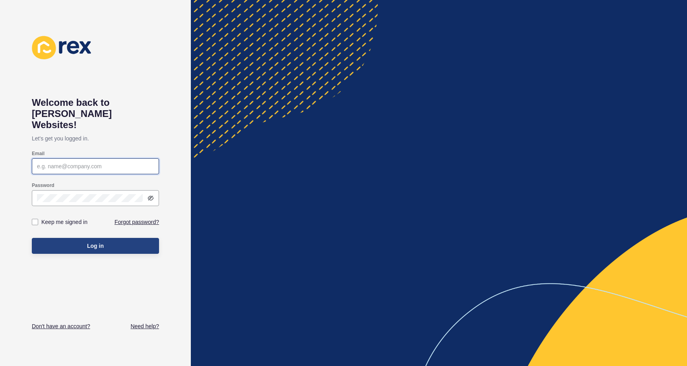
type input "[EMAIL_ADDRESS][PERSON_NAME][DOMAIN_NAME]"
click at [91, 242] on span "Log in" at bounding box center [95, 246] width 17 height 8
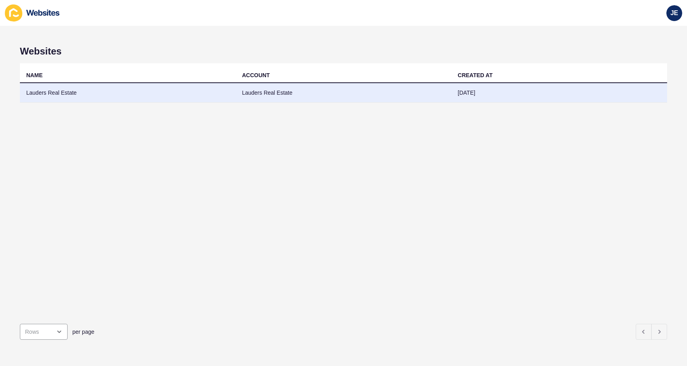
click at [46, 94] on td "Lauders Real Estate" at bounding box center [128, 92] width 216 height 19
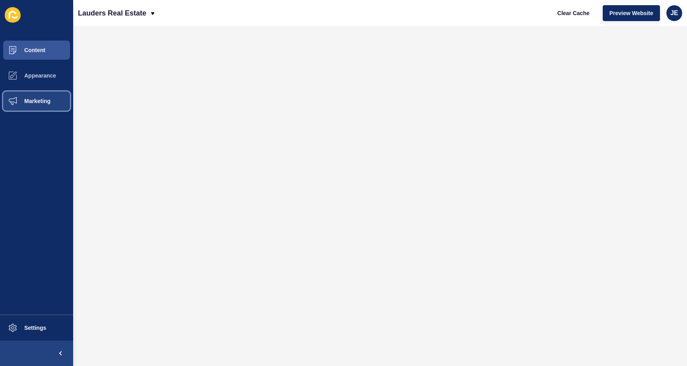
click at [26, 101] on span "Marketing" at bounding box center [25, 101] width 52 height 6
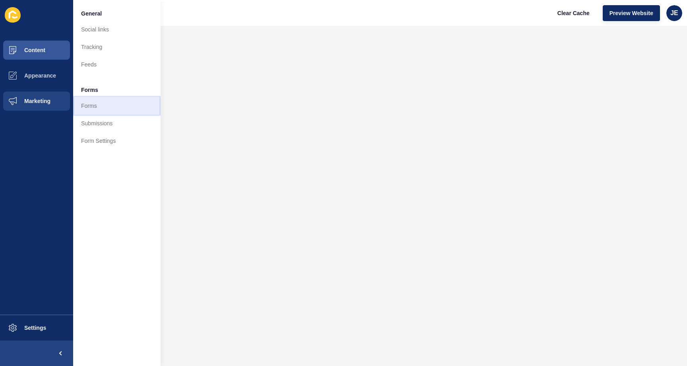
click at [115, 106] on link "Forms" at bounding box center [116, 105] width 87 height 17
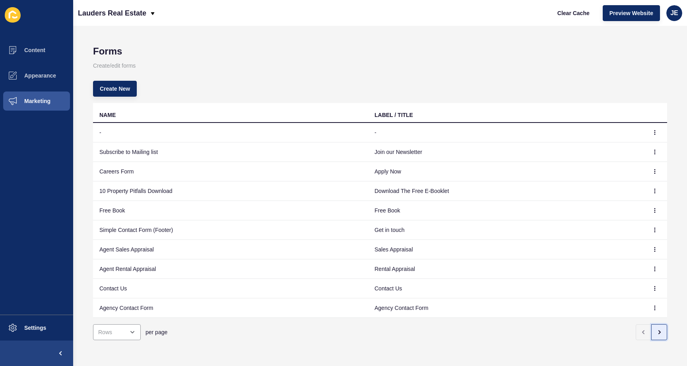
click at [651, 331] on button "button" at bounding box center [659, 332] width 16 height 16
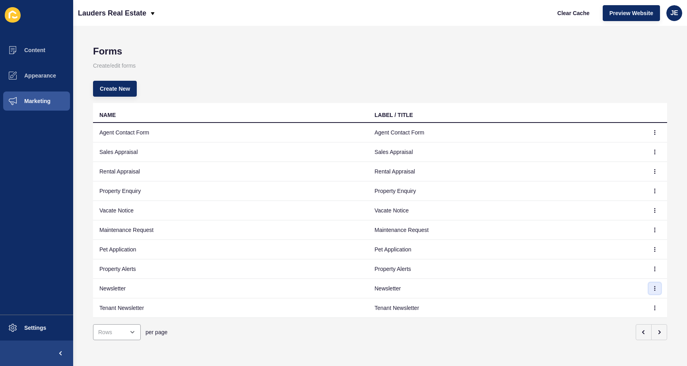
click at [650, 285] on button "button" at bounding box center [654, 287] width 12 height 11
click at [613, 300] on link "Edit" at bounding box center [627, 303] width 56 height 17
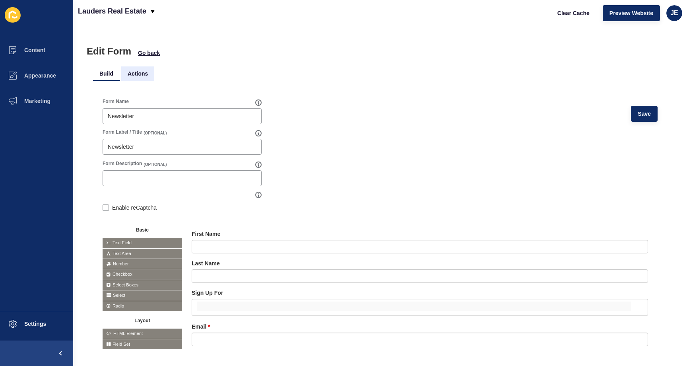
click at [137, 75] on li "Actions" at bounding box center [137, 73] width 33 height 14
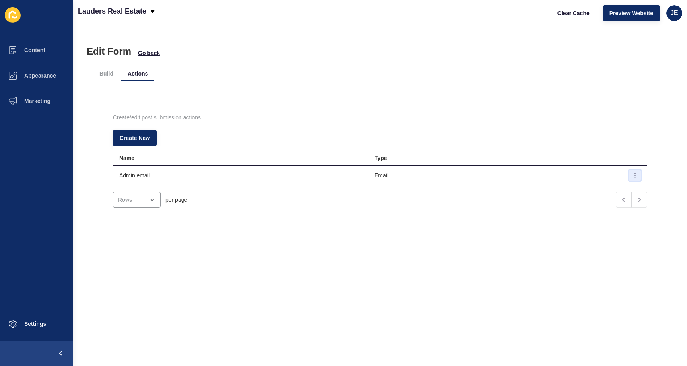
click at [629, 173] on button "button" at bounding box center [635, 175] width 12 height 11
click at [608, 186] on link "Edit" at bounding box center [601, 190] width 56 height 17
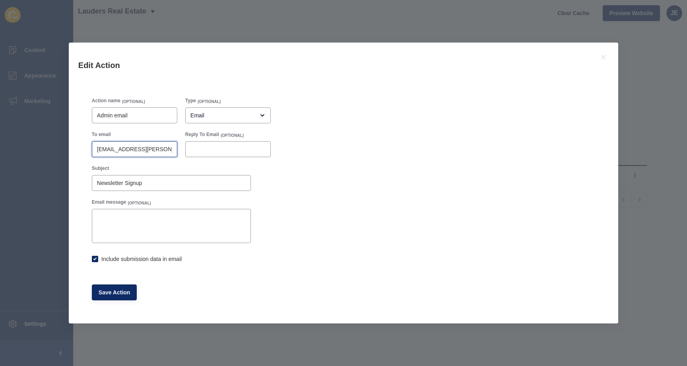
checkbox input "true"
click at [158, 145] on input "[EMAIL_ADDRESS][PERSON_NAME][DOMAIN_NAME]" at bounding box center [134, 149] width 75 height 8
paste input "oldbar@laudersrealestat"
type input "oldbar@laudersrealestate.com.au"
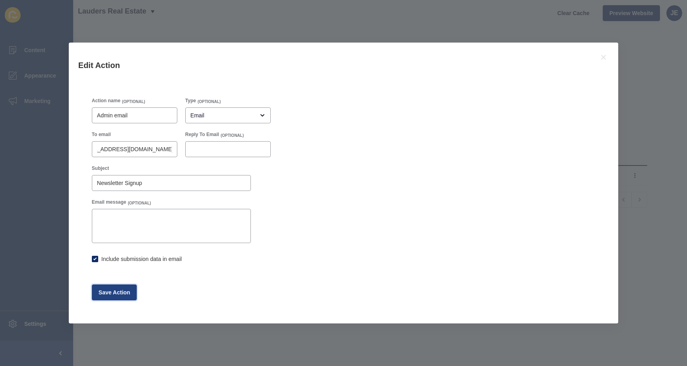
click at [128, 294] on span "Save Action" at bounding box center [115, 292] width 32 height 8
checkbox input "true"
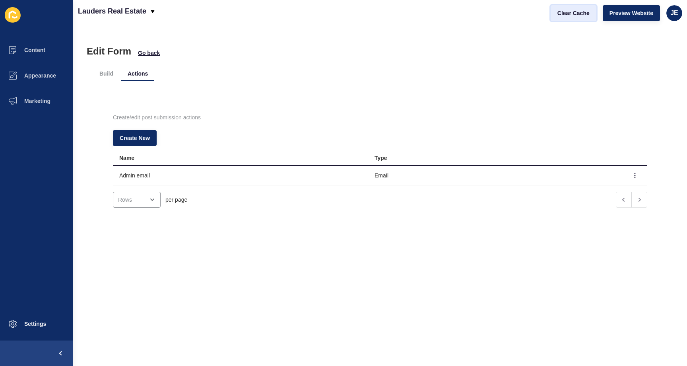
click at [569, 15] on span "Clear Cache" at bounding box center [573, 13] width 32 height 8
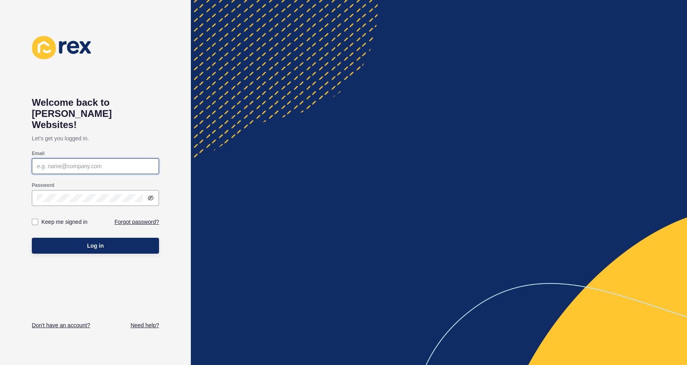
type input "[EMAIL_ADDRESS][PERSON_NAME][DOMAIN_NAME]"
click at [148, 234] on div "Log in" at bounding box center [95, 246] width 127 height 24
click at [142, 245] on div "Log in" at bounding box center [95, 246] width 127 height 24
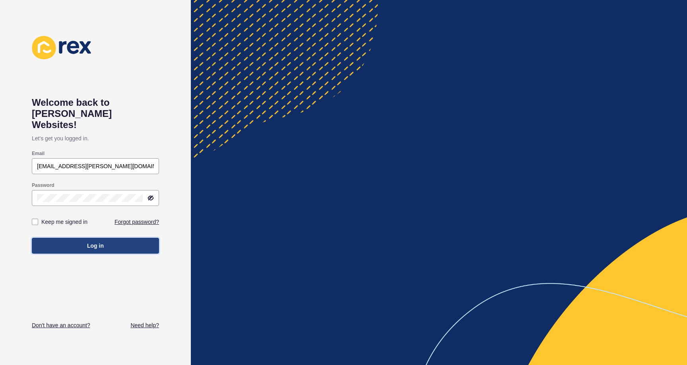
click at [144, 238] on button "Log in" at bounding box center [95, 246] width 127 height 16
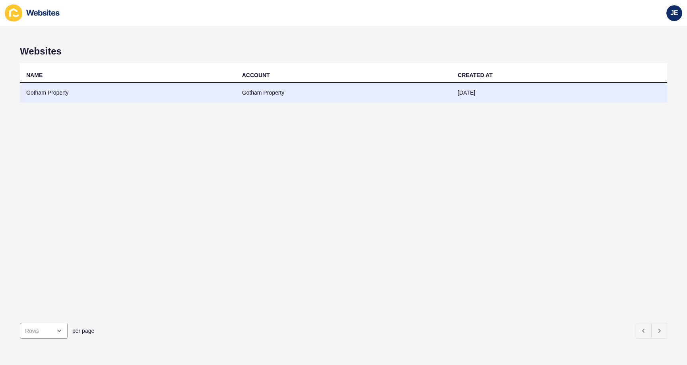
click at [138, 94] on td "Gotham Property" at bounding box center [128, 92] width 216 height 19
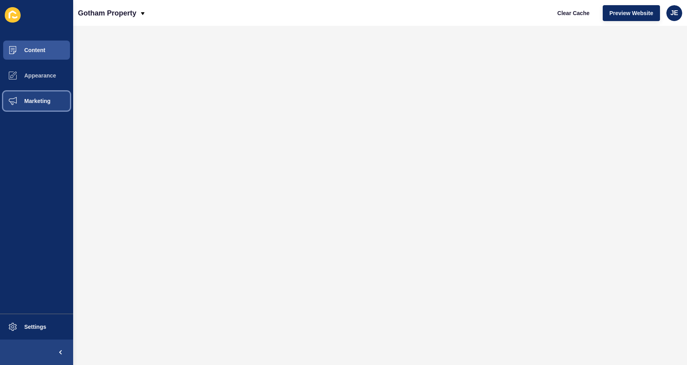
click at [7, 99] on span "Marketing" at bounding box center [25, 101] width 52 height 6
click at [55, 97] on button "Marketing" at bounding box center [36, 100] width 73 height 25
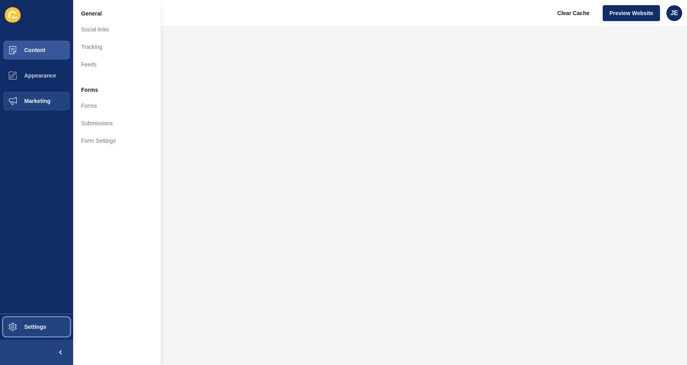
click at [32, 331] on button "Settings" at bounding box center [36, 326] width 73 height 25
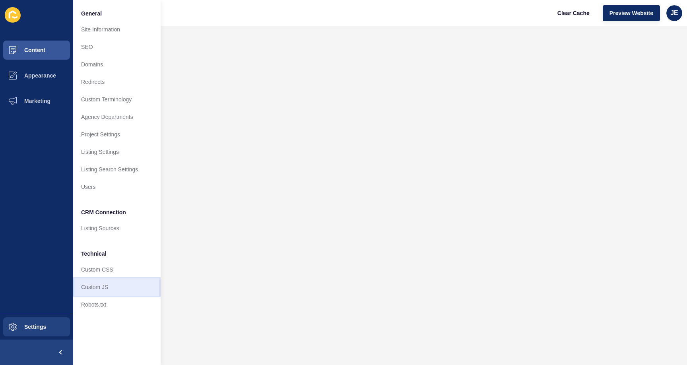
click at [100, 282] on link "Custom JS" at bounding box center [116, 286] width 87 height 17
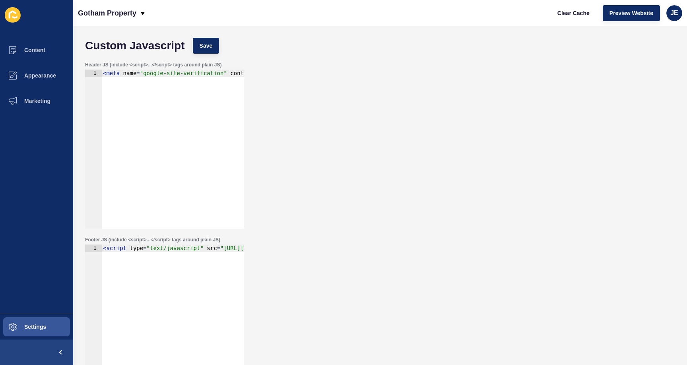
click at [378, 268] on div "Footer JS (include <script>...</script> tags around plain JS) 1 < script type =…" at bounding box center [380, 319] width 598 height 175
type textarea "<meta name="google-site-verification" content="HkBctDw87-EU28_hSOAROg1W7r8kK65U…"
click at [169, 116] on div "< meta name = "google-site-verification" content = "HkBctDw87-EU28_hSOAROg1W7r8…" at bounding box center [259, 154] width 317 height 168
paste textarea
click at [211, 99] on div "< meta name = "google-site-verification" content = "HkBctDw87-EU28_hSOAROg1W7r8…" at bounding box center [259, 154] width 317 height 168
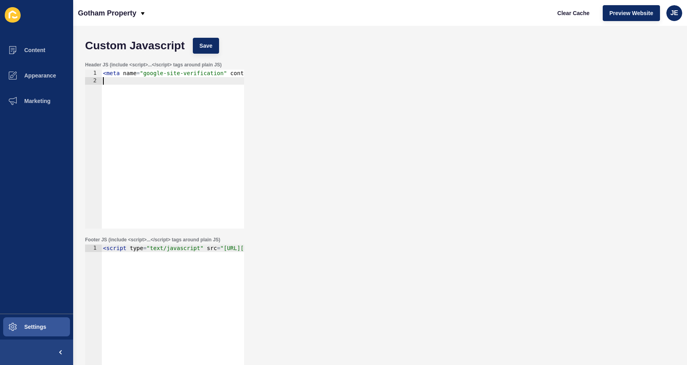
paste textarea "</script>"
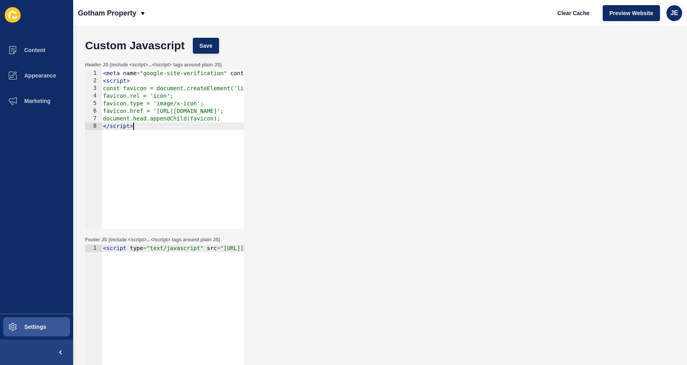
click at [219, 43] on div "Custom Javascript Save" at bounding box center [380, 46] width 598 height 24
click at [213, 43] on button "Save" at bounding box center [206, 46] width 27 height 16
click at [147, 98] on div "< meta name = "google-site-verification" content = "HkBctDw87-EU28_hSOAROg1W7r8…" at bounding box center [259, 154] width 317 height 168
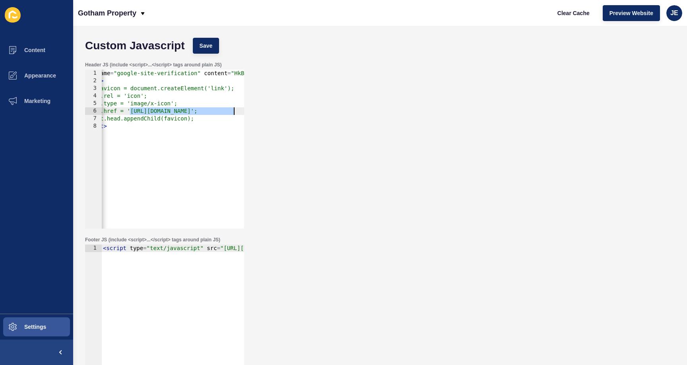
drag, startPoint x: 157, startPoint y: 110, endPoint x: 233, endPoint y: 112, distance: 76.7
click at [233, 112] on div "< meta name = "google-site-verification" content = "HkBctDw87-EU28_hSOAROg1W7r8…" at bounding box center [233, 154] width 317 height 168
paste textarea "app-spoke-sites-au.s3.amazonaws.com/uploads/sites/404/2025/09/Gotham.png"
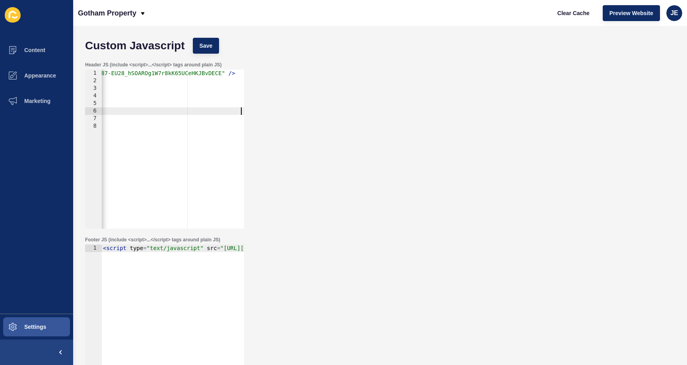
scroll to position [0, 183]
click at [203, 46] on span "Save" at bounding box center [205, 46] width 13 height 8
type textarea "</script>"
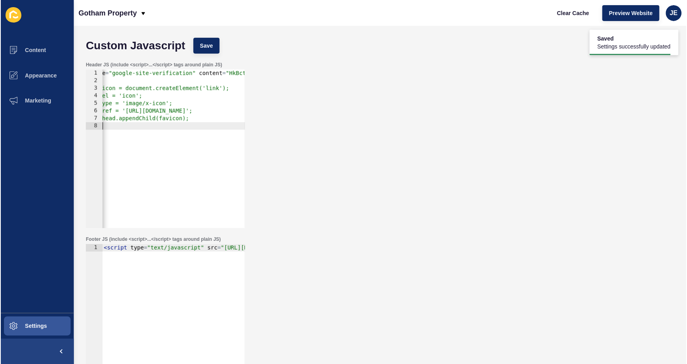
scroll to position [0, 31]
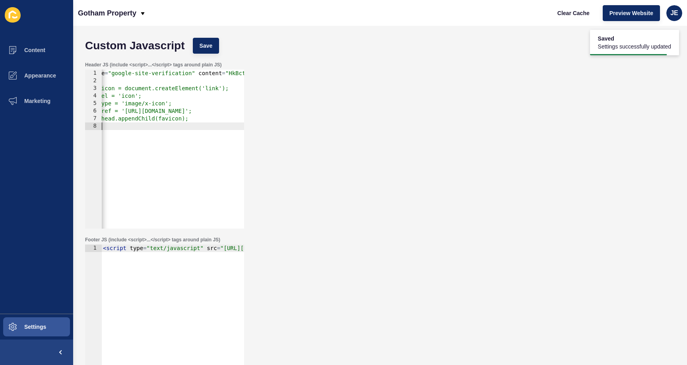
drag, startPoint x: 165, startPoint y: 137, endPoint x: 98, endPoint y: 132, distance: 67.4
click at [98, 132] on div "</script> 1 2 3 4 5 6 7 8 < meta name = "google-site-verification" content = "H…" at bounding box center [164, 149] width 159 height 159
click at [585, 12] on span "Clear Cache" at bounding box center [573, 13] width 32 height 8
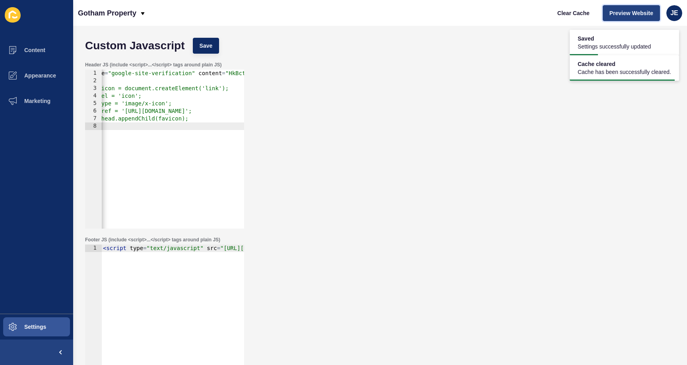
click at [636, 13] on span "Preview Website" at bounding box center [631, 13] width 44 height 8
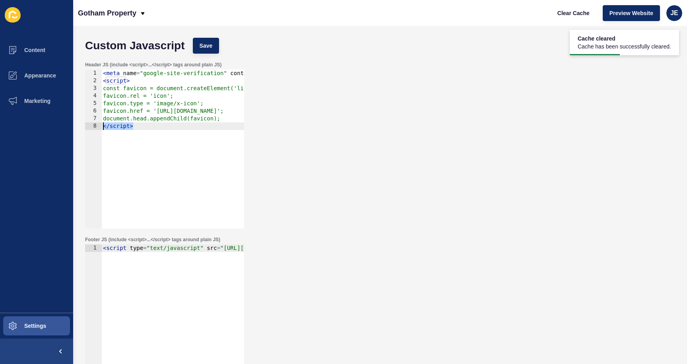
scroll to position [0, 0]
drag, startPoint x: 157, startPoint y: 151, endPoint x: 91, endPoint y: 124, distance: 71.5
click at [91, 124] on div "</script> 1 2 3 4 5 6 7 8 < meta name = "google-site-verification" content = "H…" at bounding box center [164, 149] width 159 height 159
click at [169, 126] on div "< meta name = "google-site-verification" content = "HkBctDw87-EU28_hSOAROg1W7r8…" at bounding box center [266, 154] width 330 height 168
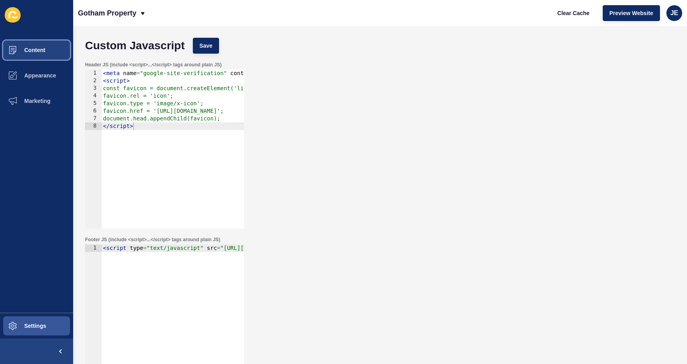
click at [51, 56] on button "Content" at bounding box center [36, 49] width 73 height 25
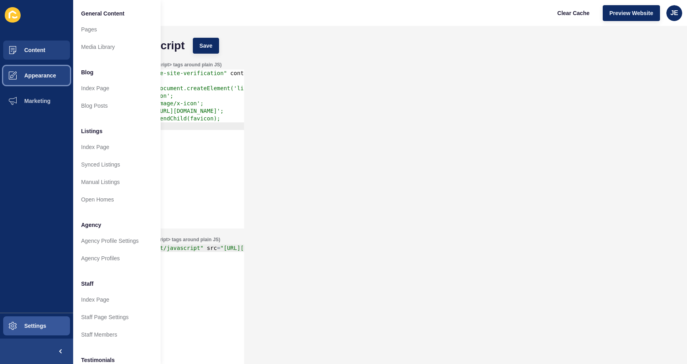
click at [47, 79] on button "Appearance" at bounding box center [36, 75] width 73 height 25
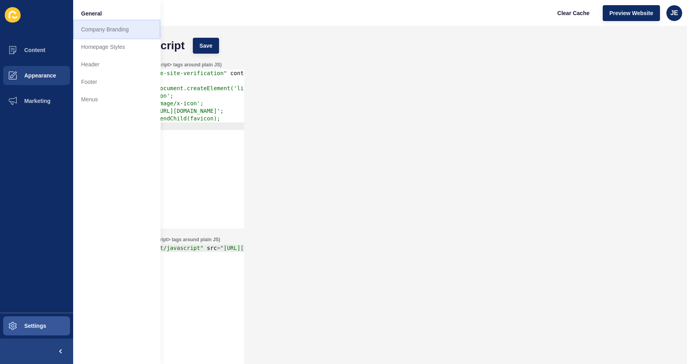
click at [103, 36] on link "Company Branding" at bounding box center [116, 29] width 87 height 17
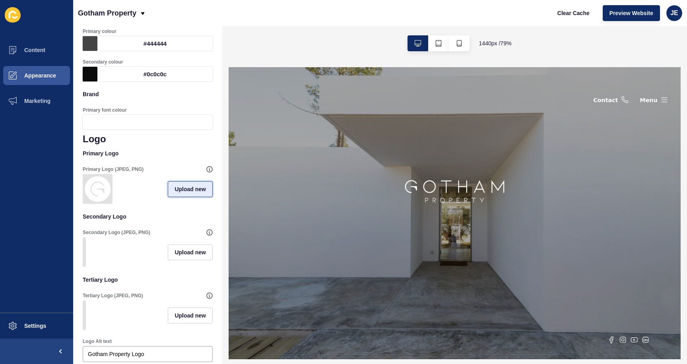
click at [191, 196] on button "Upload new" at bounding box center [190, 189] width 45 height 16
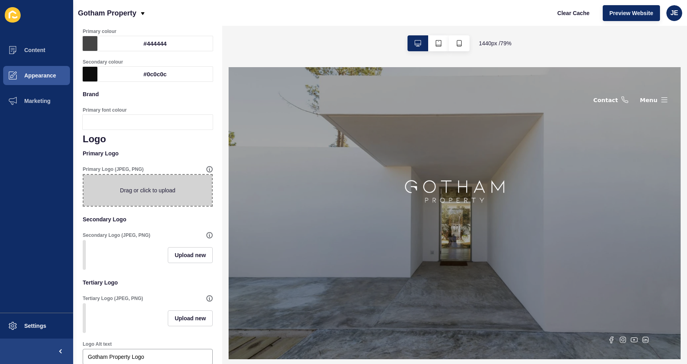
click at [157, 193] on span at bounding box center [147, 190] width 128 height 31
click at [83, 175] on input "Drag or click to upload" at bounding box center [83, 175] width 0 height 0
click at [151, 157] on p "Primary Logo" at bounding box center [148, 153] width 130 height 17
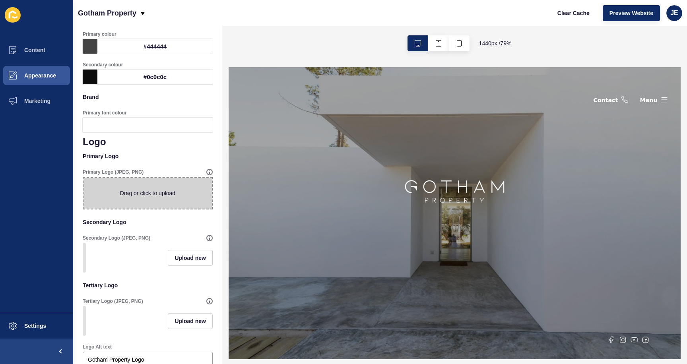
scroll to position [54, 0]
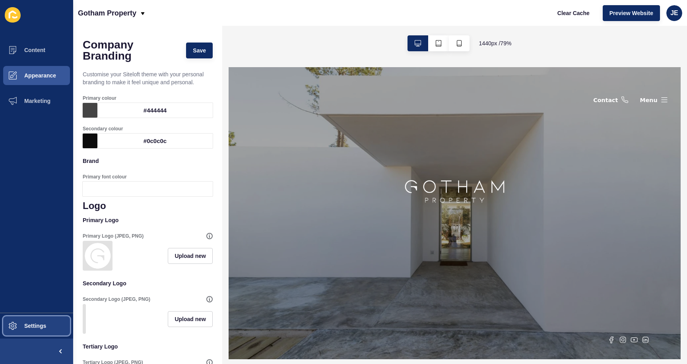
click at [37, 319] on button "Settings" at bounding box center [36, 325] width 73 height 25
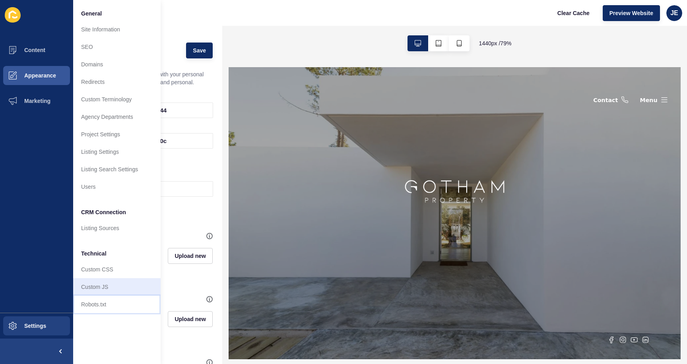
click at [93, 293] on link "Custom JS" at bounding box center [116, 286] width 87 height 17
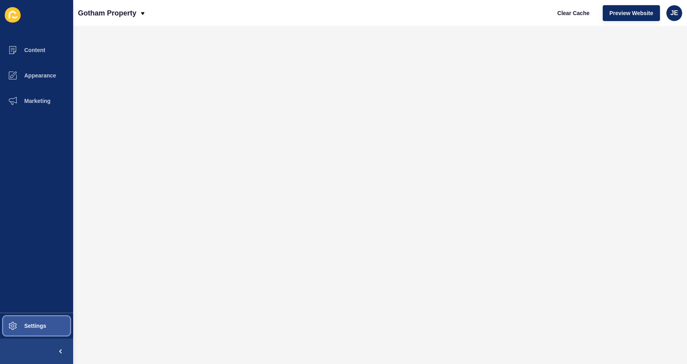
click at [33, 325] on span "Settings" at bounding box center [22, 326] width 47 height 6
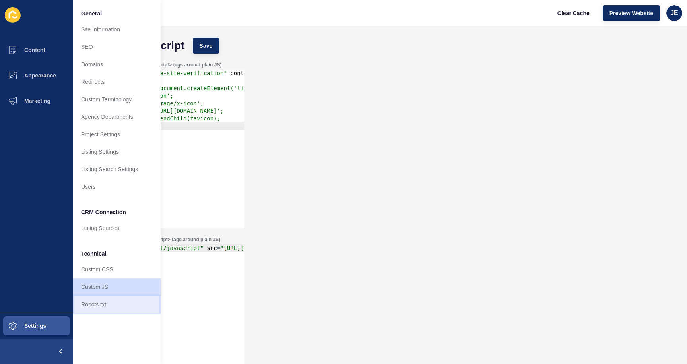
click at [98, 308] on link "Robots.txt" at bounding box center [116, 304] width 87 height 17
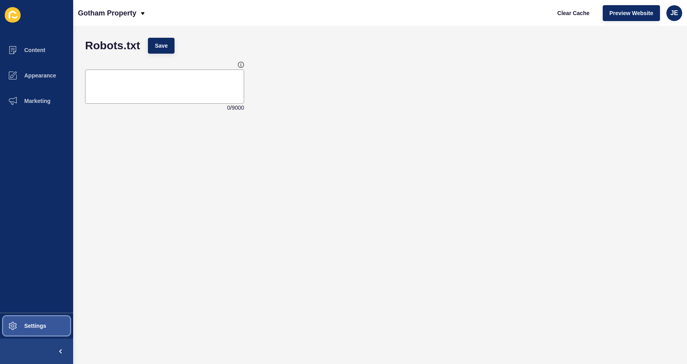
click at [22, 324] on span "Settings" at bounding box center [22, 326] width 47 height 6
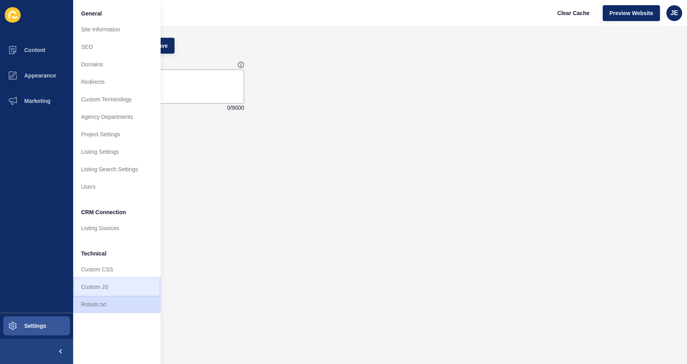
click at [98, 288] on link "Custom JS" at bounding box center [116, 286] width 87 height 17
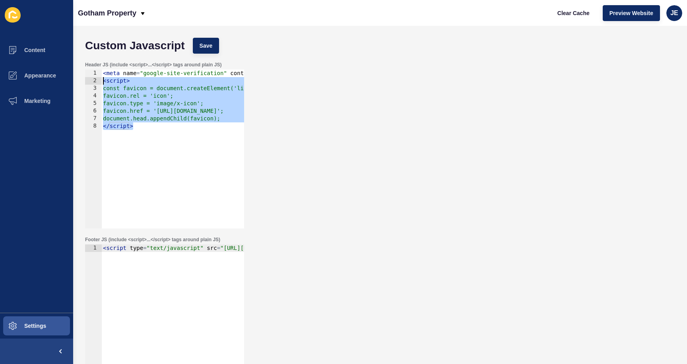
drag, startPoint x: 144, startPoint y: 126, endPoint x: 77, endPoint y: 84, distance: 79.5
click at [77, 84] on div "Custom Javascript Save Header JS (include <script>...</script> tags around plai…" at bounding box center [379, 195] width 613 height 338
type textarea "<script> const favicon = document.createElement('link');"
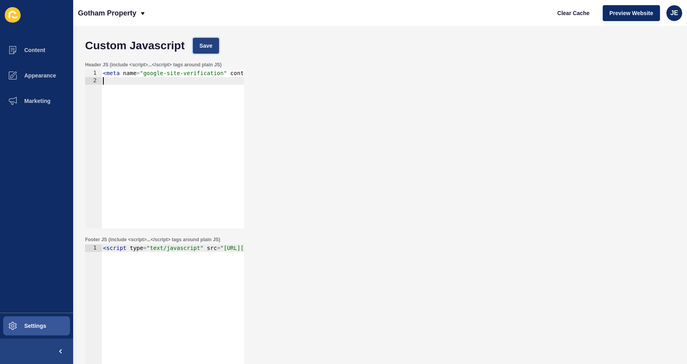
click at [198, 49] on button "Save" at bounding box center [206, 46] width 27 height 16
click at [567, 13] on span "Clear Cache" at bounding box center [573, 13] width 32 height 8
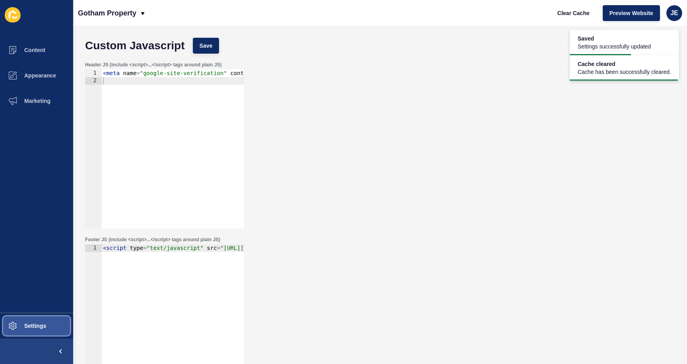
click at [60, 325] on button "Settings" at bounding box center [36, 325] width 73 height 25
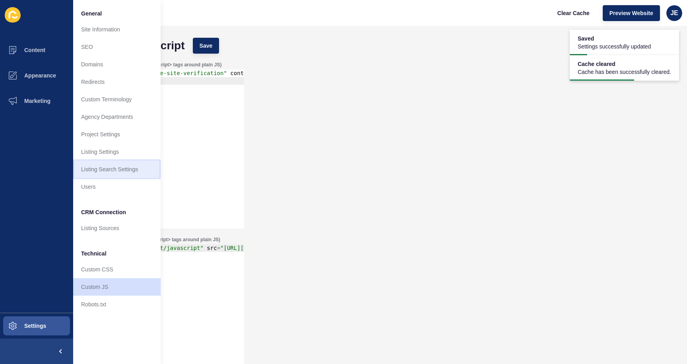
click at [115, 174] on link "Listing Search Settings" at bounding box center [116, 169] width 87 height 17
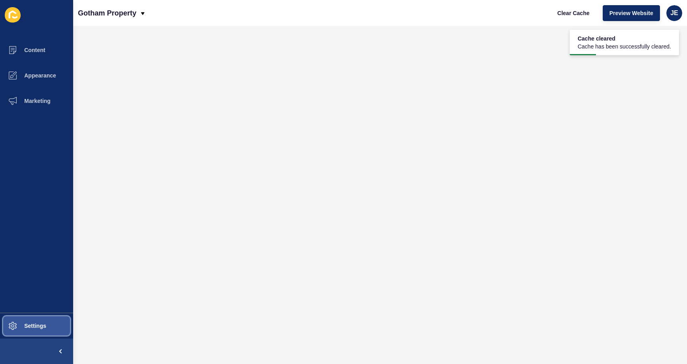
click at [39, 330] on button "Settings" at bounding box center [36, 325] width 73 height 25
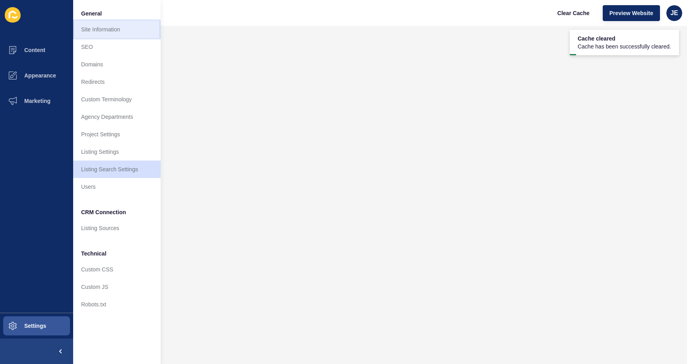
click at [115, 27] on link "Site Information" at bounding box center [116, 29] width 87 height 17
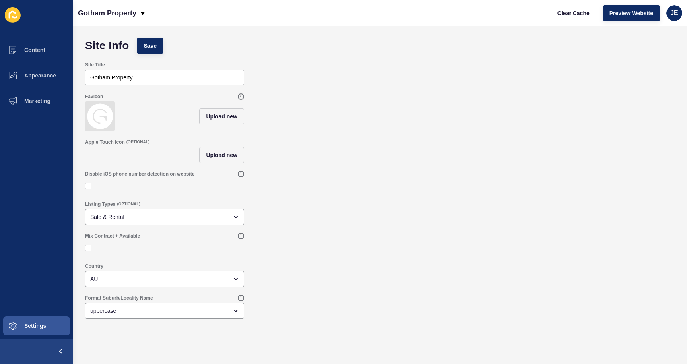
click at [151, 107] on div "Upload new" at bounding box center [164, 116] width 159 height 30
click at [34, 319] on button "Settings" at bounding box center [36, 325] width 73 height 25
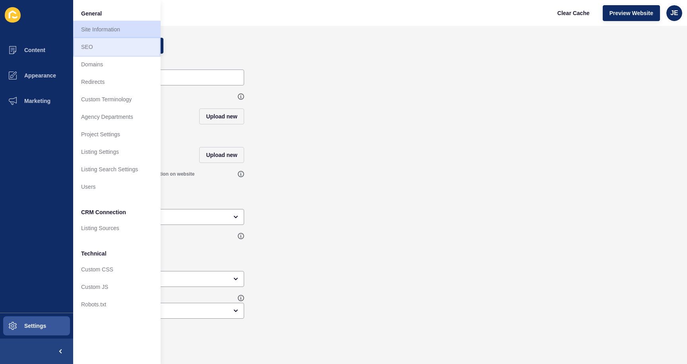
click at [128, 48] on link "SEO" at bounding box center [116, 46] width 87 height 17
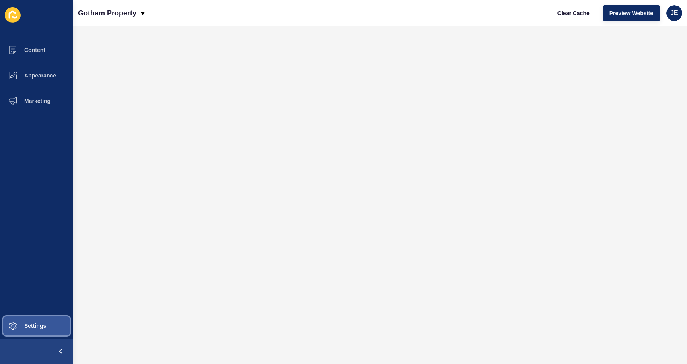
click at [42, 326] on span "Settings" at bounding box center [22, 326] width 47 height 6
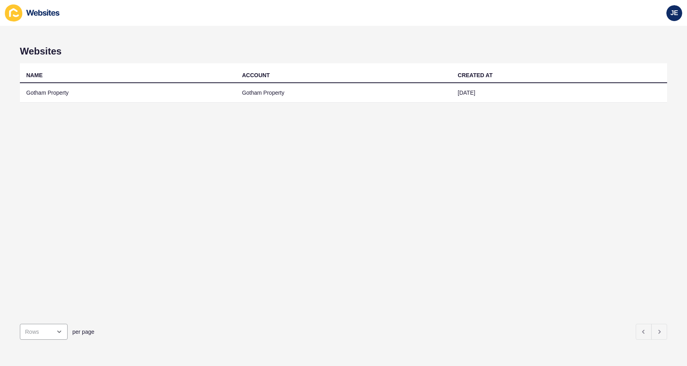
click at [107, 102] on div "NAME ACCOUNT CREATED AT Gotham Property Gotham Property [DATE]" at bounding box center [343, 190] width 647 height 254
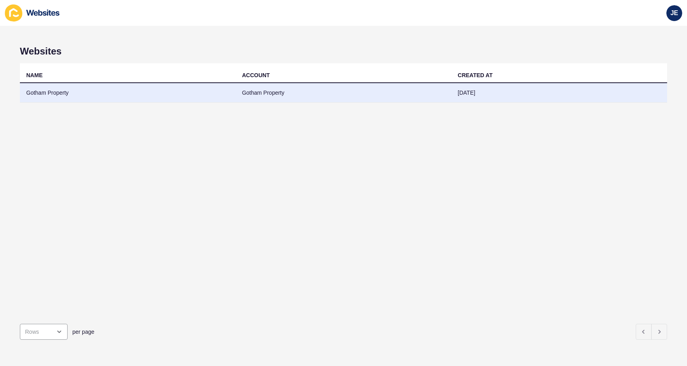
click at [107, 97] on td "Gotham Property" at bounding box center [128, 92] width 216 height 19
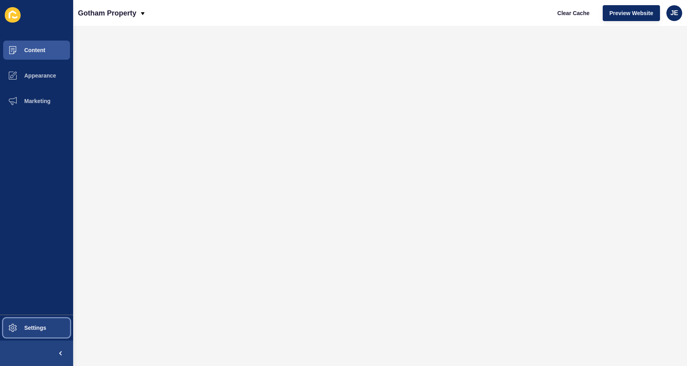
click at [34, 326] on span "Settings" at bounding box center [22, 327] width 47 height 6
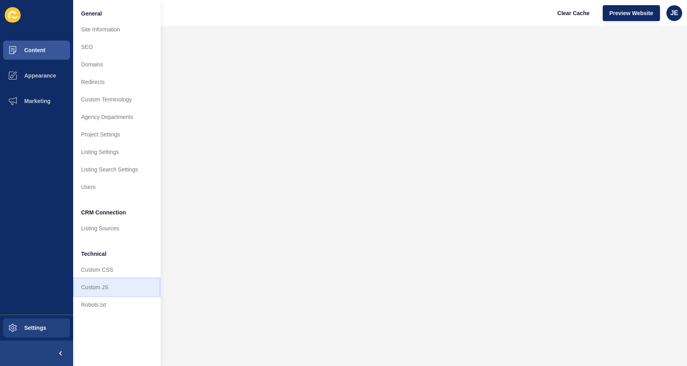
click at [91, 285] on link "Custom JS" at bounding box center [116, 286] width 87 height 17
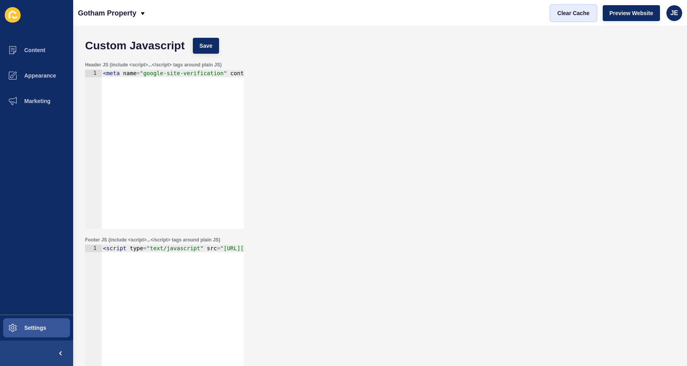
click at [573, 13] on span "Clear Cache" at bounding box center [573, 13] width 32 height 8
click at [617, 12] on span "Preview Website" at bounding box center [631, 13] width 44 height 8
type textarea "<meta name="google-site-verification" content="HkBctDw87-EU28_hSOAROg1W7r8kK65U…"
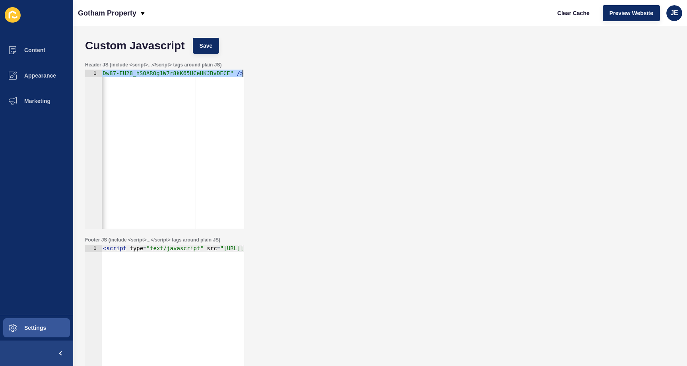
scroll to position [0, 174]
drag, startPoint x: 195, startPoint y: 75, endPoint x: 277, endPoint y: 73, distance: 81.5
click at [277, 73] on div "Header JS (include <script>...</script> tags around plain JS) <meta name="googl…" at bounding box center [380, 145] width 598 height 175
click at [174, 73] on div "< meta name = "google-site-verification" content = "HkBctDw87-EU28_hSOAROg1W7r8…" at bounding box center [85, 154] width 317 height 168
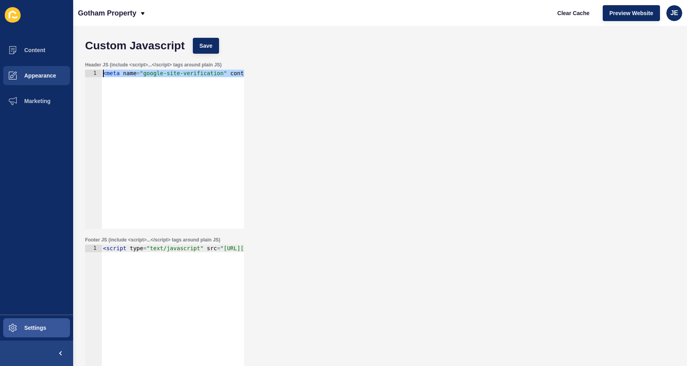
drag, startPoint x: 171, startPoint y: 74, endPoint x: 59, endPoint y: 74, distance: 111.6
click at [59, 74] on div "Content Appearance Marketing Settings Gotham Property Clear Cache Preview Websi…" at bounding box center [343, 183] width 687 height 366
type textarea "<script type="text/javascript" src="[URL][DOMAIN_NAME]" async></script><div id=…"
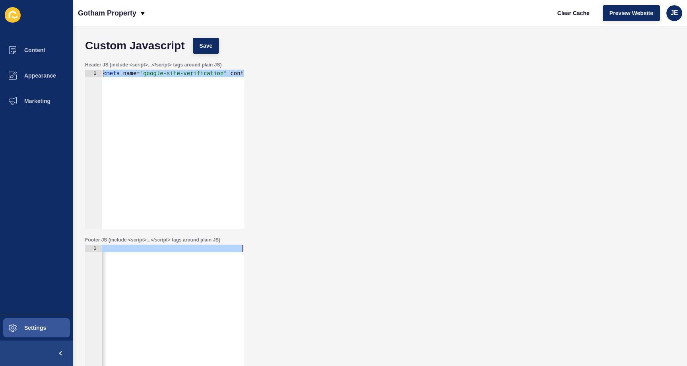
scroll to position [0, 448]
drag, startPoint x: 137, startPoint y: 245, endPoint x: 287, endPoint y: 256, distance: 150.6
click at [287, 256] on div "Footer JS (include <script>...</script> tags around plain JS) <script type="tex…" at bounding box center [380, 319] width 598 height 175
click at [376, 125] on div "Header JS (include <script>...</script> tags around plain JS) <meta name="googl…" at bounding box center [380, 145] width 598 height 175
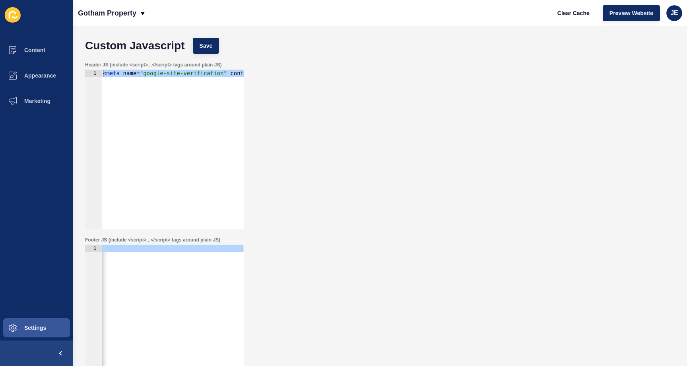
click at [376, 125] on div "Header JS (include <script>...</script> tags around plain JS) <meta name="googl…" at bounding box center [380, 145] width 598 height 175
click at [380, 129] on div "Header JS (include <script>...</script> tags around plain JS) <meta name="googl…" at bounding box center [380, 145] width 598 height 175
